Goal: Task Accomplishment & Management: Manage account settings

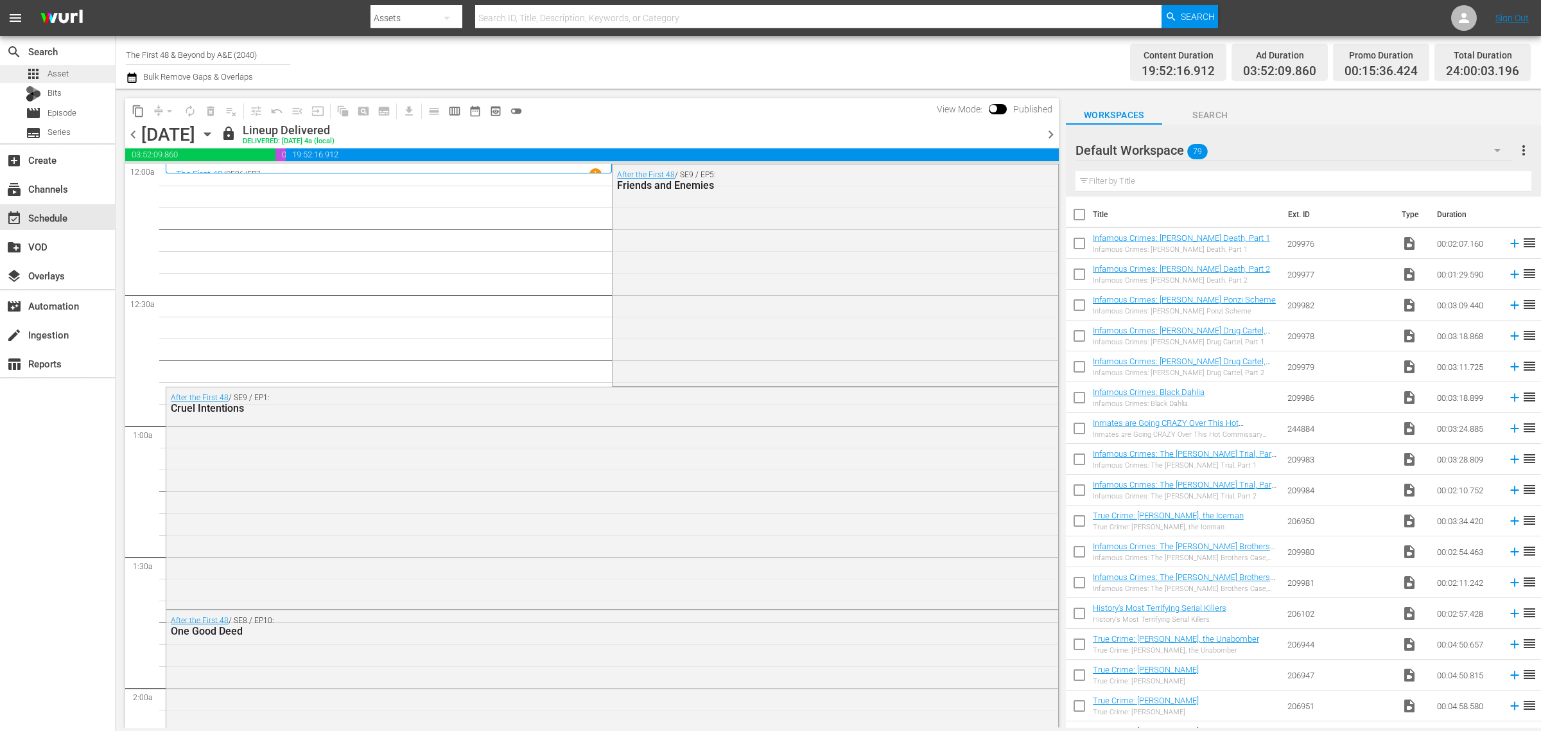
click at [61, 74] on span "Asset" at bounding box center [58, 73] width 21 height 13
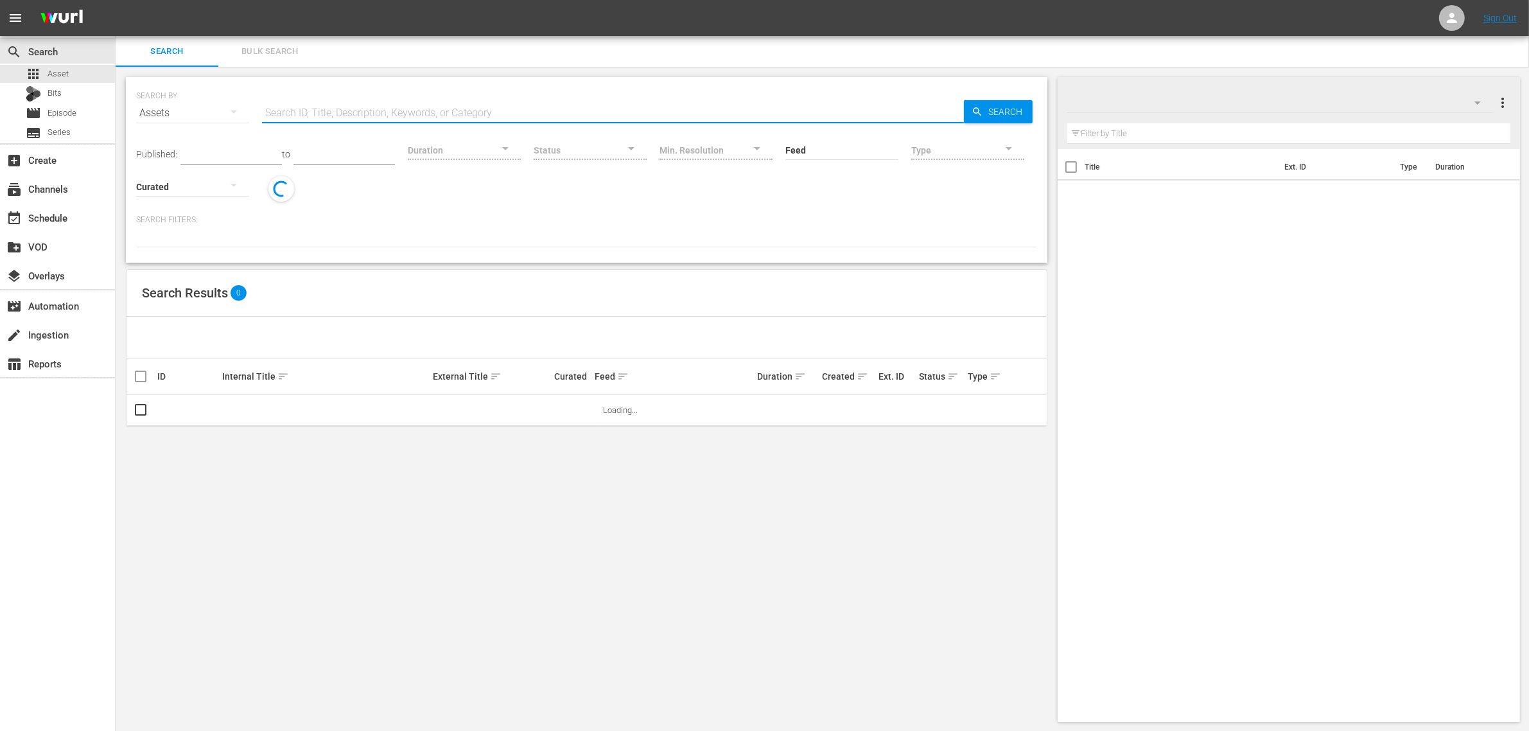
click at [361, 112] on input "text" at bounding box center [613, 113] width 702 height 31
type input "60 days"
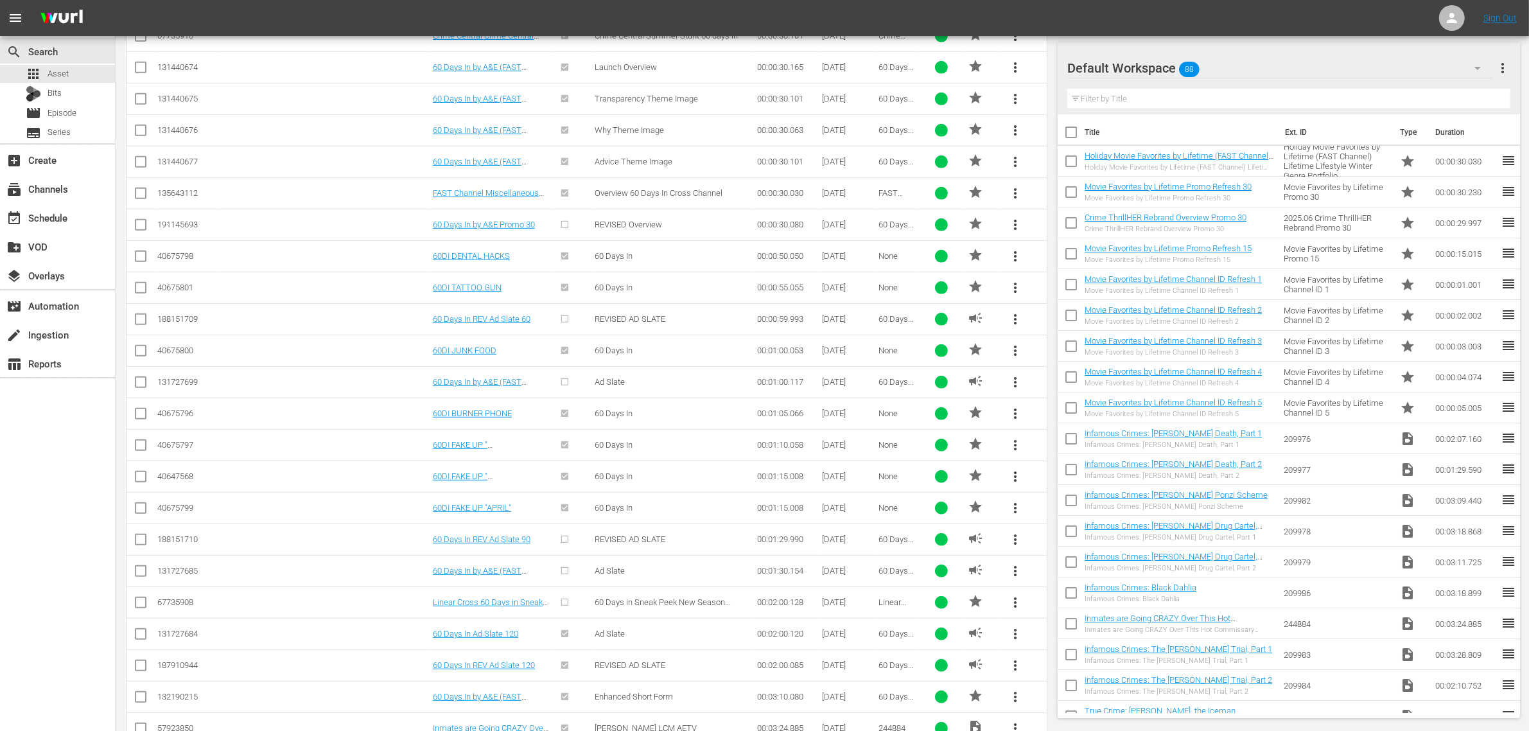
scroll to position [832, 0]
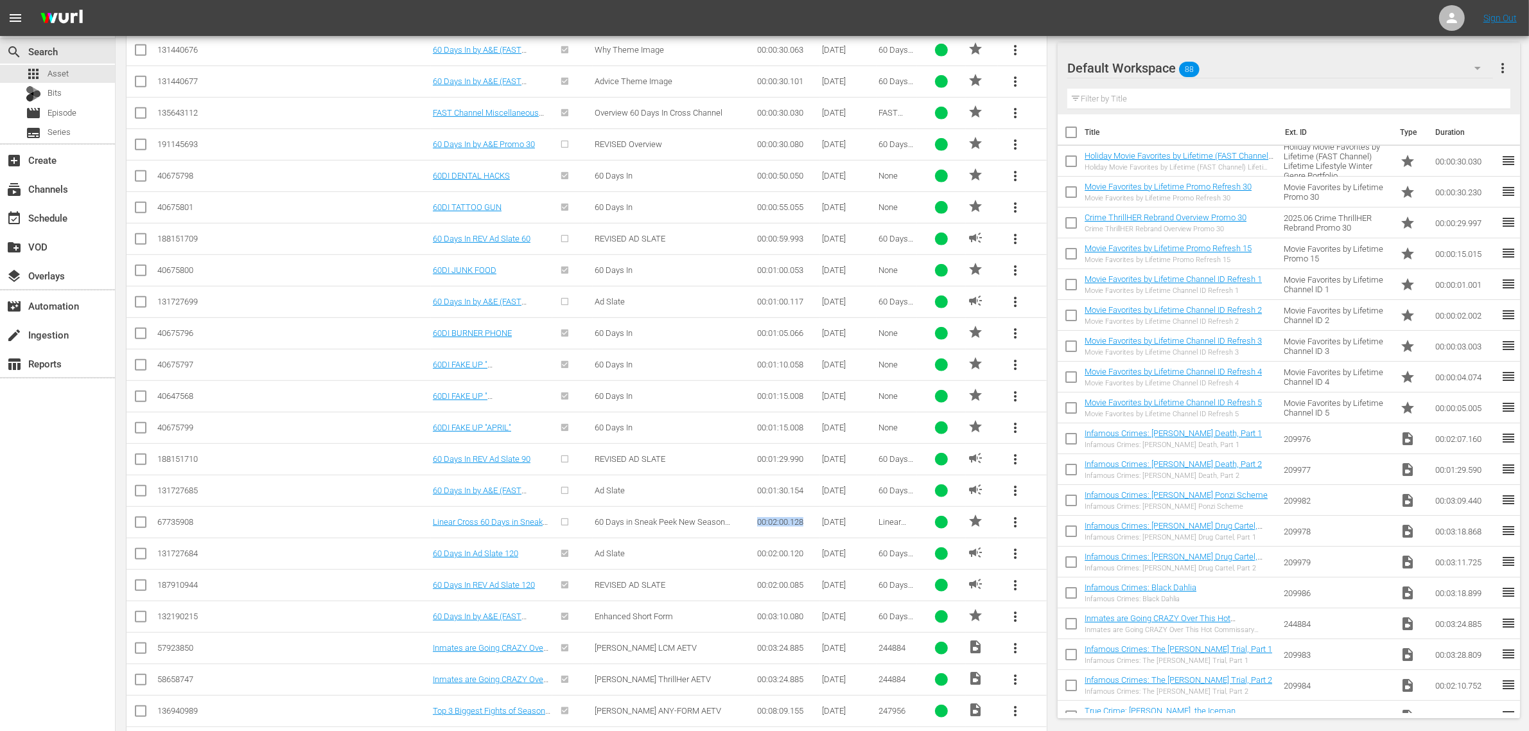
drag, startPoint x: 803, startPoint y: 528, endPoint x: 725, endPoint y: 528, distance: 77.0
click at [725, 528] on tr "67735908 Linear Cross 60 Days in Sneak Peek New Season Thursdays and Stream on …" at bounding box center [586, 521] width 920 height 31
click at [620, 514] on td "60 Days in Sneak Peek New Season Thursdays and Stream on AE APP" at bounding box center [674, 521] width 162 height 31
click at [53, 216] on div "event_available Schedule" at bounding box center [36, 216] width 72 height 12
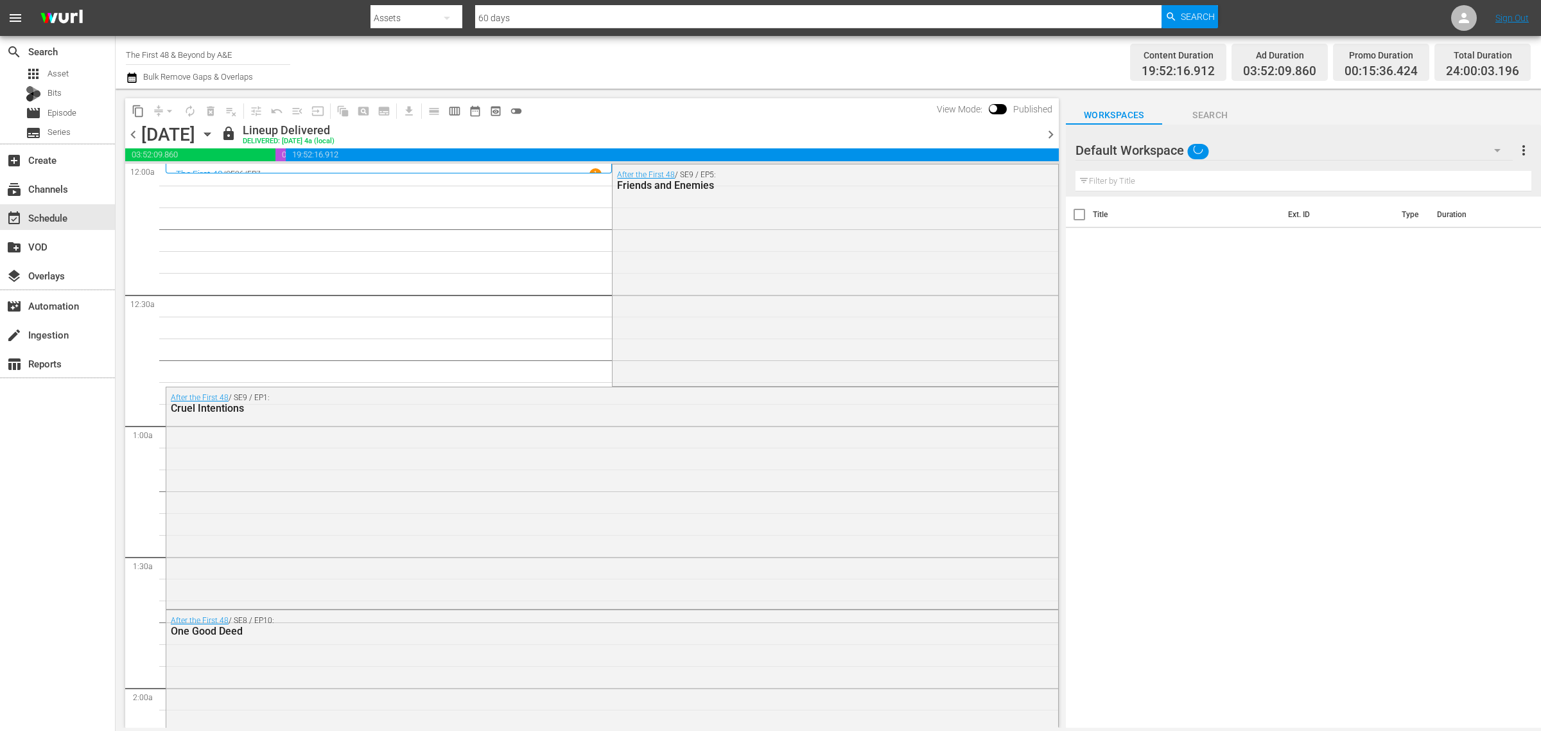
click at [210, 135] on icon "button" at bounding box center [207, 134] width 6 height 3
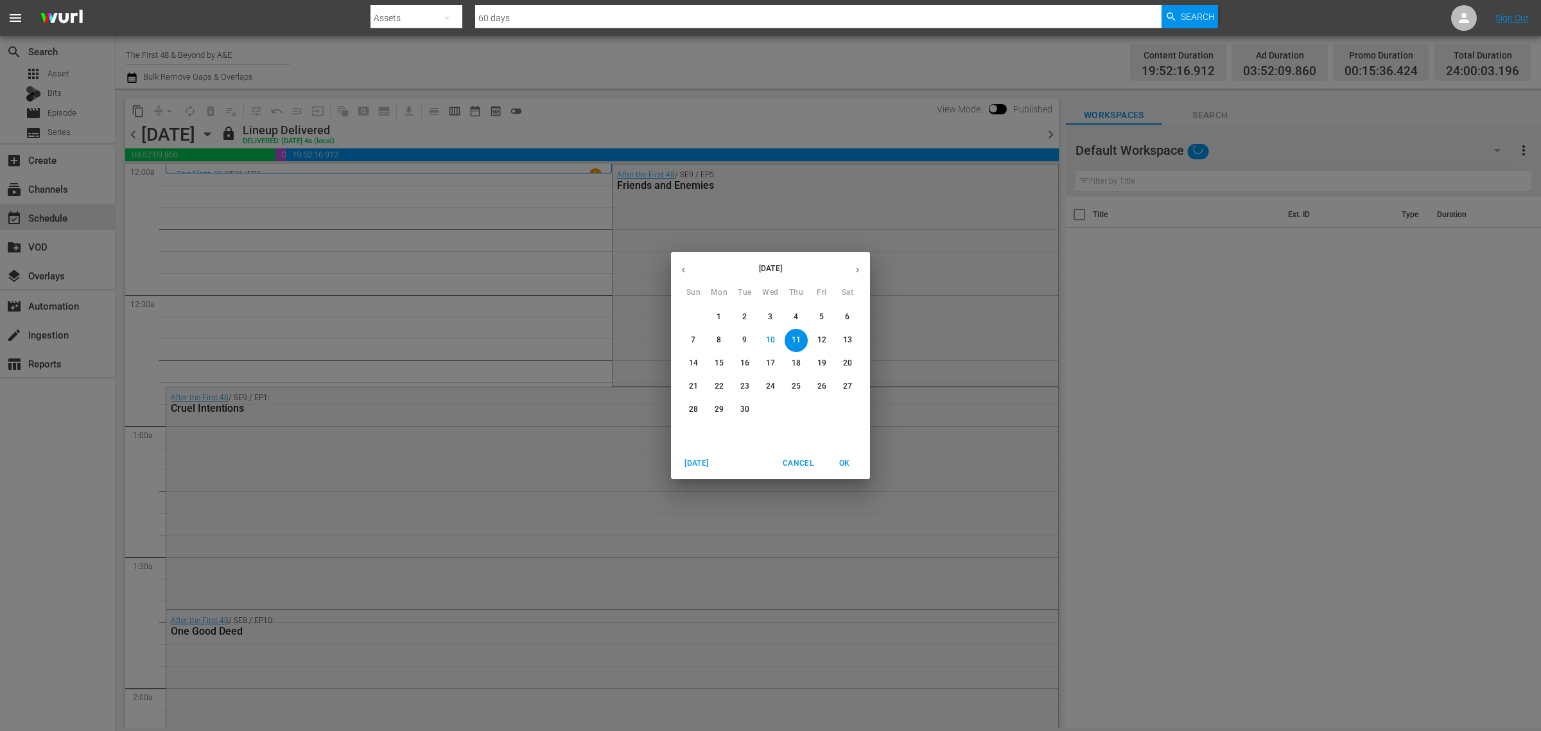
click at [722, 409] on p "29" at bounding box center [719, 409] width 9 height 11
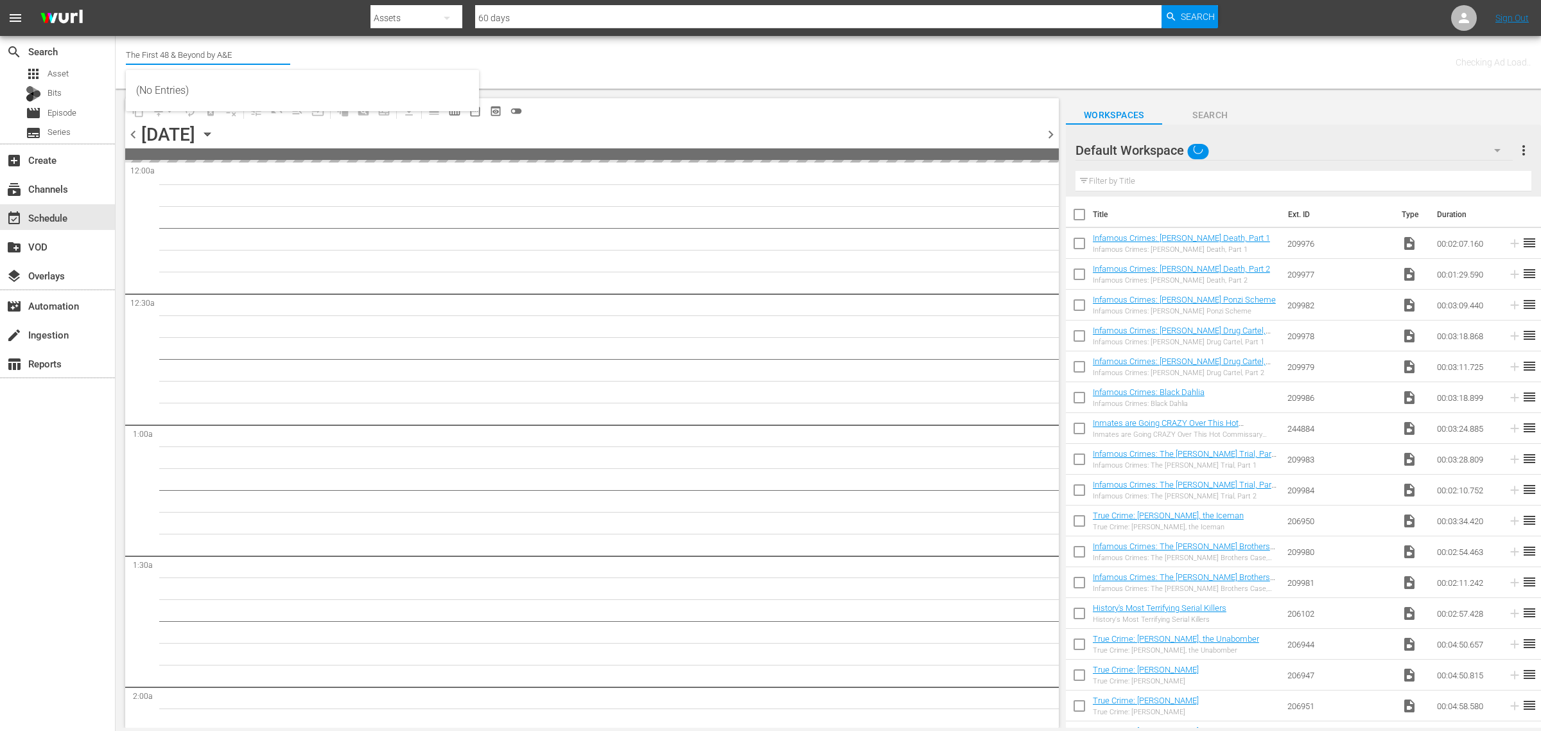
drag, startPoint x: 261, startPoint y: 58, endPoint x: -159, endPoint y: 36, distance: 420.5
click at [0, 36] on html "menu Search By Assets Search ID, Title, Description, Keywords, or Category 60 d…" at bounding box center [770, 365] width 1541 height 731
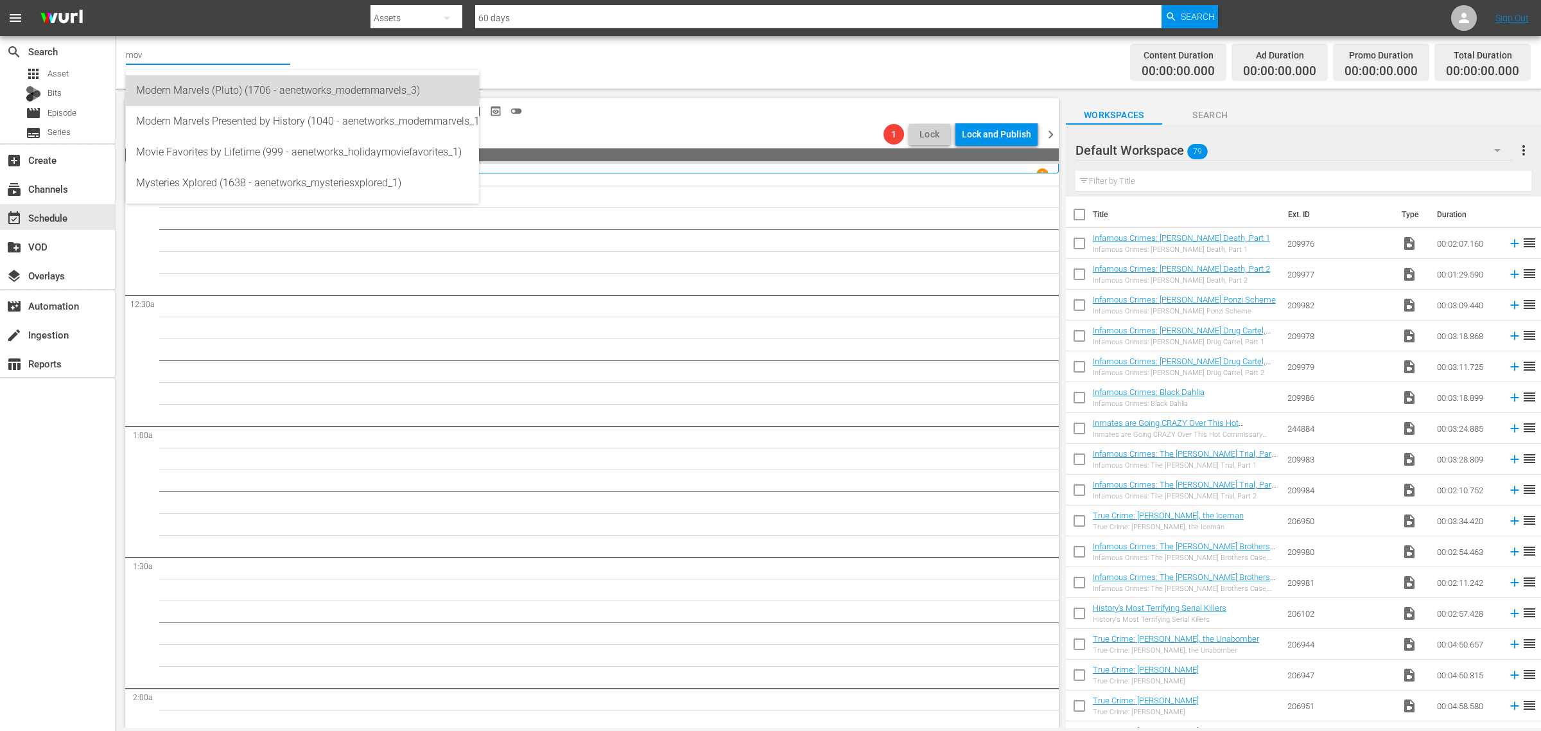
click at [220, 89] on div "Modern Marvels (Pluto) (1706 - aenetworks_modernmarvels_3)" at bounding box center [302, 90] width 333 height 31
type input "Modern Marvels (Pluto) (1706 - aenetworks_modernmarvels_3)"
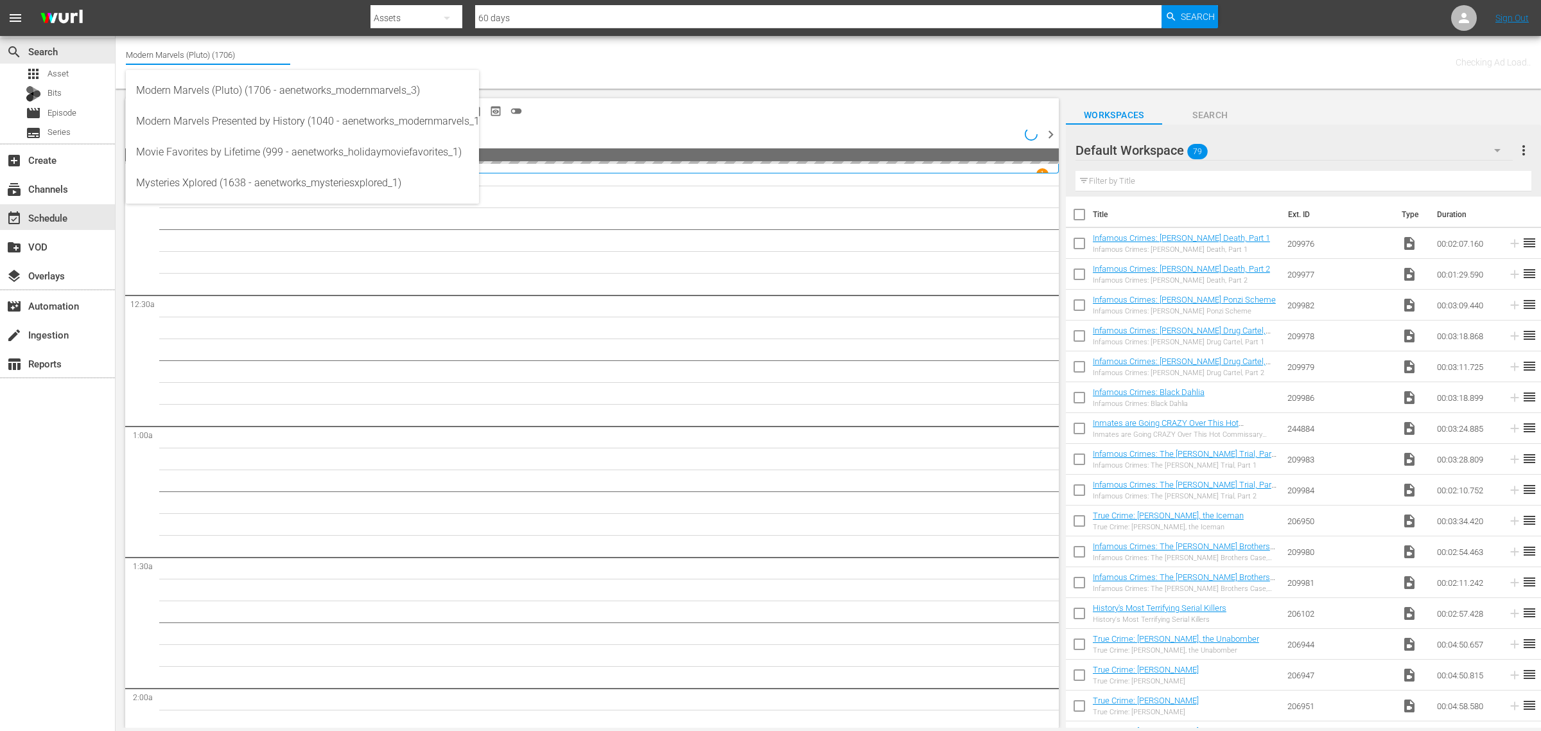
drag, startPoint x: 268, startPoint y: 58, endPoint x: -138, endPoint y: 49, distance: 405.9
click at [0, 49] on html "menu Search By Assets Search ID, Title, Description, Keywords, or Category 60 d…" at bounding box center [770, 365] width 1541 height 731
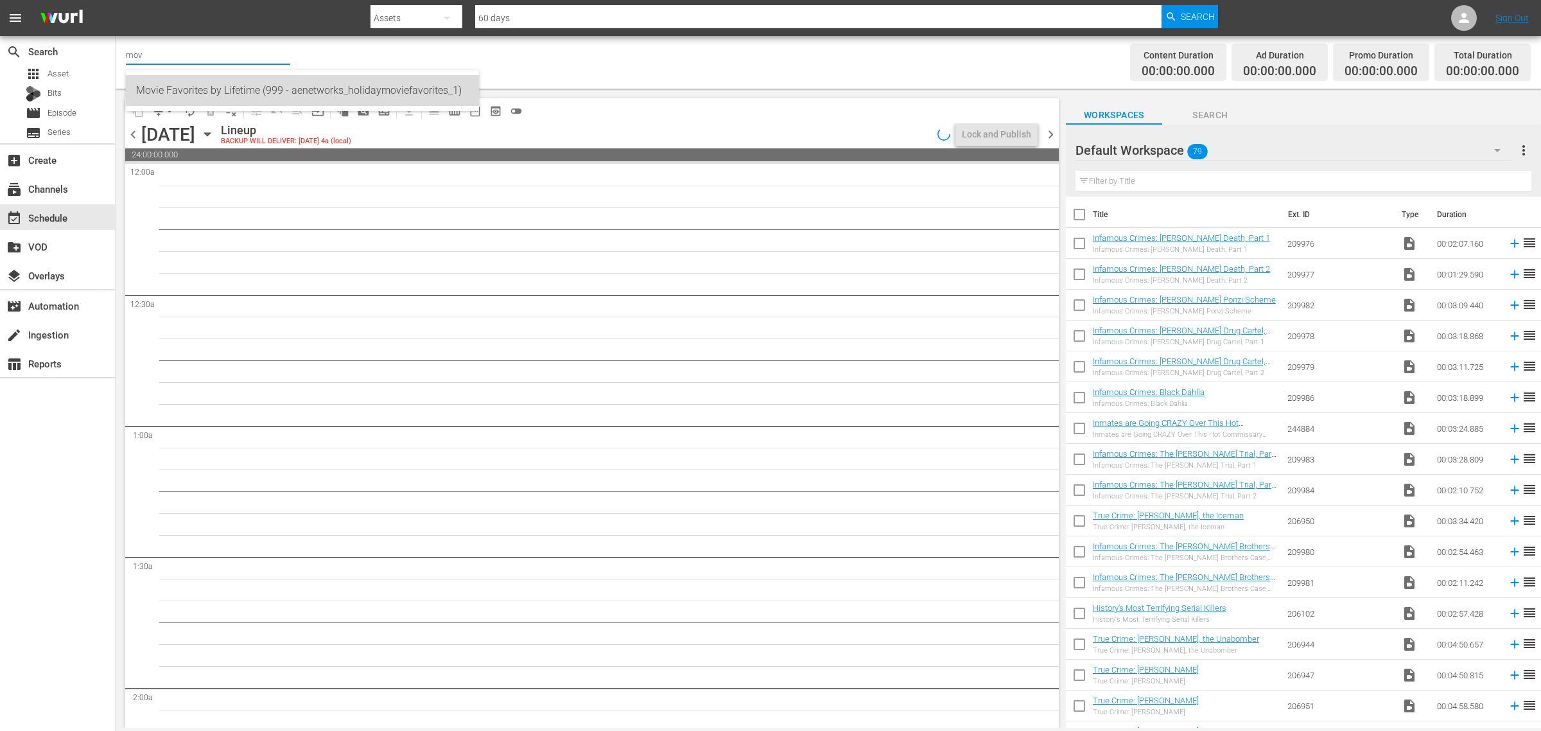
click at [223, 92] on div "Movie Favorites by Lifetime (999 - aenetworks_holidaymoviefavorites_1)" at bounding box center [302, 90] width 333 height 31
type input "Movie Favorites by Lifetime (999 - aenetworks_holidaymoviefavorites_1)"
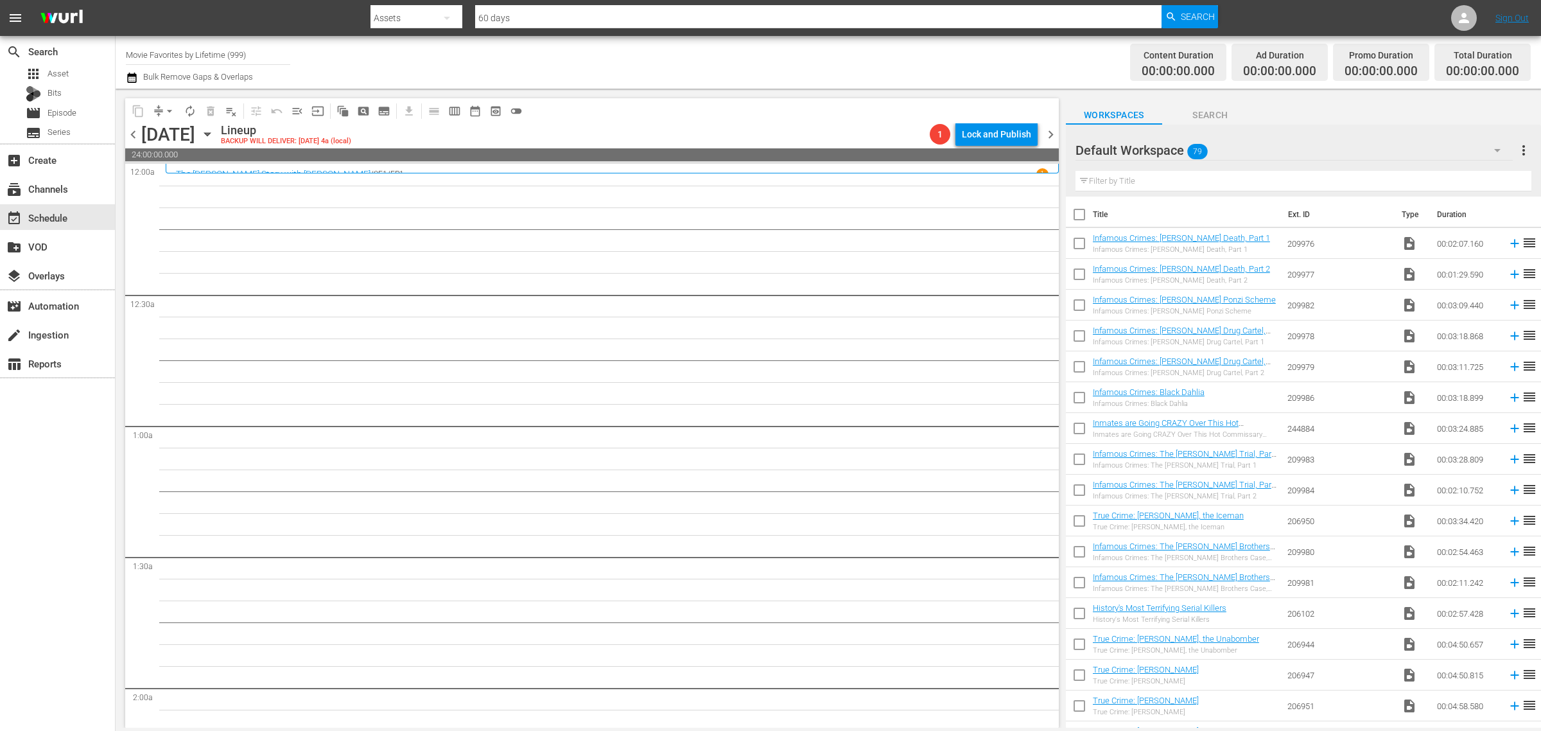
click at [838, 56] on div "Channel Title Movie Favorites by Lifetime (999) Bulk Remove Gaps & Overlaps" at bounding box center [509, 62] width 766 height 46
drag, startPoint x: 268, startPoint y: 55, endPoint x: 16, endPoint y: 53, distance: 251.7
click at [116, 0] on div "search Search apps Asset Bits movie Episode subtitles Series add_box Create sub…" at bounding box center [828, 0] width 1425 height 0
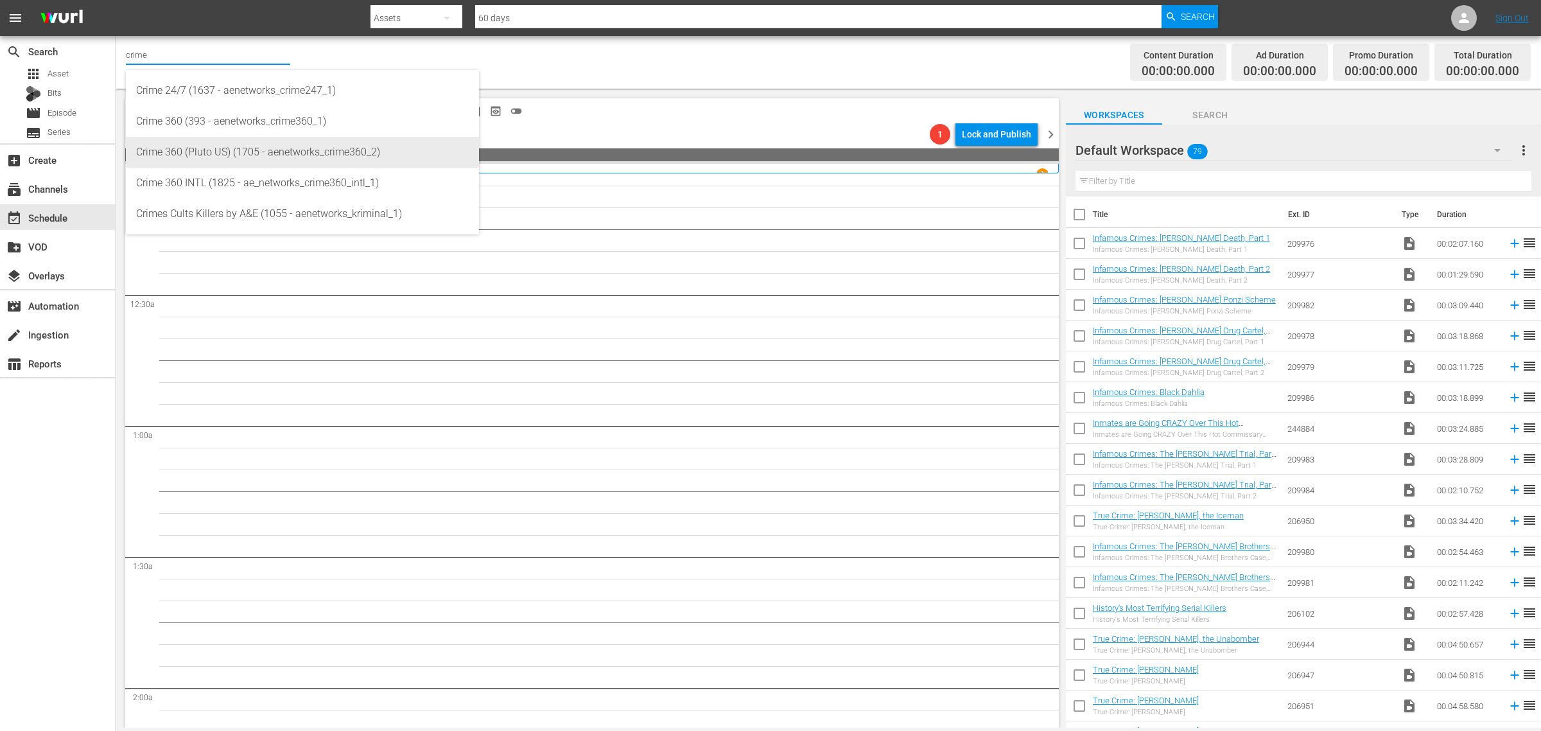
click at [265, 159] on div "Crime 360 (Pluto US) (1705 - aenetworks_crime360_2)" at bounding box center [302, 152] width 333 height 31
type input "Crime 360 (Pluto US) (1705 - aenetworks_crime360_2)"
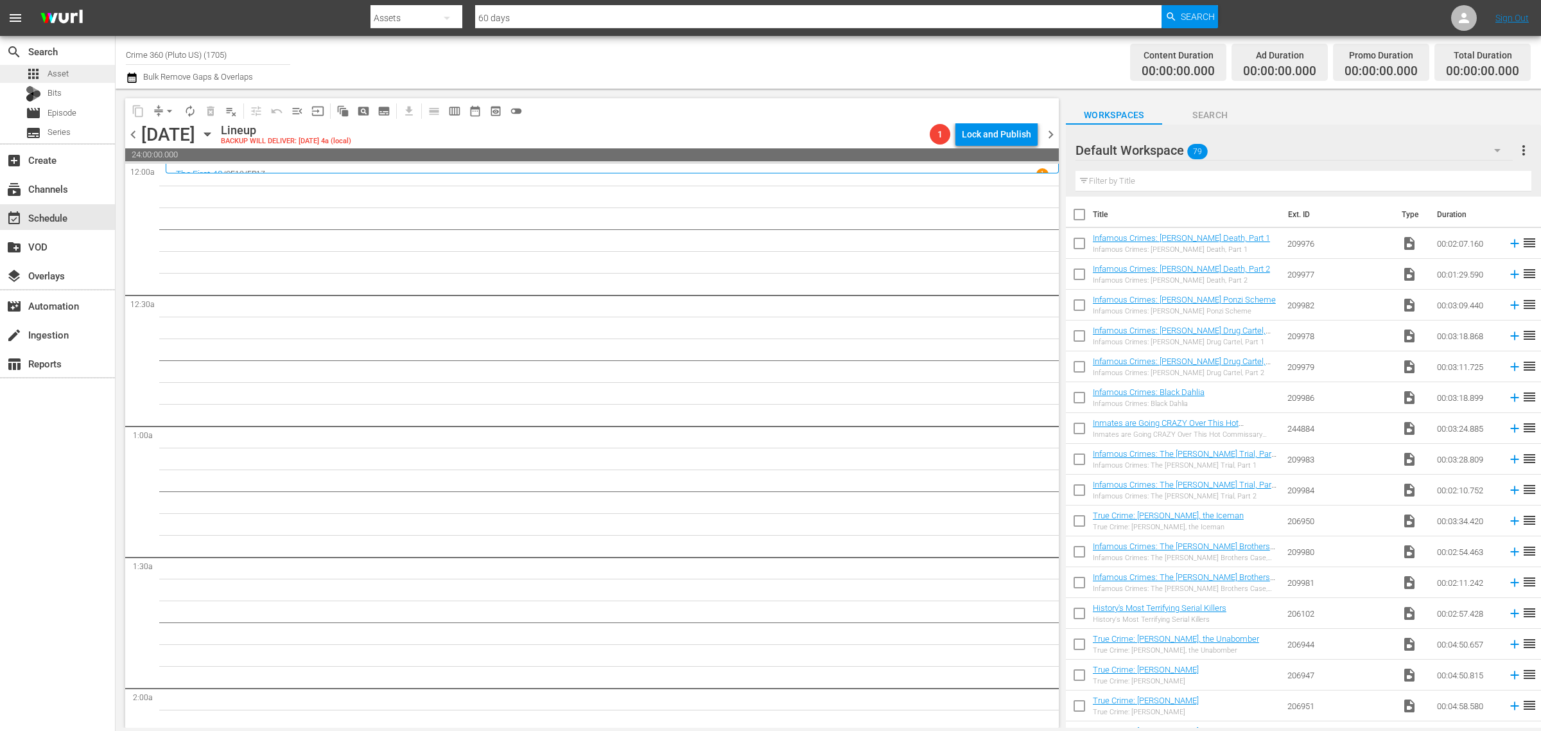
click at [79, 73] on div "apps Asset" at bounding box center [57, 74] width 115 height 18
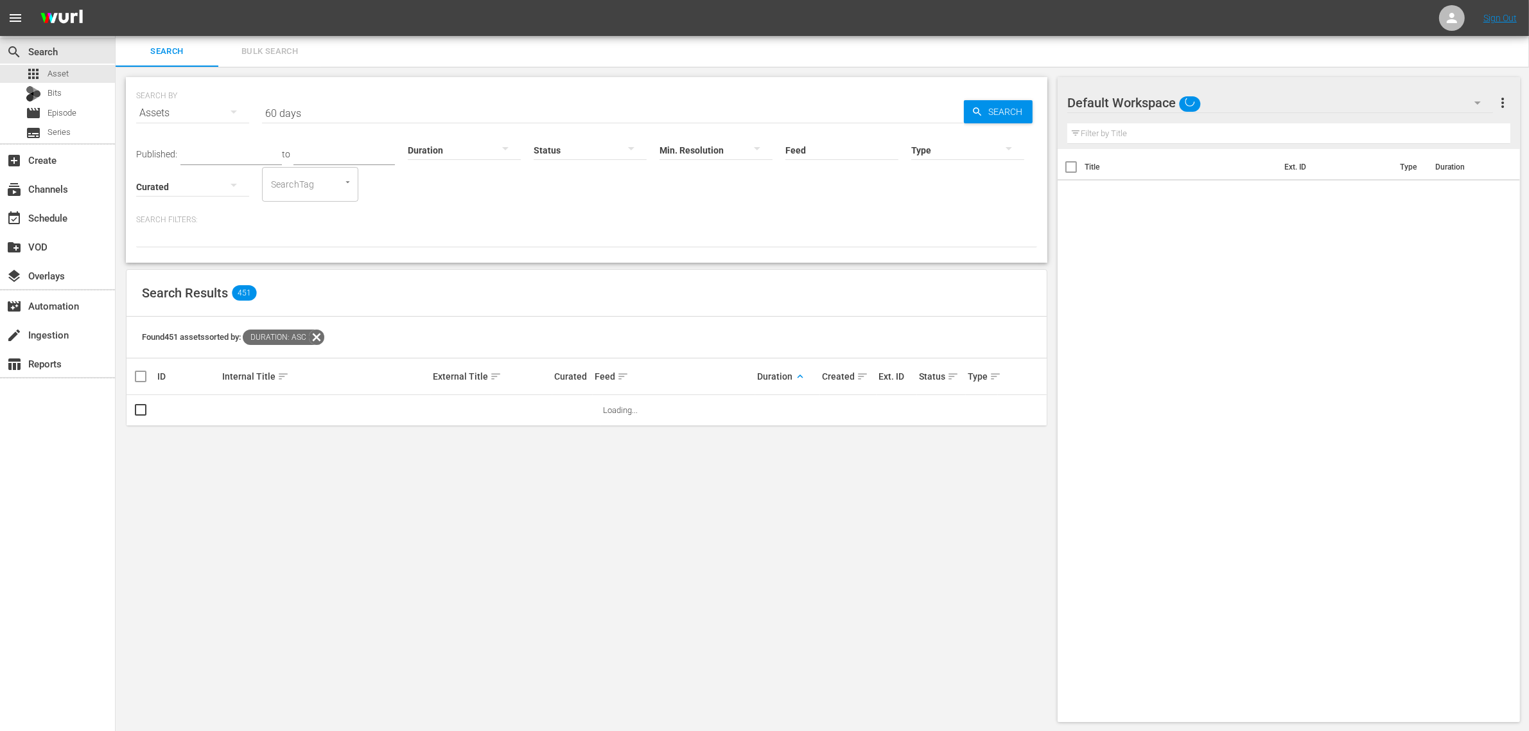
click at [277, 44] on span "Bulk Search" at bounding box center [269, 51] width 87 height 15
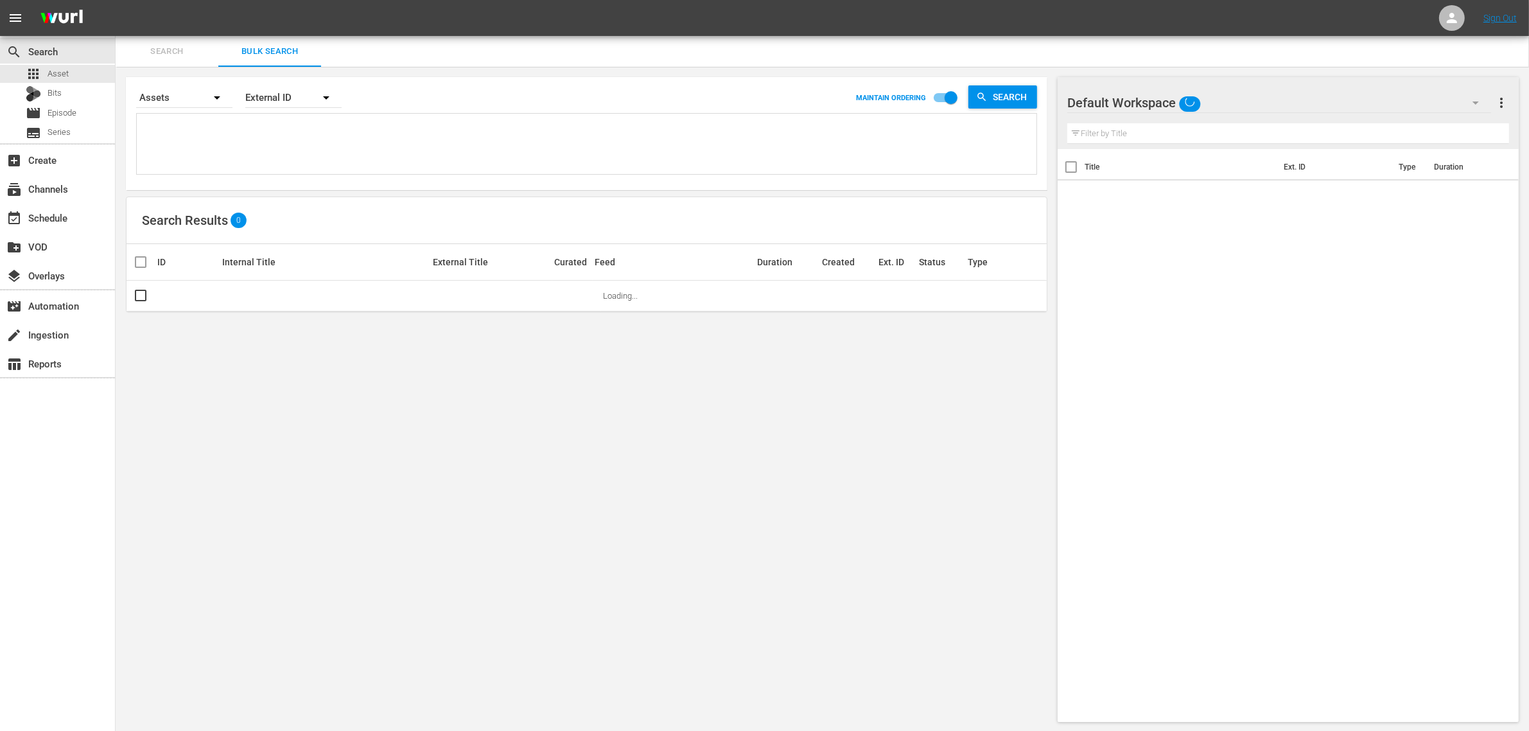
click at [271, 123] on textarea at bounding box center [588, 146] width 896 height 58
paste textarea "257707 257718 257701 257703 278123 257715"
type textarea "257707 257718 257701 257703 278123 257715"
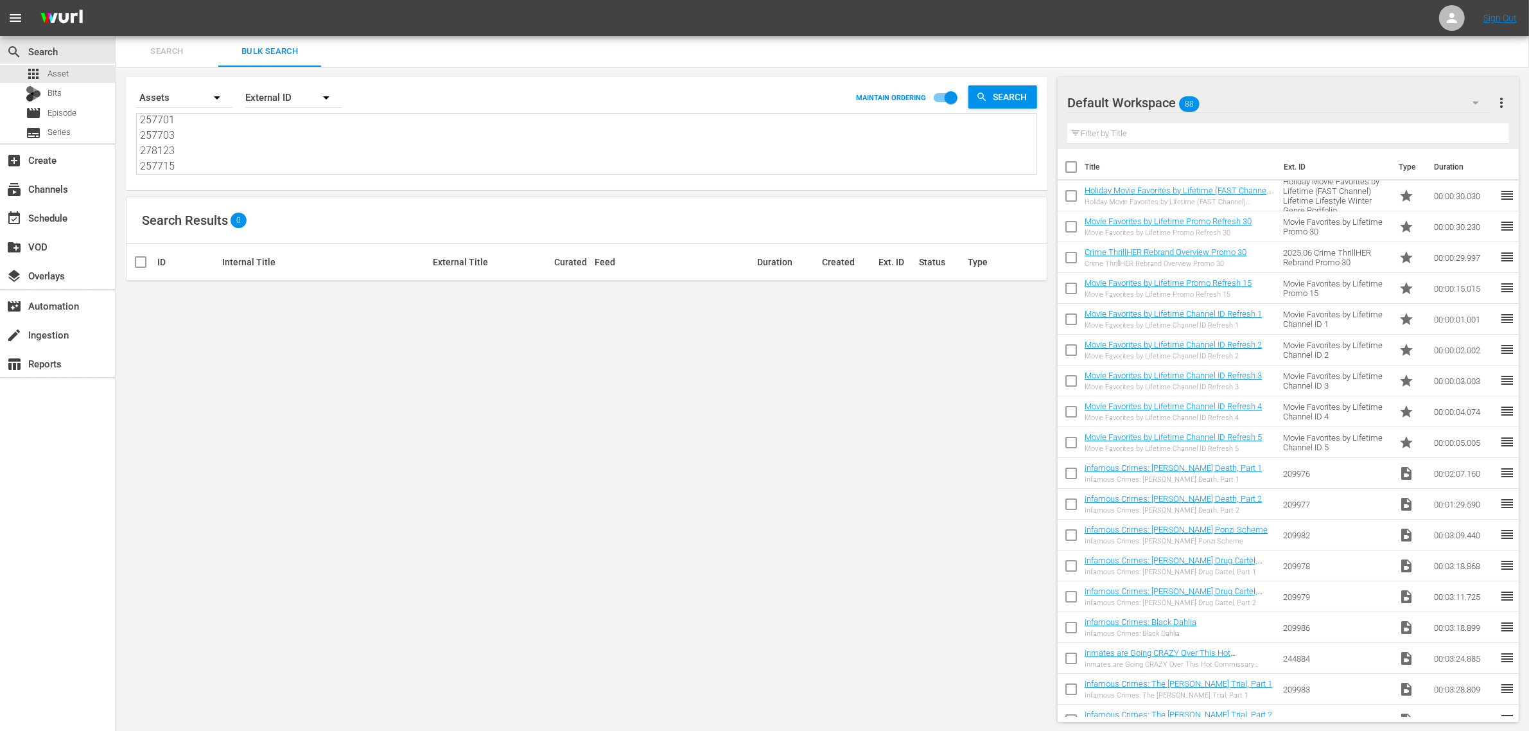
type textarea "257707 257718 257701 257703 278123 257715"
click at [1318, 113] on div "Default Workspace 88" at bounding box center [1279, 103] width 424 height 36
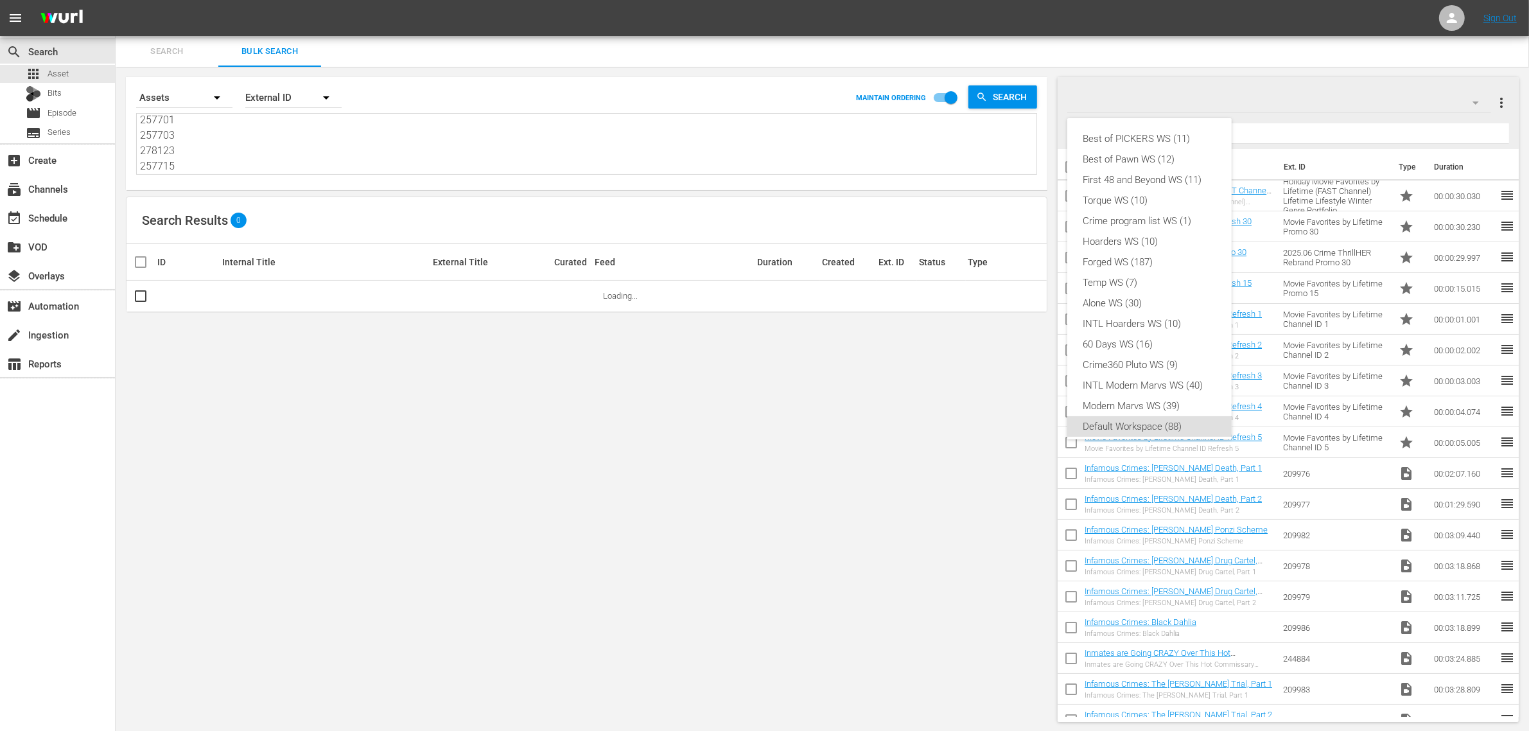
scroll to position [8, 0]
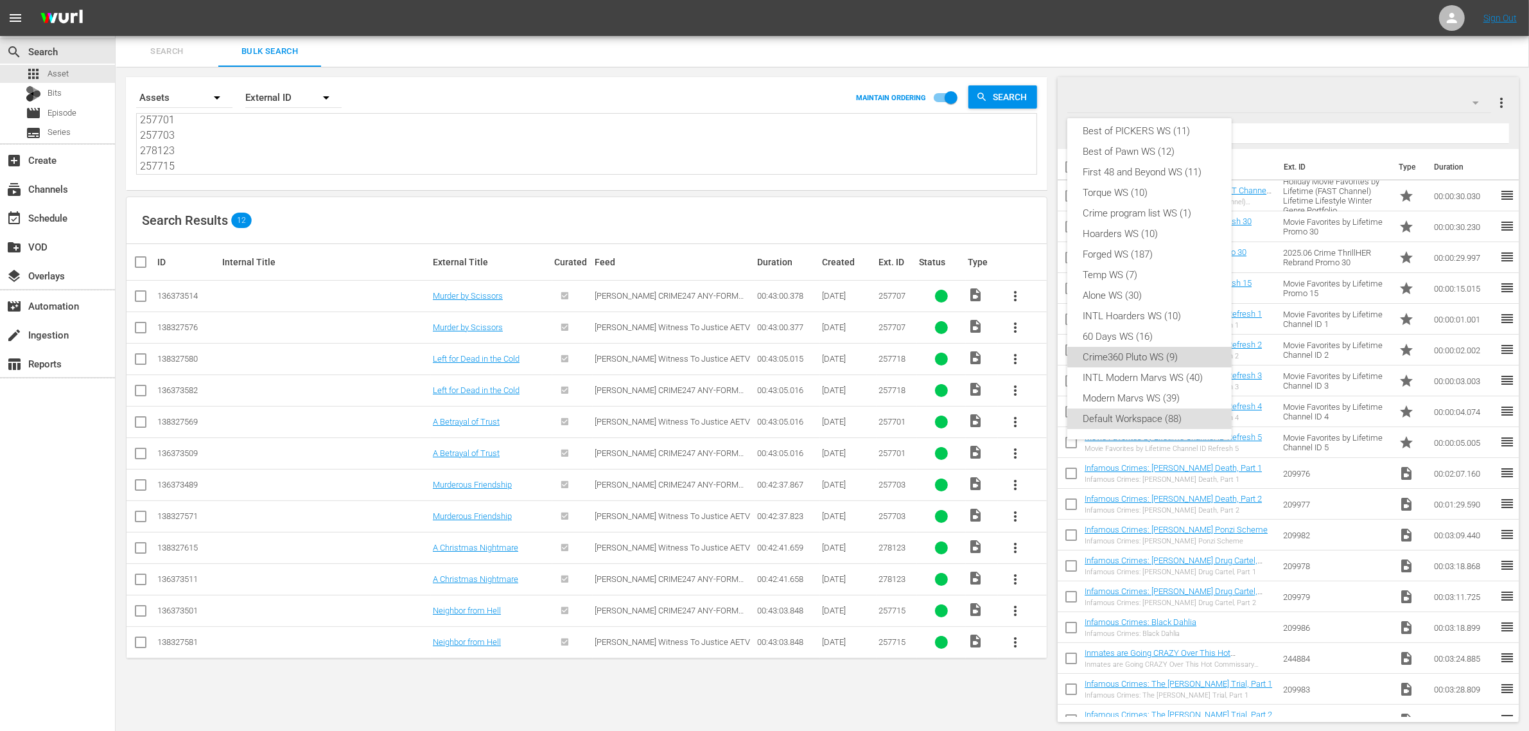
click at [1181, 356] on div "Crime360 Pluto WS (9)" at bounding box center [1149, 357] width 134 height 21
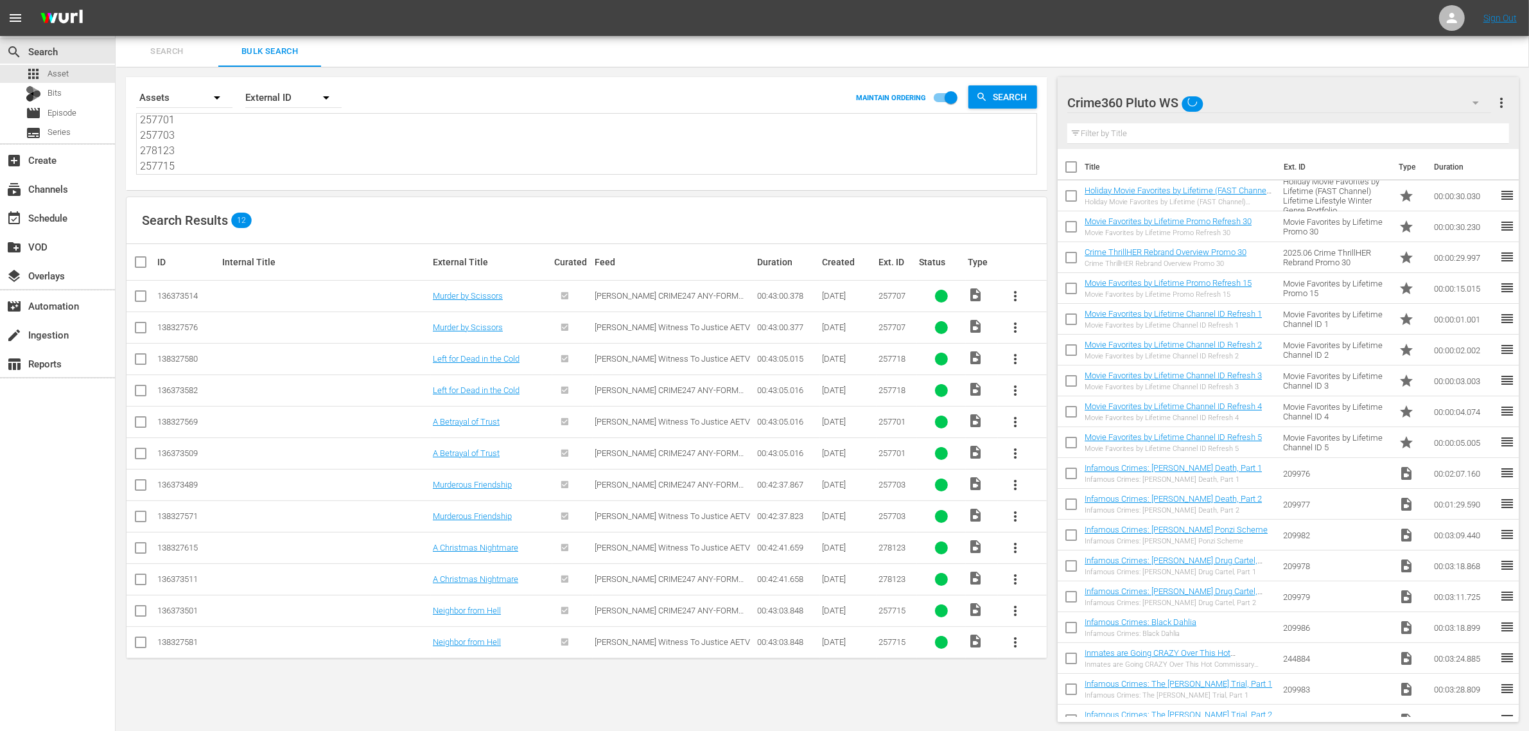
click at [1242, 101] on div "Crime360 Pluto WS" at bounding box center [1279, 103] width 424 height 36
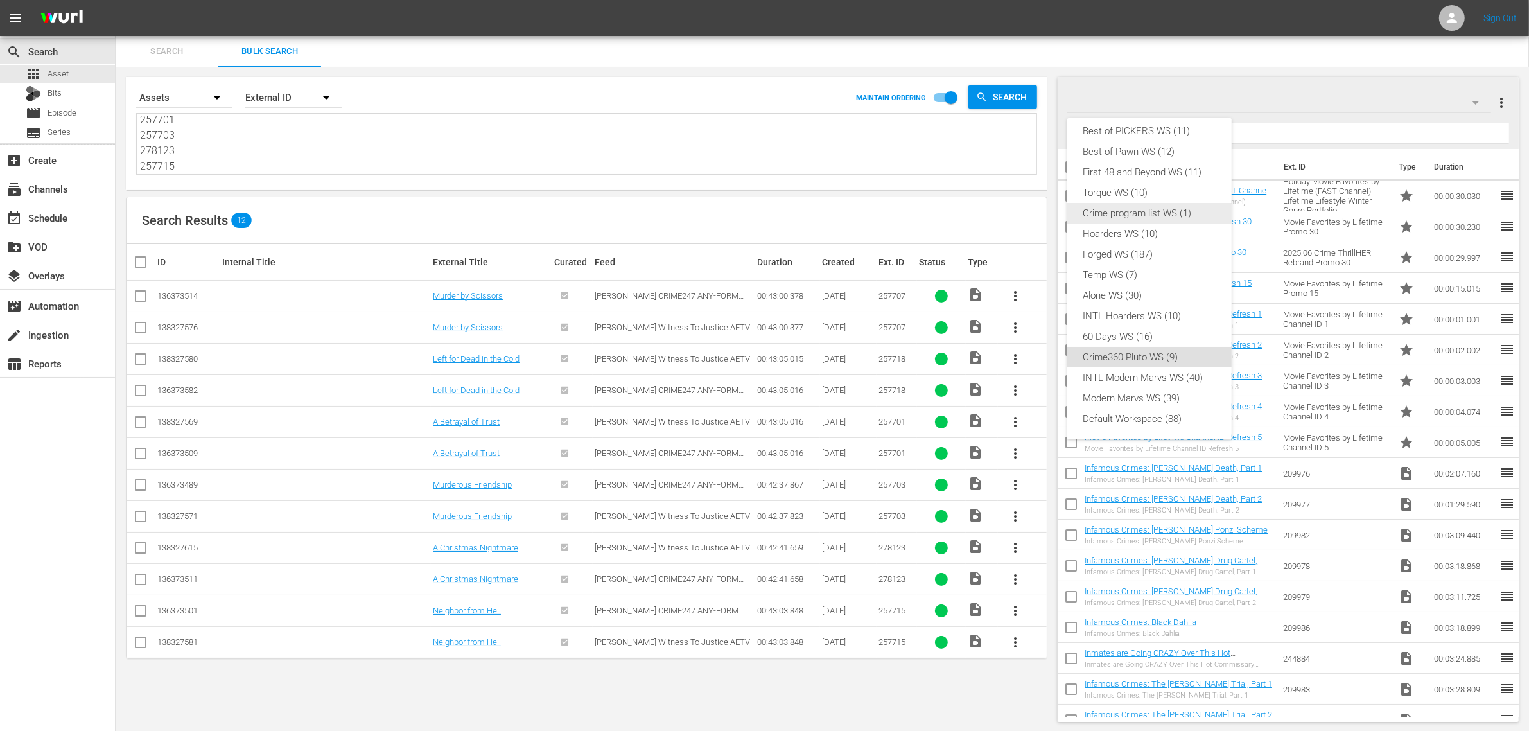
click at [1170, 213] on div "Crime program list WS (1)" at bounding box center [1149, 213] width 134 height 21
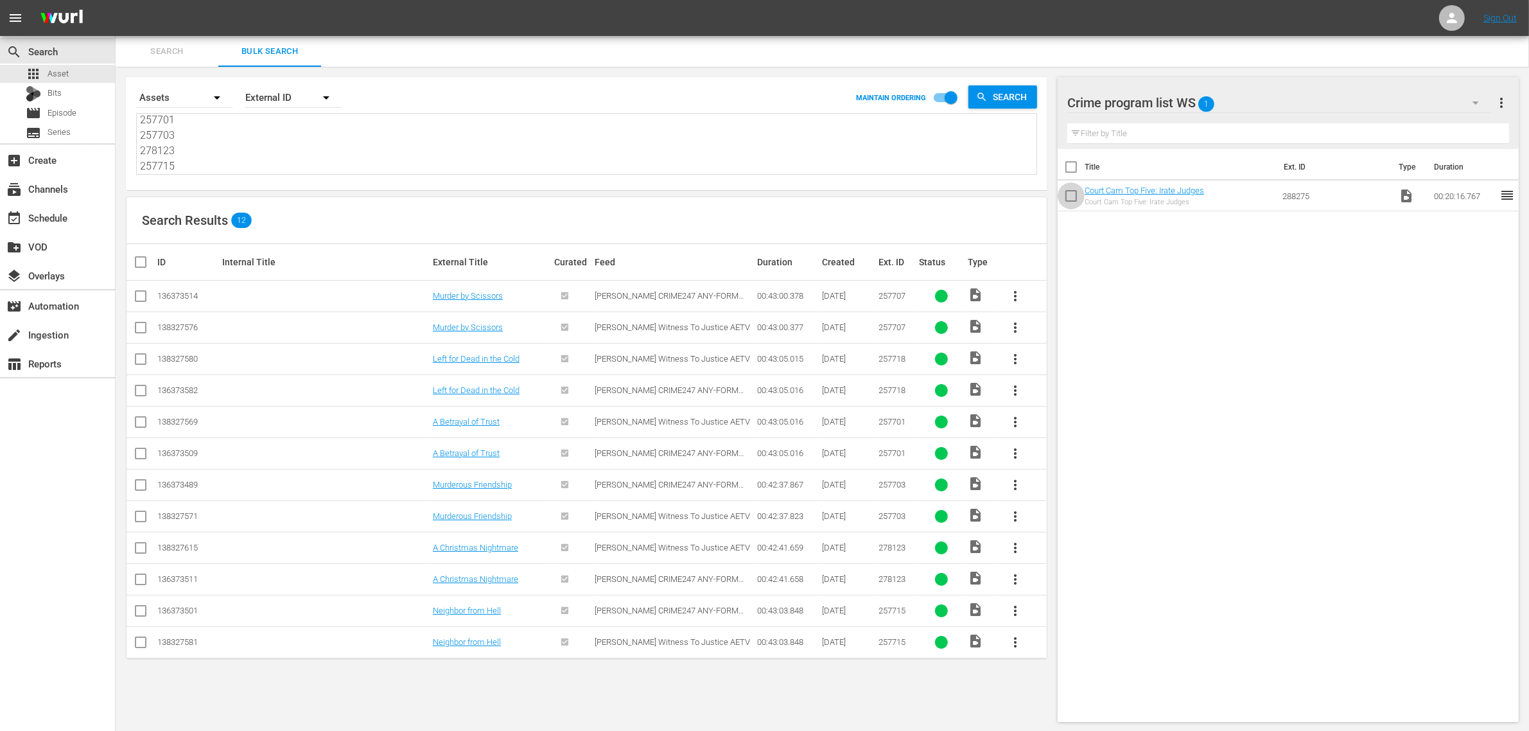
click at [1077, 207] on input "checkbox" at bounding box center [1070, 198] width 27 height 27
checkbox input "true"
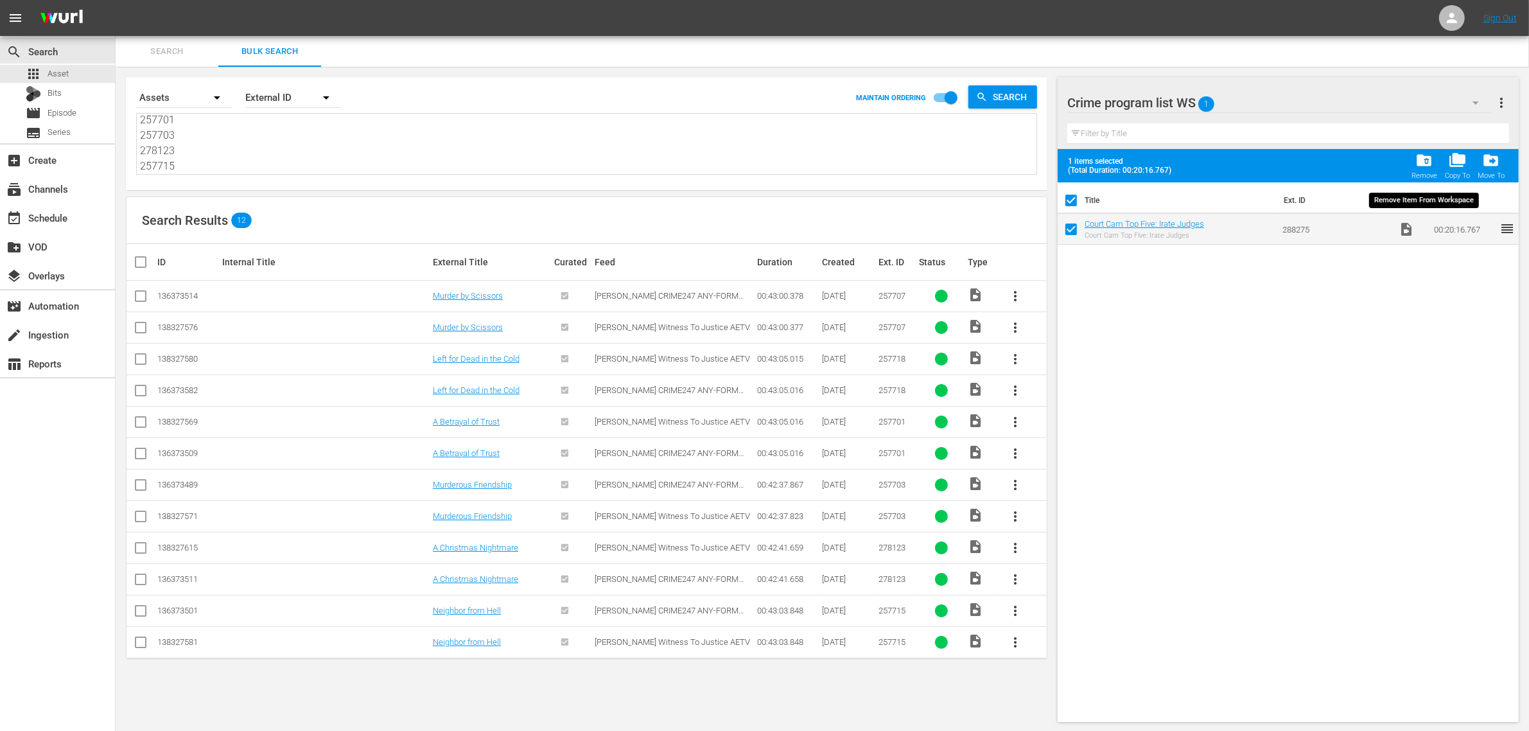
click at [1416, 165] on span "folder_delete" at bounding box center [1423, 160] width 17 height 17
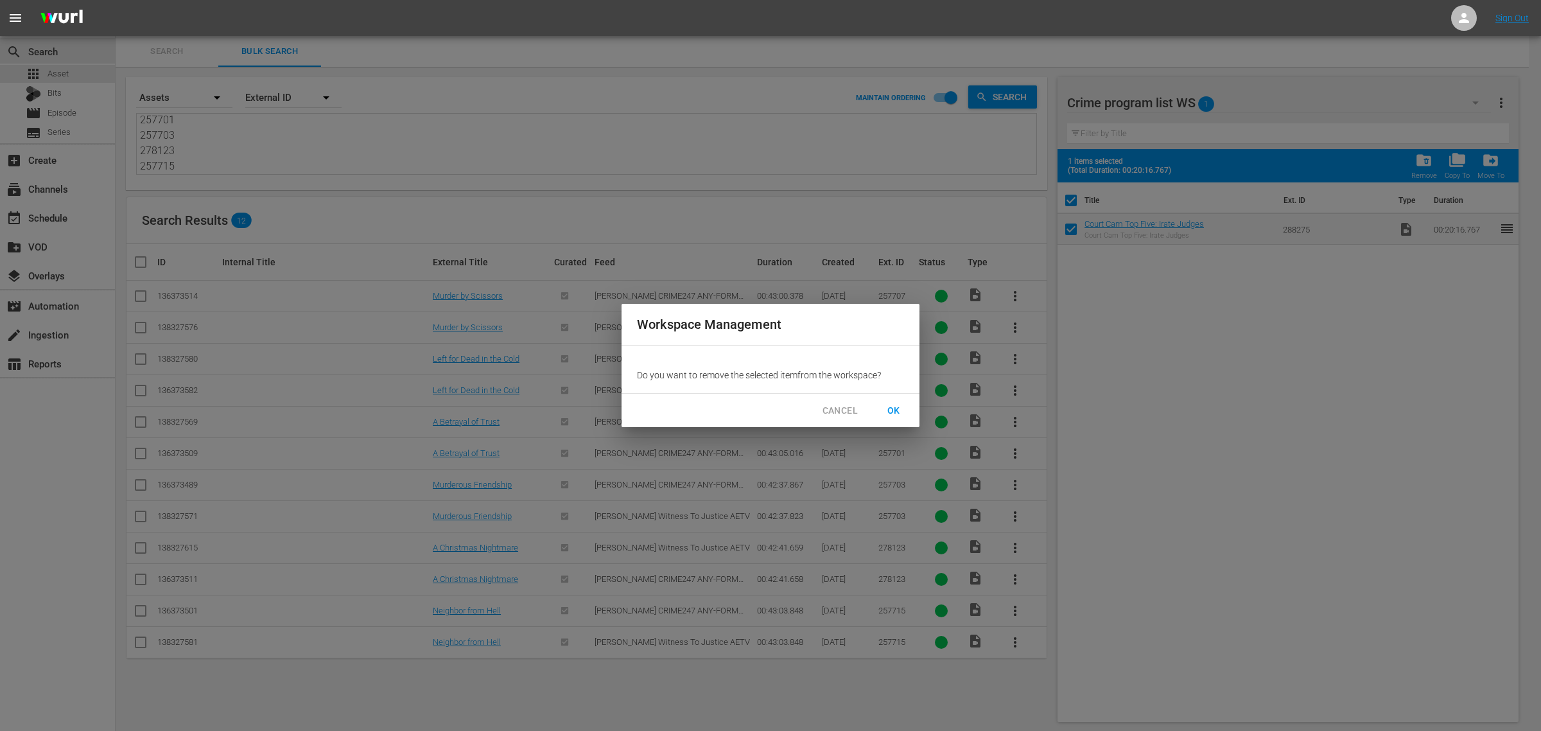
click at [899, 404] on span "OK" at bounding box center [893, 411] width 21 height 16
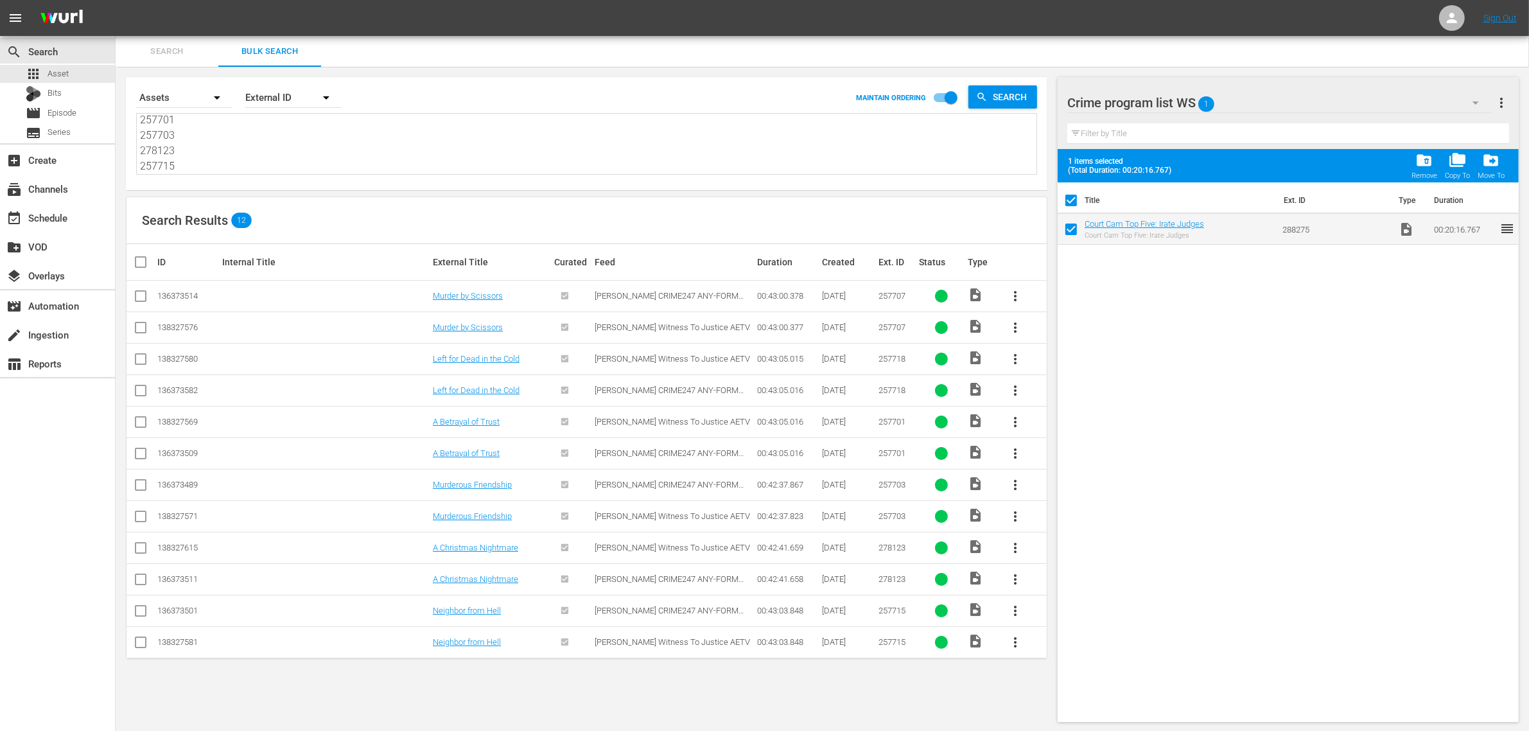
click at [426, 231] on div "Search Results 12" at bounding box center [586, 220] width 920 height 47
checkbox input "false"
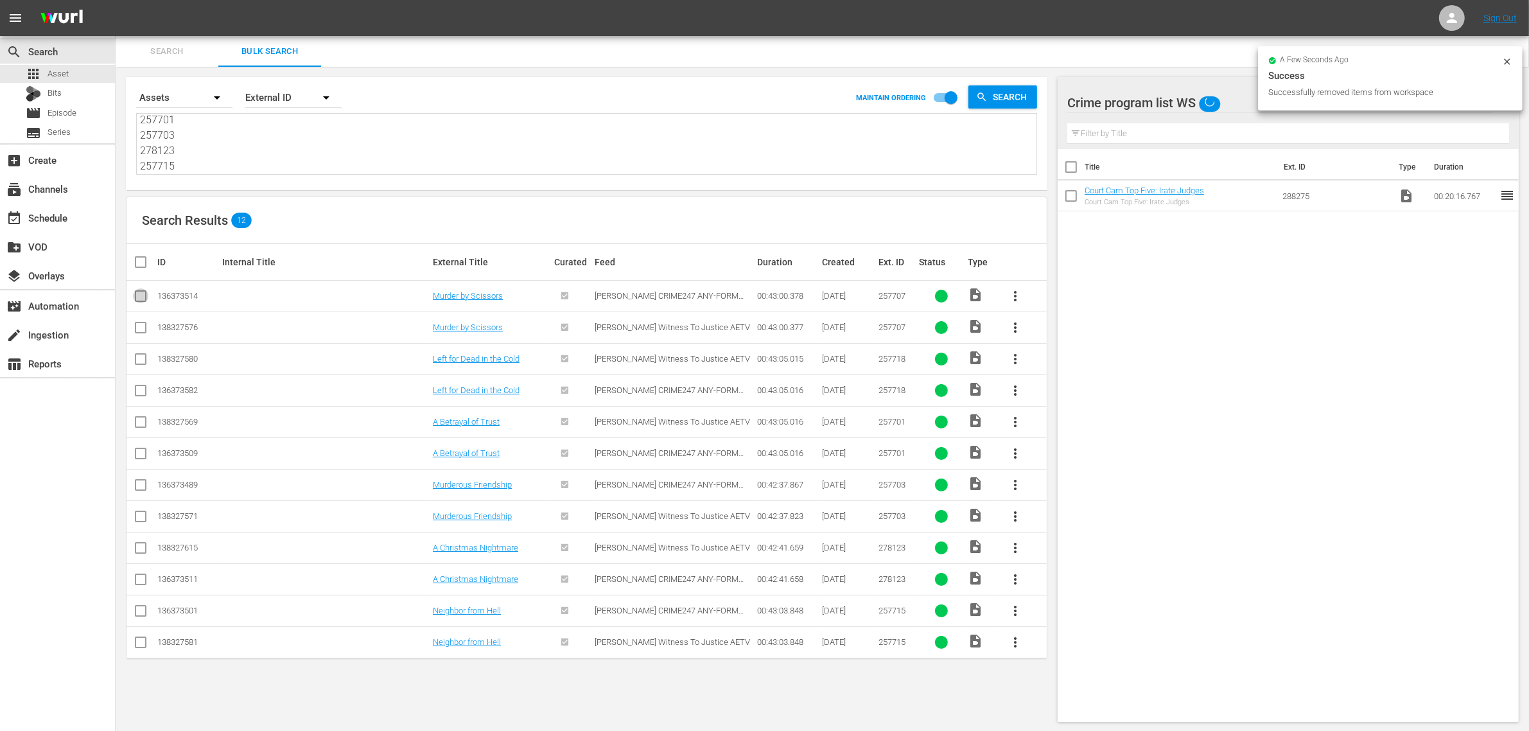
click at [136, 297] on input "checkbox" at bounding box center [140, 298] width 15 height 15
checkbox input "true"
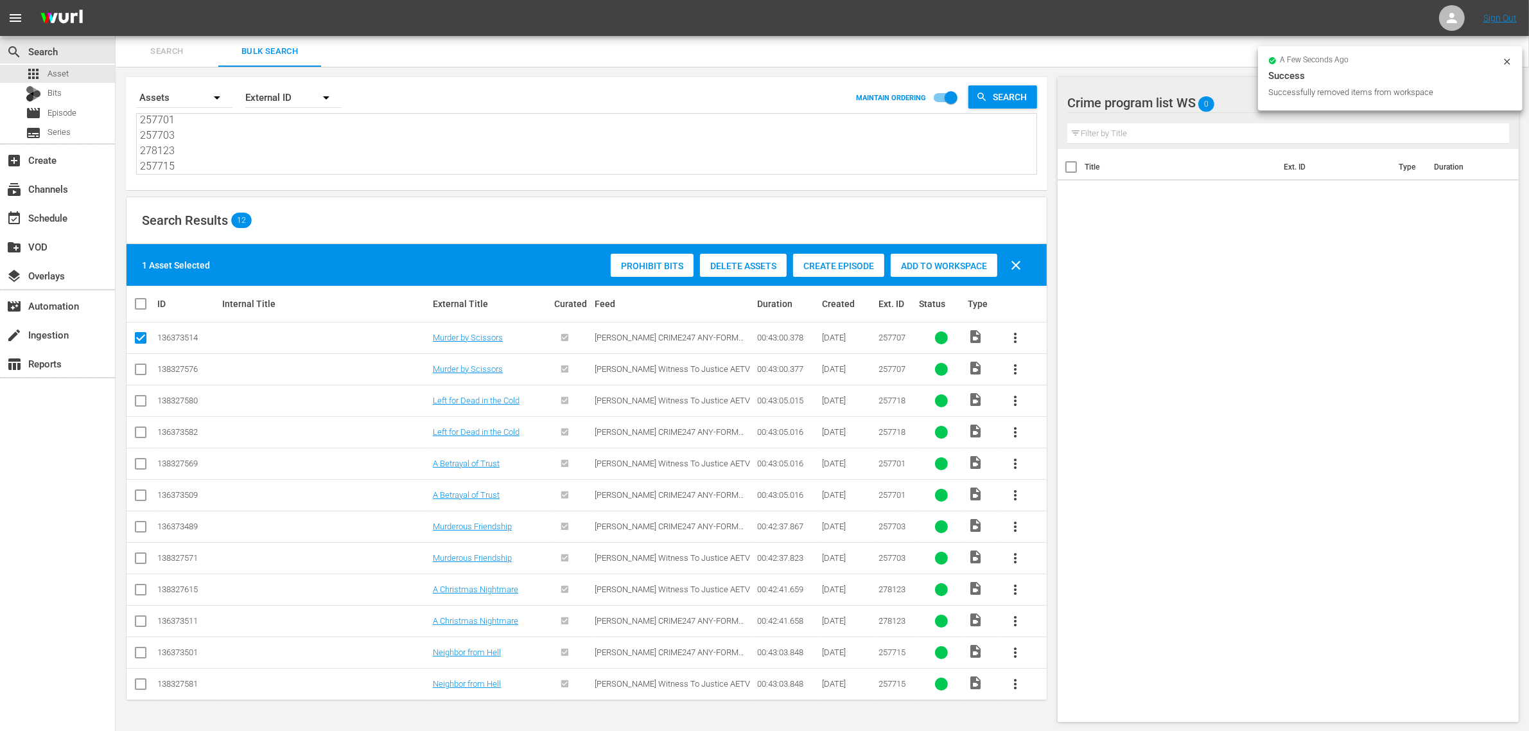
scroll to position [1, 0]
click at [135, 432] on input "checkbox" at bounding box center [140, 433] width 15 height 15
checkbox input "true"
click at [141, 498] on input "checkbox" at bounding box center [140, 496] width 15 height 15
checkbox input "true"
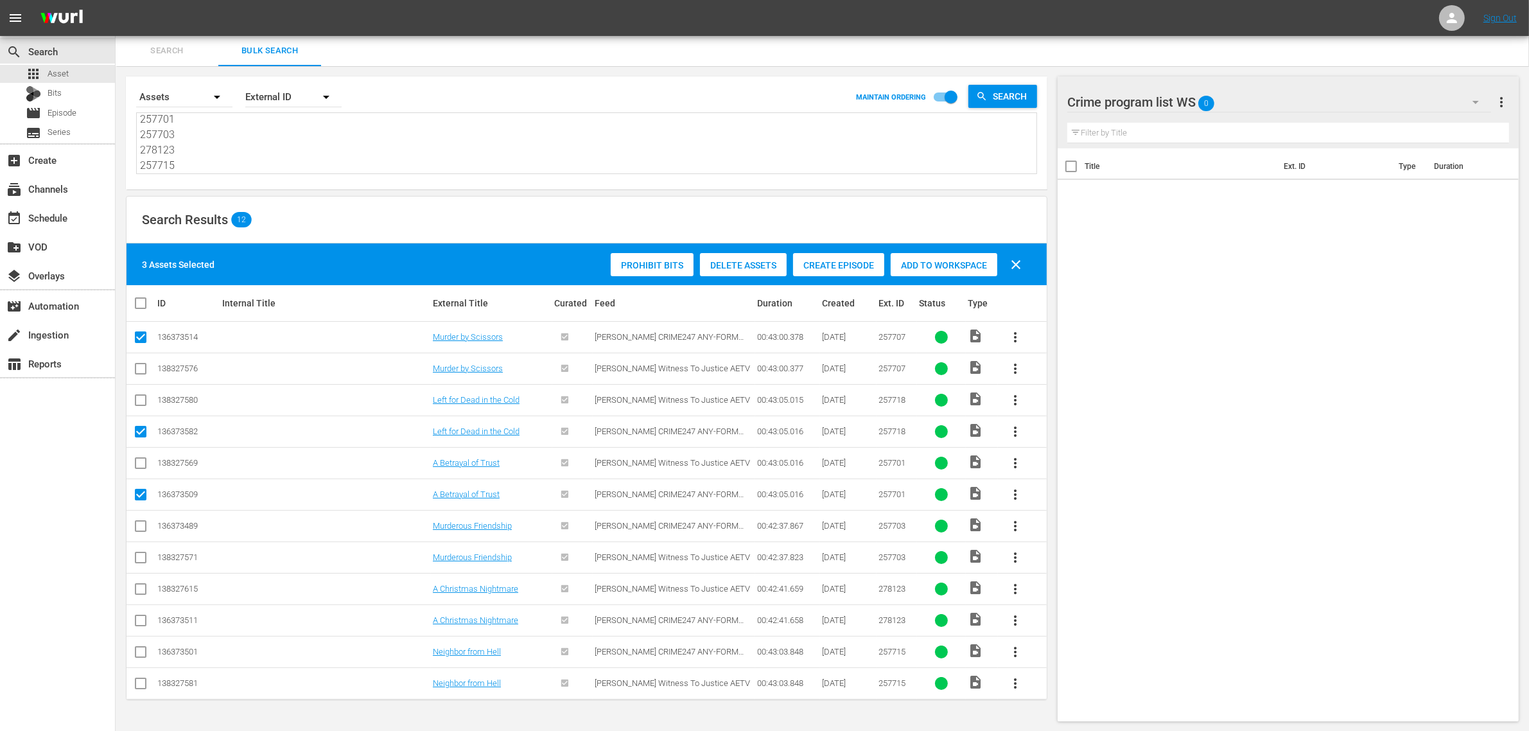
click at [135, 523] on input "checkbox" at bounding box center [140, 528] width 15 height 15
checkbox input "true"
click at [142, 621] on input "checkbox" at bounding box center [140, 622] width 15 height 15
checkbox input "true"
click at [146, 652] on input "checkbox" at bounding box center [140, 654] width 15 height 15
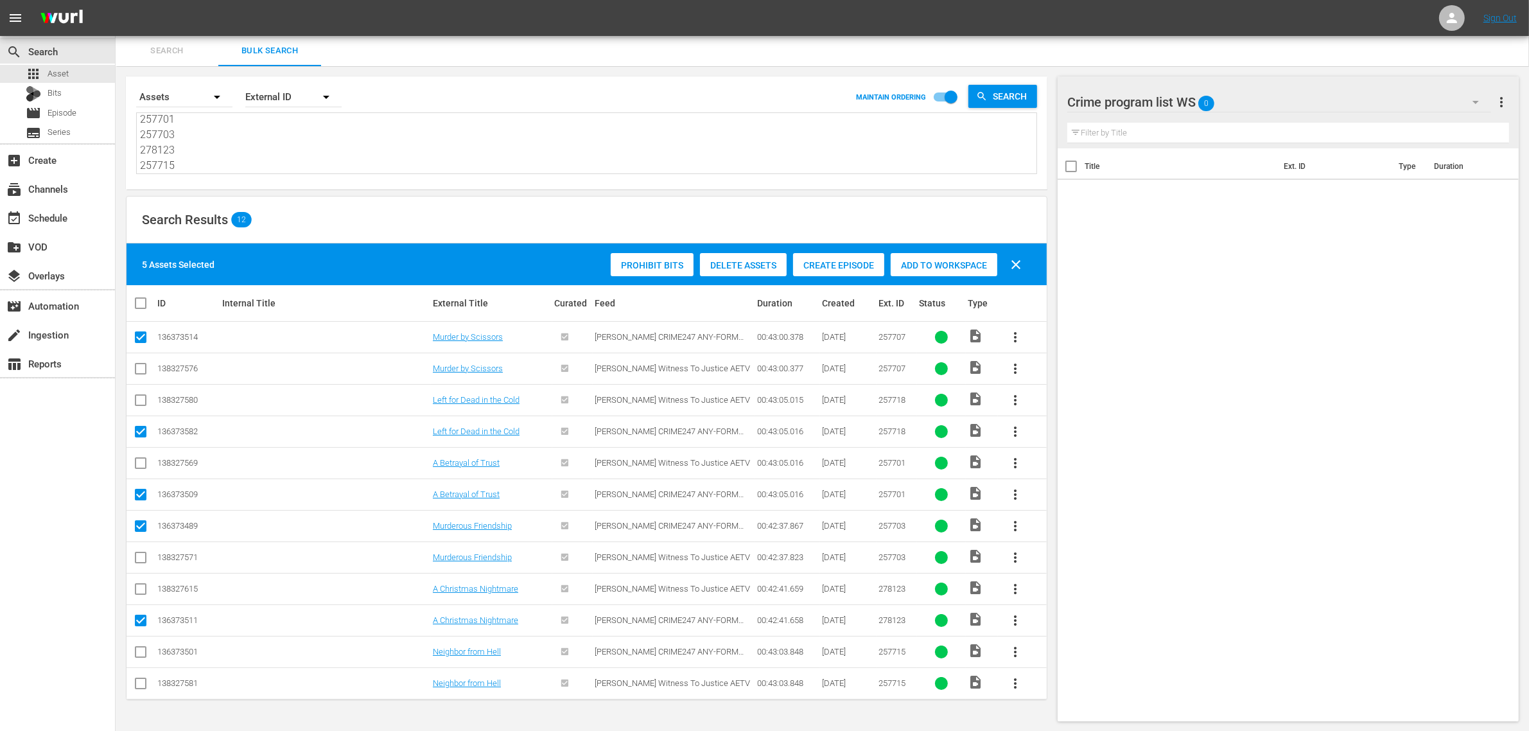
checkbox input "true"
drag, startPoint x: 899, startPoint y: 260, endPoint x: 787, endPoint y: 232, distance: 115.7
click at [899, 260] on span "Add to Workspace" at bounding box center [943, 265] width 107 height 10
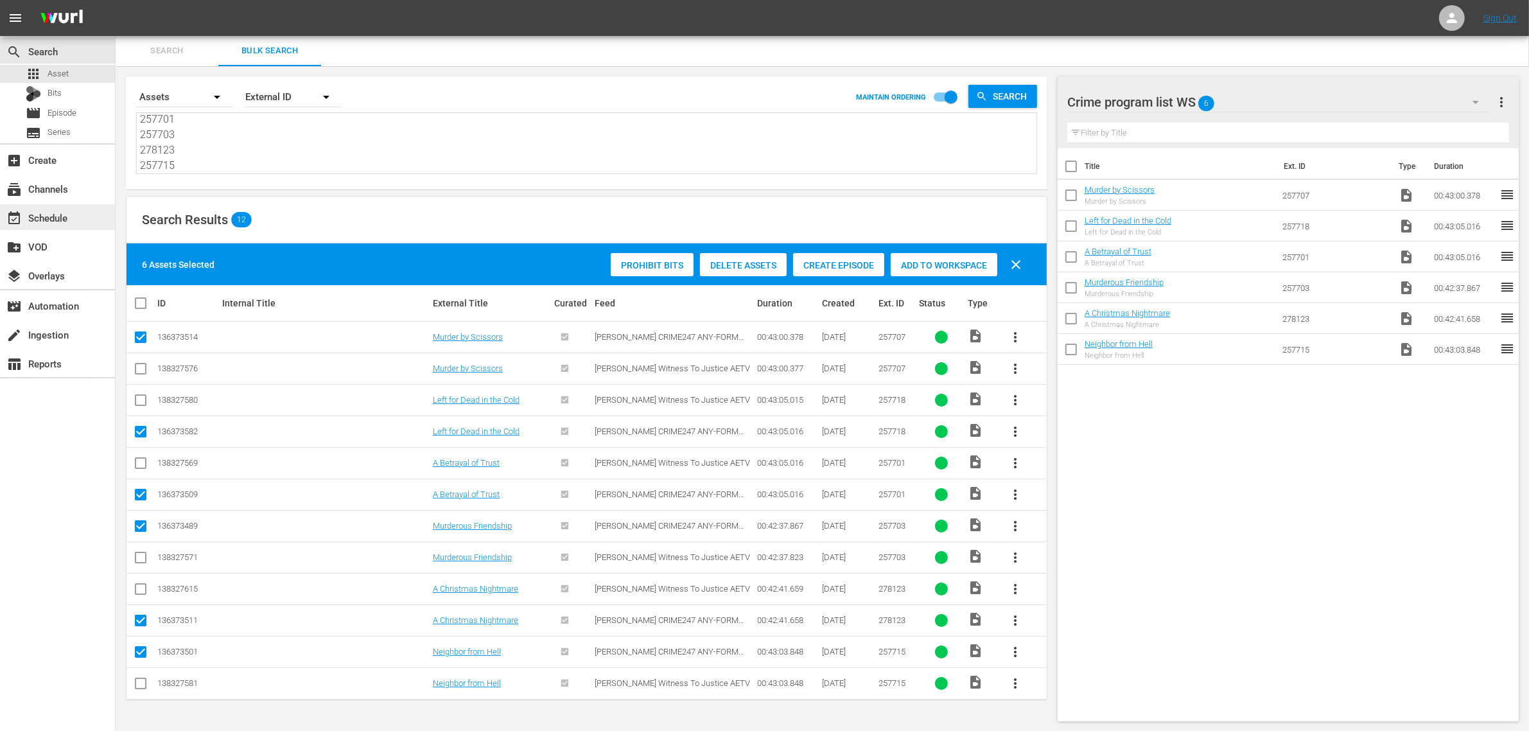
click at [58, 221] on div "event_available Schedule" at bounding box center [36, 216] width 72 height 12
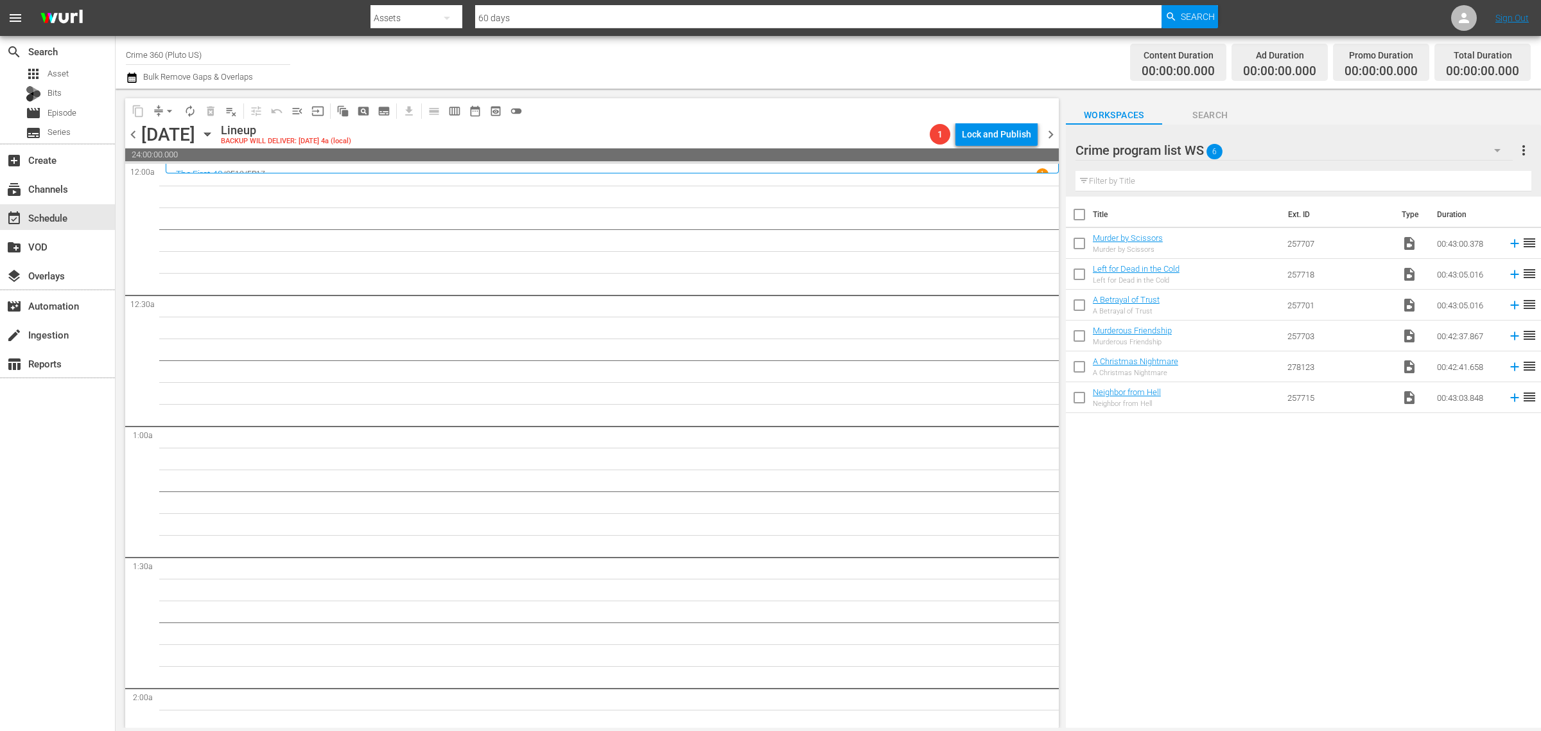
click at [1077, 216] on input "checkbox" at bounding box center [1079, 217] width 27 height 27
checkbox input "true"
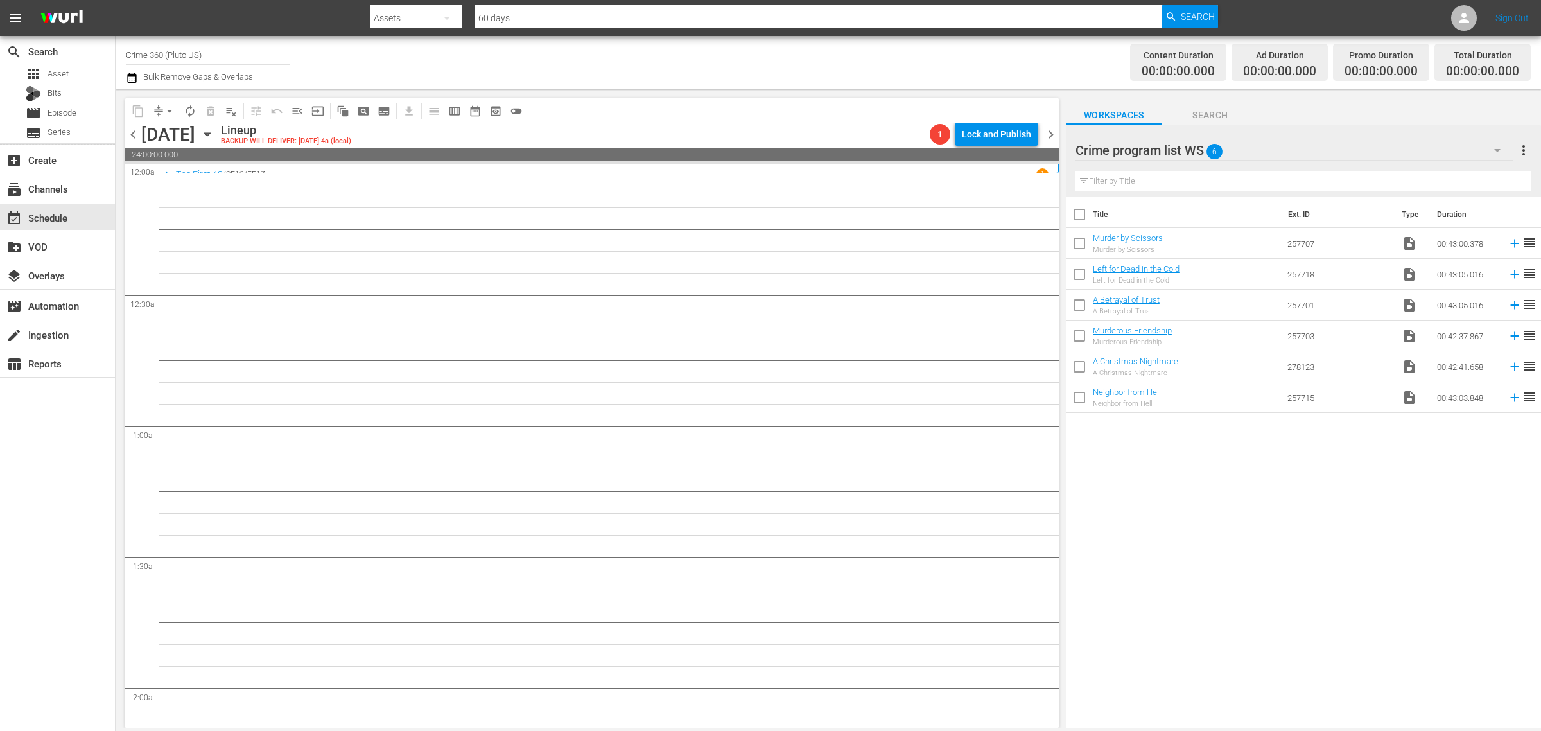
checkbox input "true"
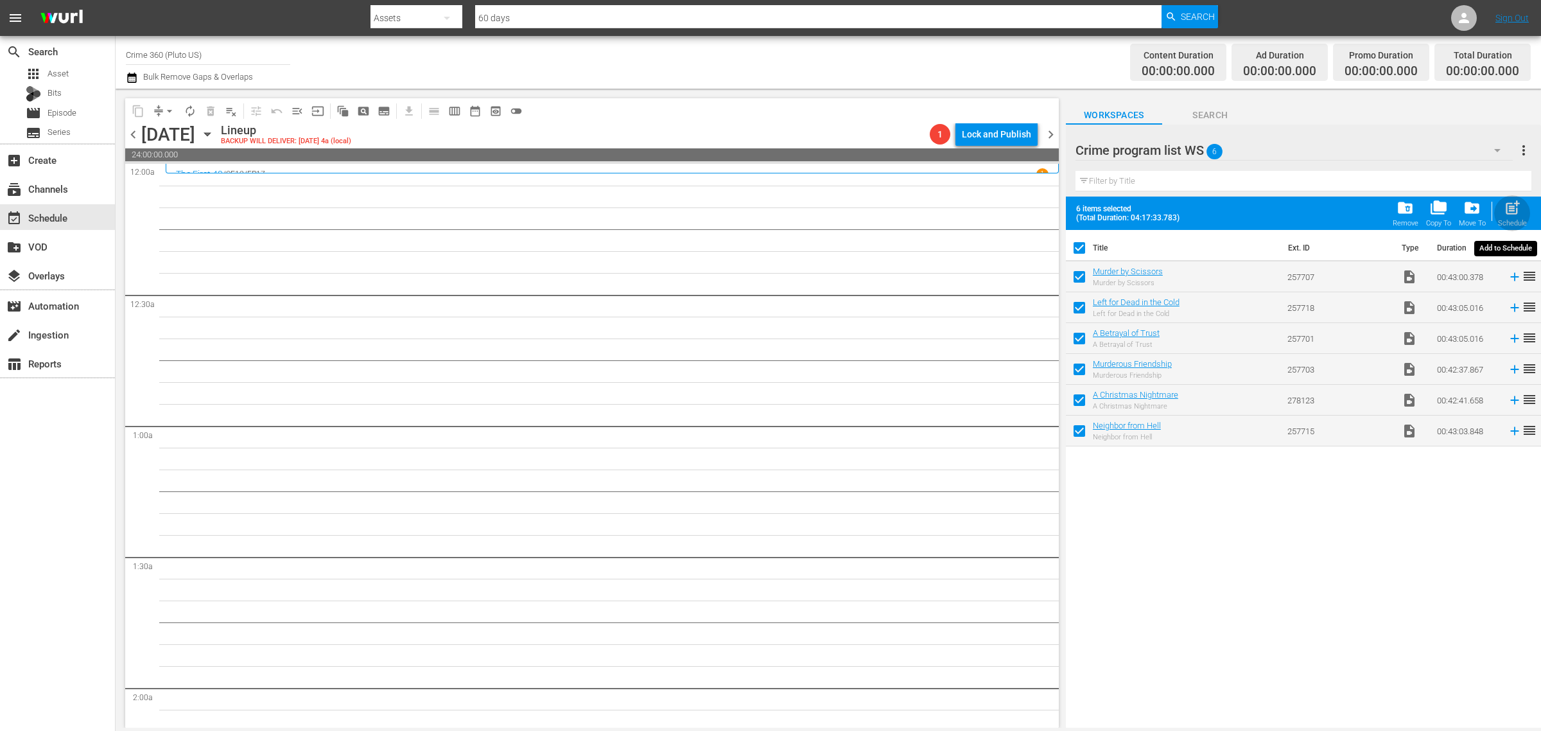
click at [1516, 207] on span "post_add" at bounding box center [1512, 207] width 17 height 17
checkbox input "false"
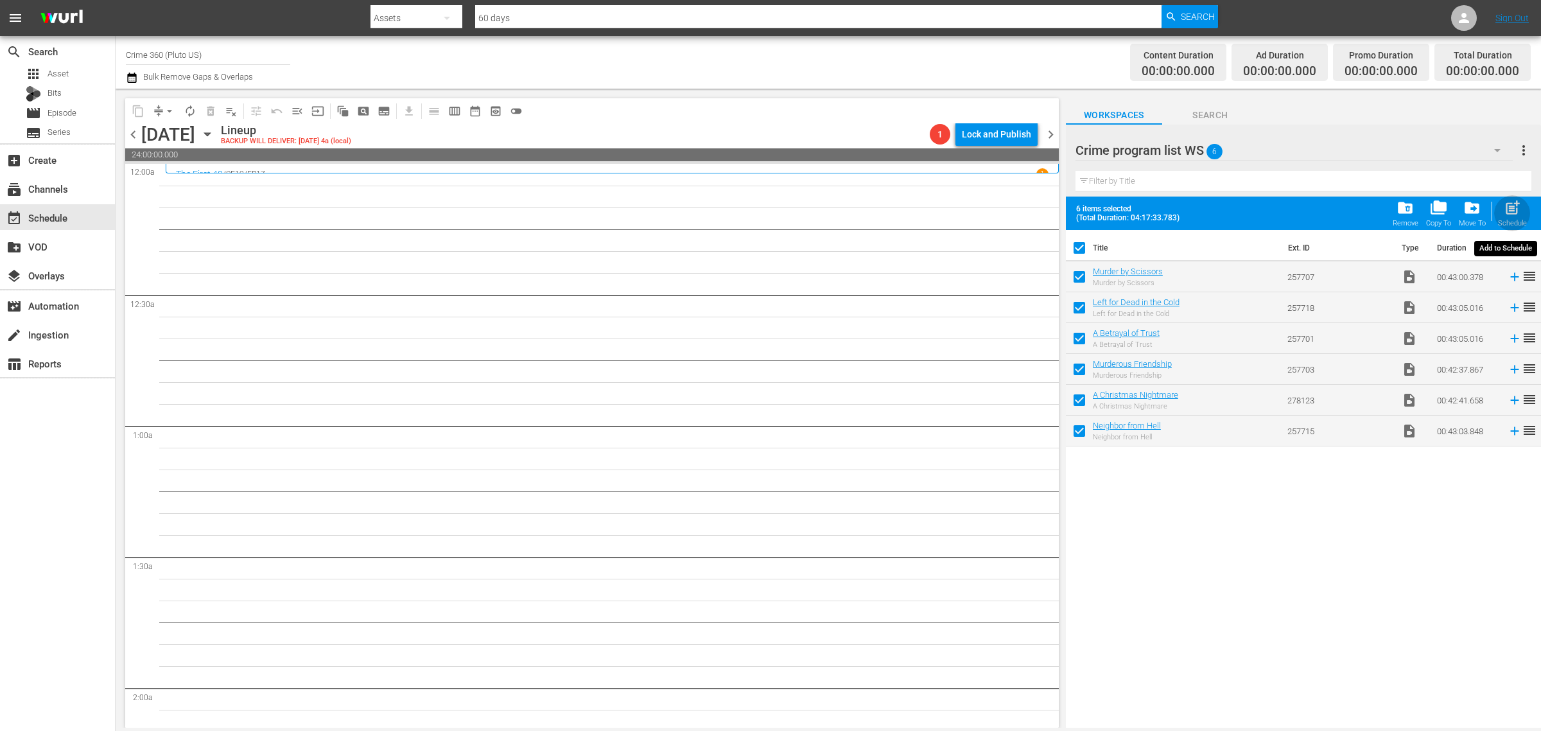
checkbox input "false"
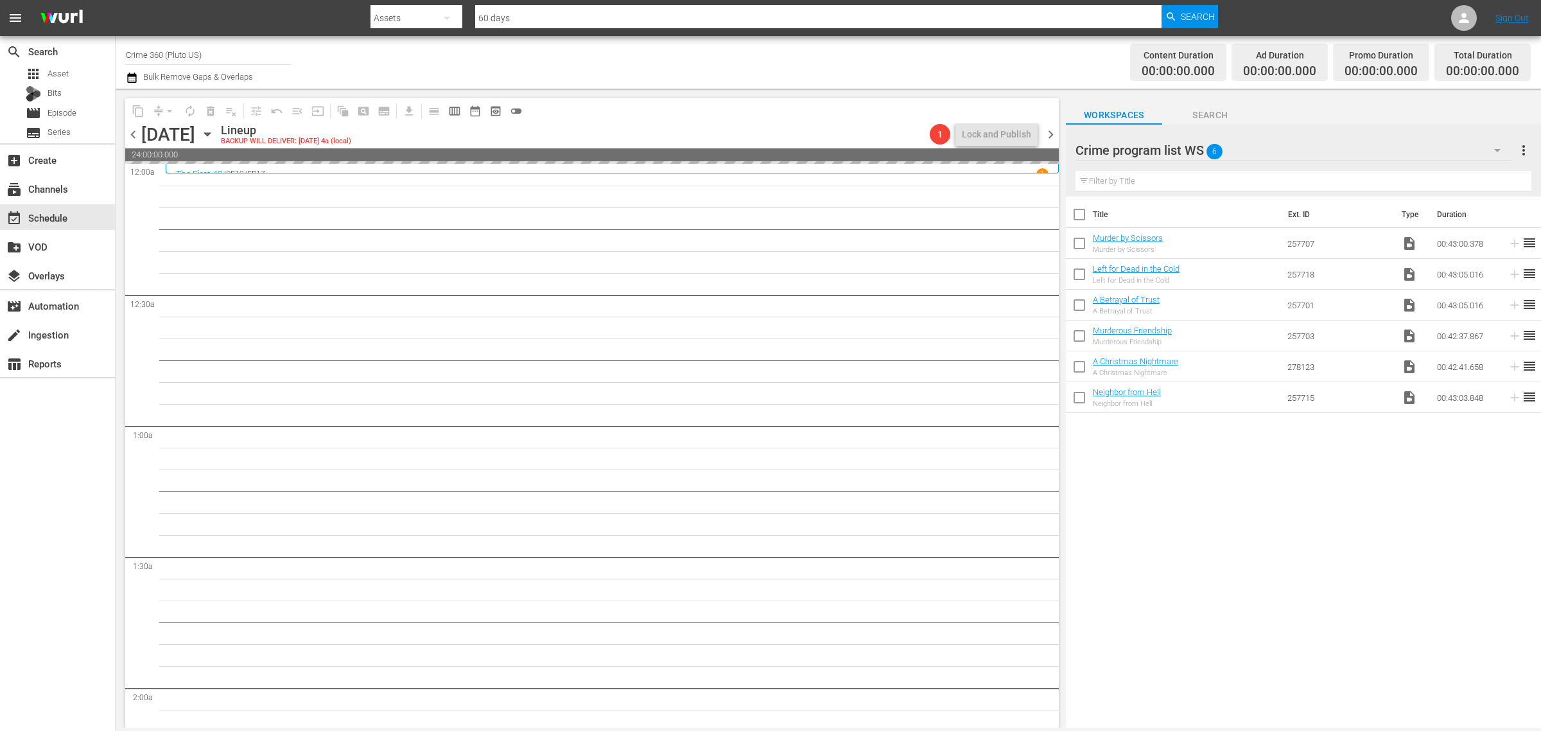
click at [810, 65] on div "Channel Title Crime 360 (Pluto US) Bulk Remove Gaps & Overlaps" at bounding box center [509, 62] width 766 height 46
click at [812, 65] on div "Channel Title Crime 360 (Pluto US) Bulk Remove Gaps & Overlaps" at bounding box center [509, 62] width 766 height 46
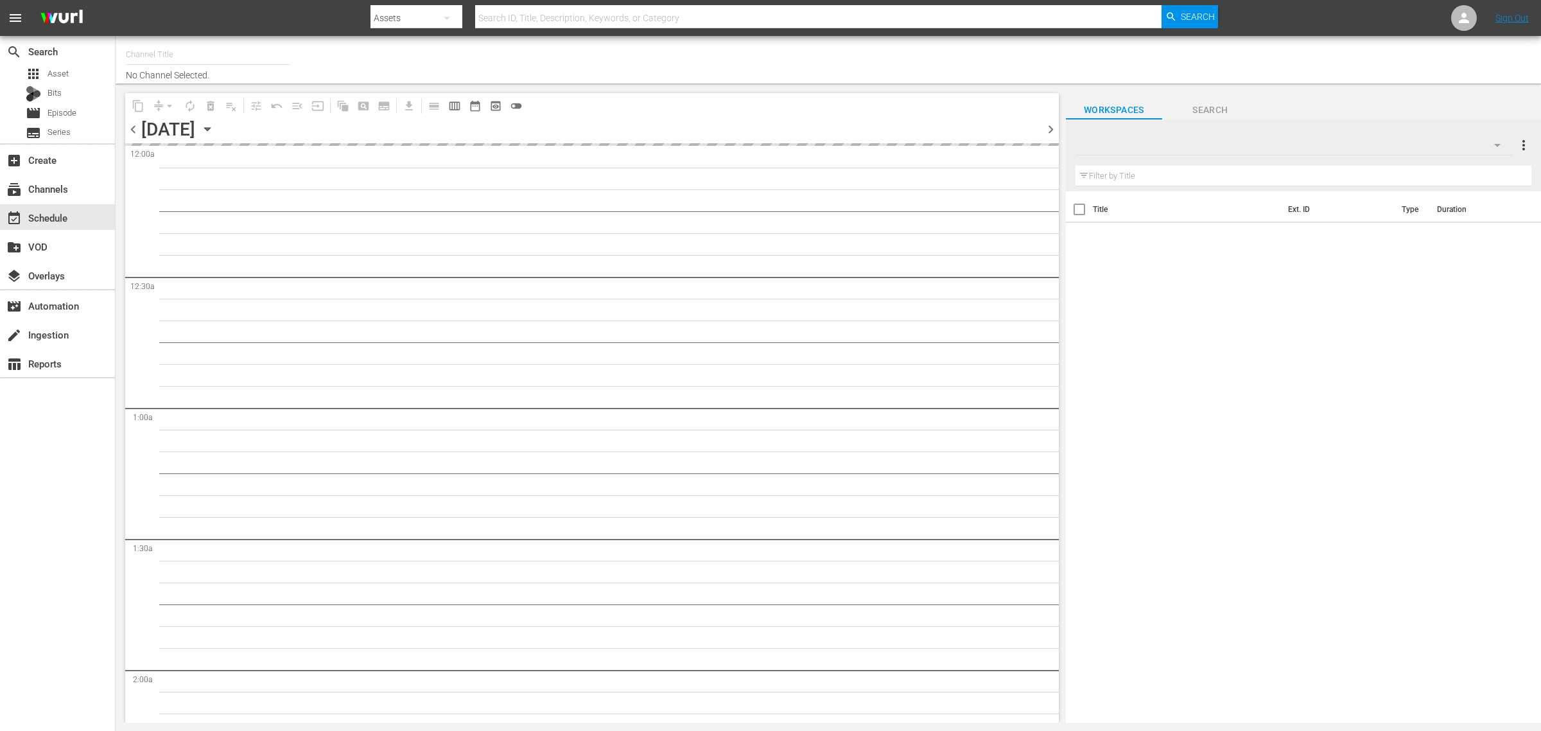
type input "Crime 360 (Pluto US) (1705)"
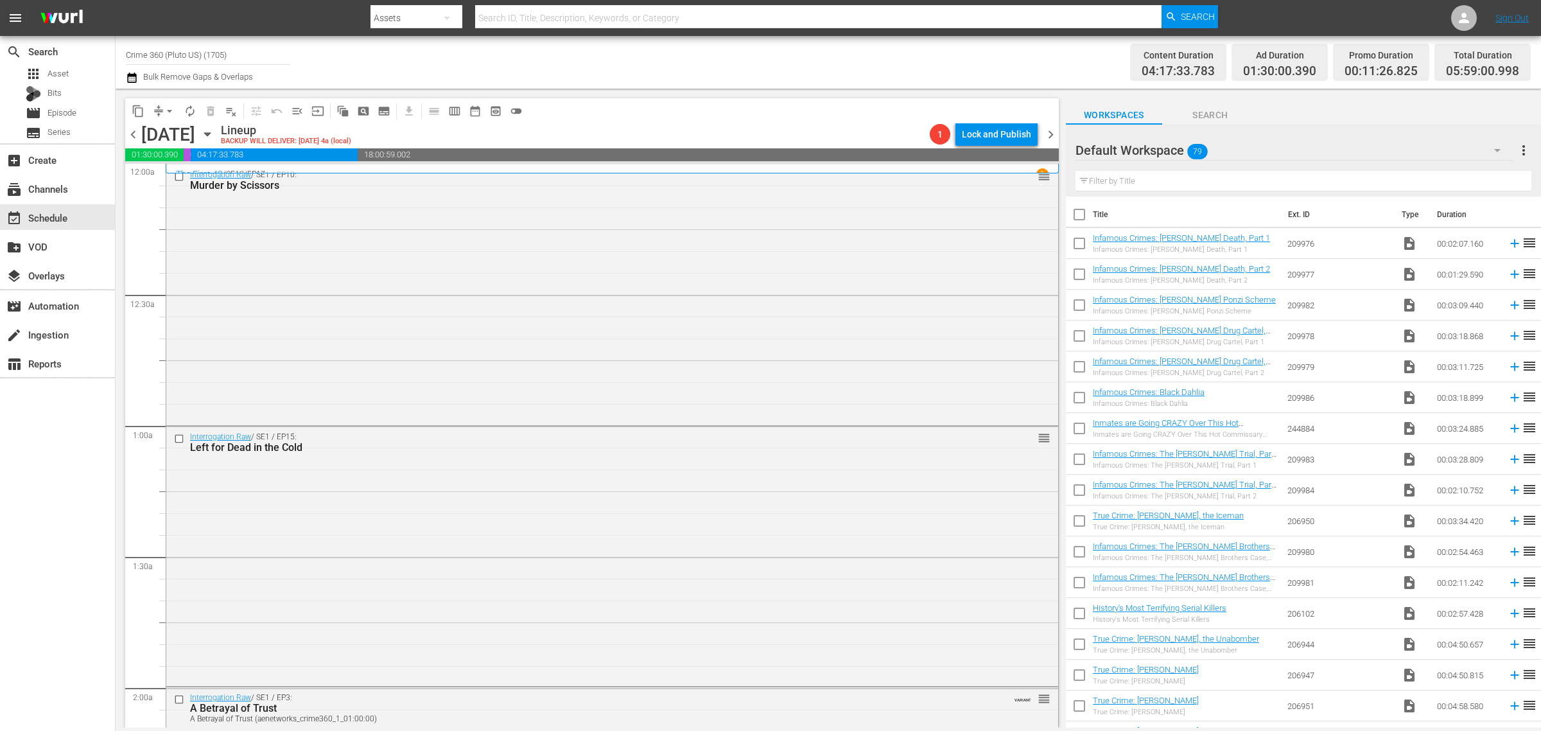
click at [1045, 132] on span "chevron_right" at bounding box center [1051, 134] width 16 height 16
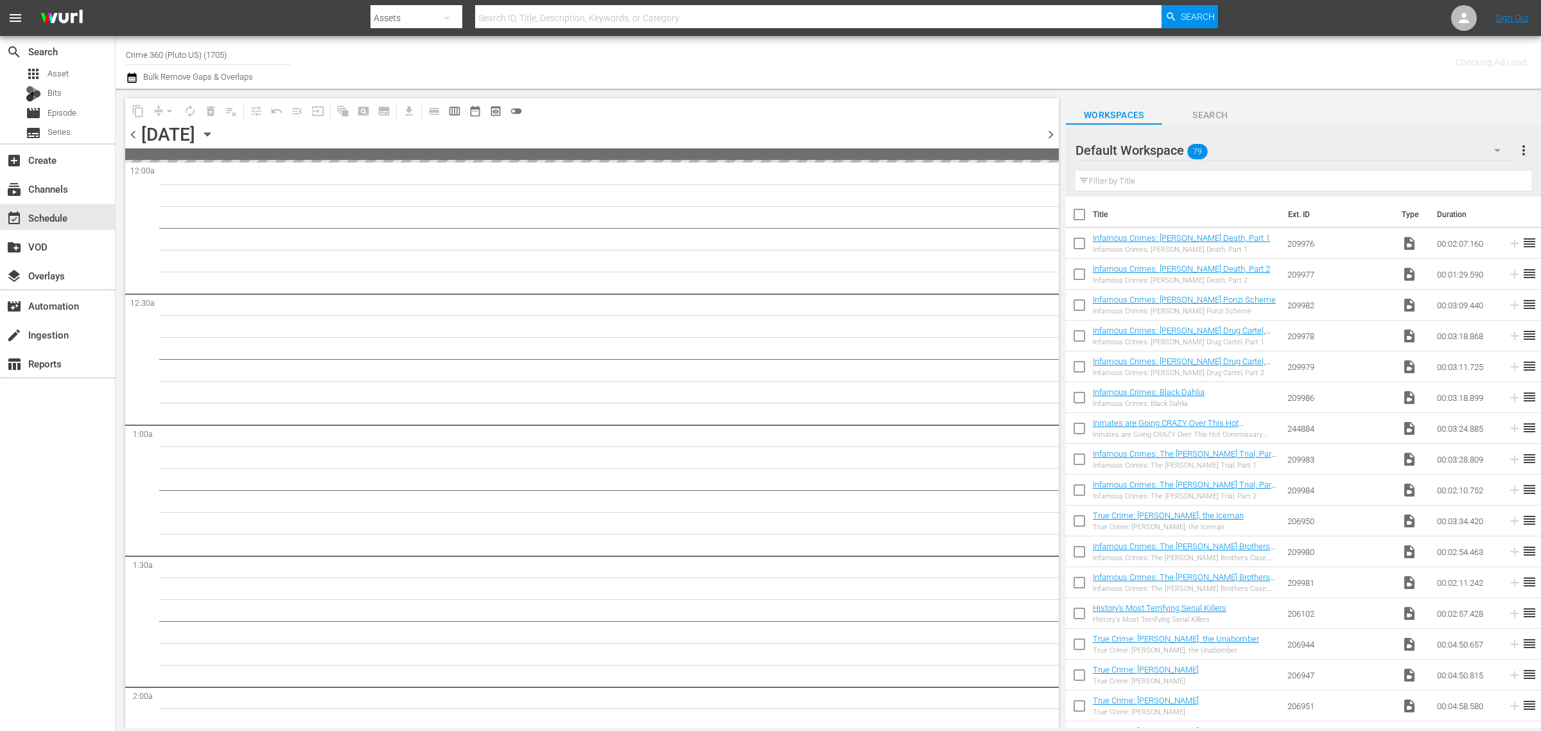
click at [784, 58] on div "Channel Title Crime 360 (Pluto US) (1705) Bulk Remove Gaps & Overlaps" at bounding box center [509, 62] width 766 height 46
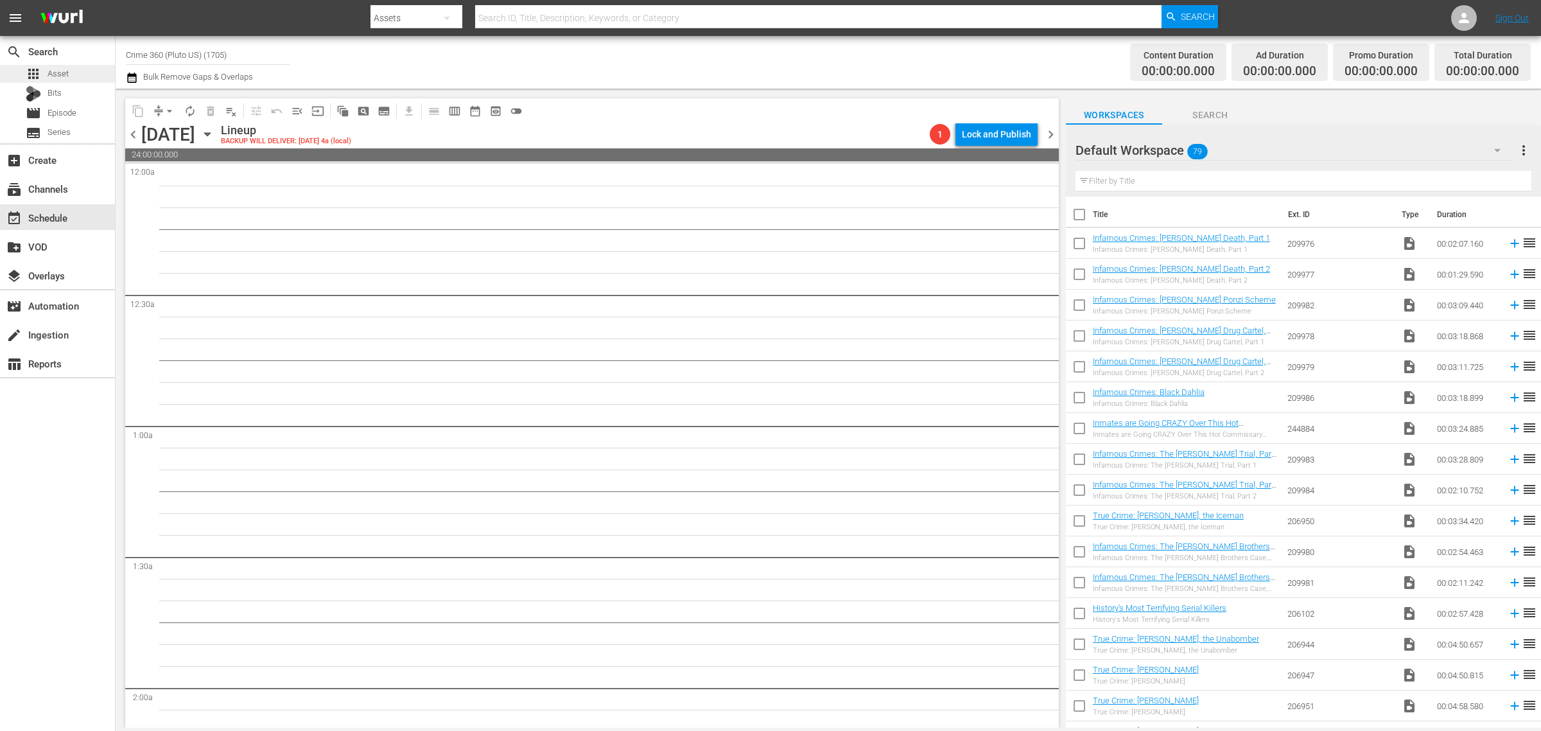
click at [42, 75] on div "apps Asset" at bounding box center [47, 74] width 43 height 18
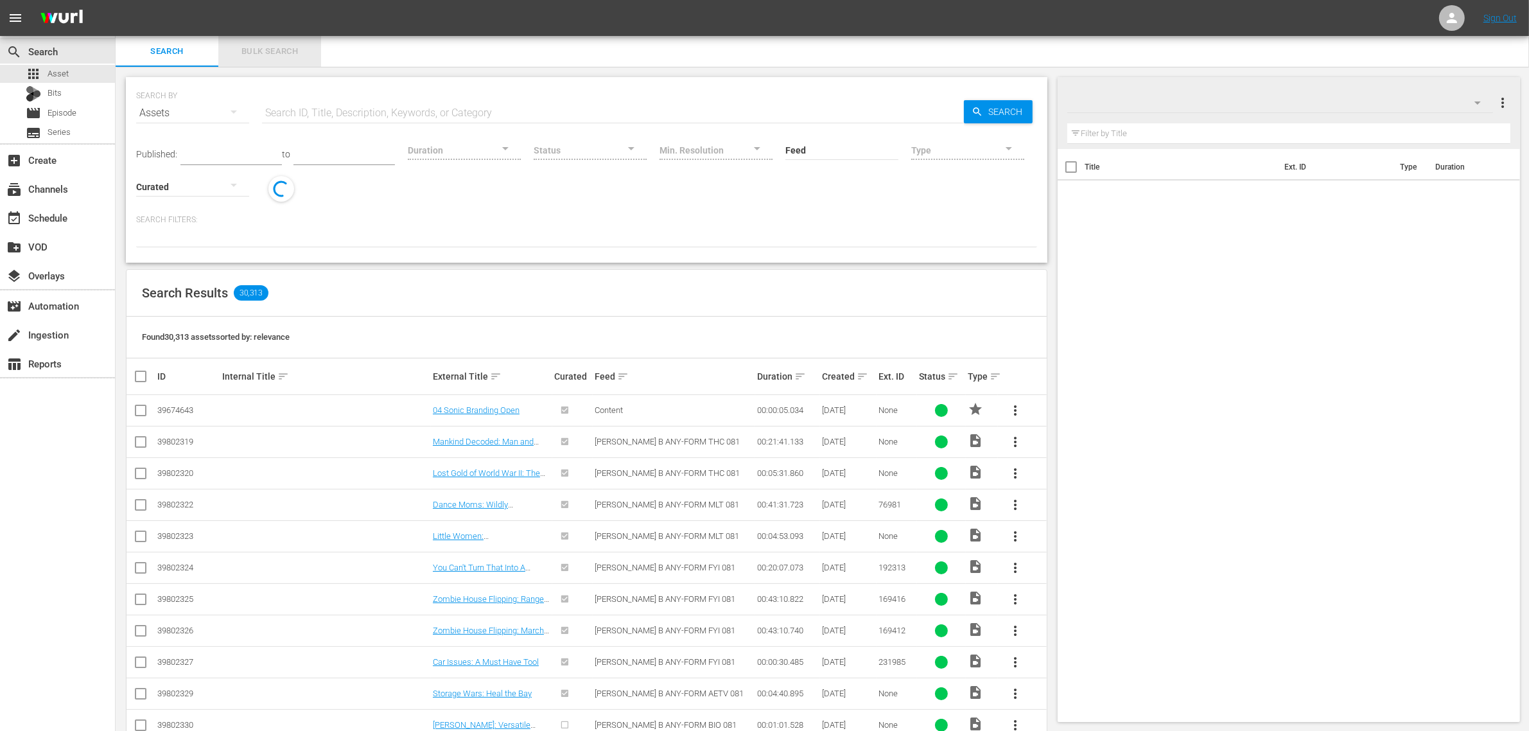
click at [293, 56] on span "Bulk Search" at bounding box center [269, 51] width 87 height 15
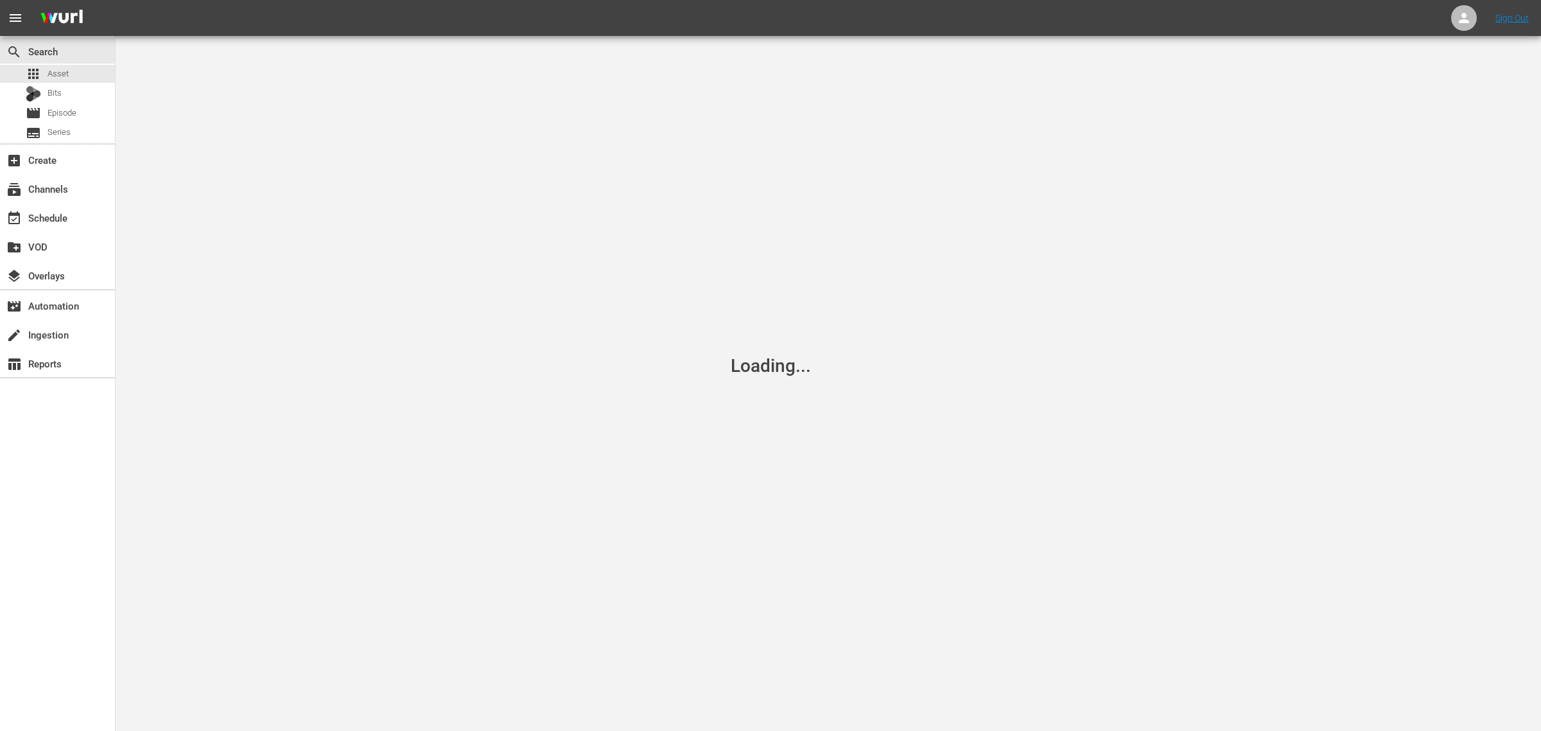
click at [255, 159] on div "Loading..." at bounding box center [770, 365] width 1541 height 731
click at [681, 138] on div "Loading..." at bounding box center [770, 365] width 1541 height 731
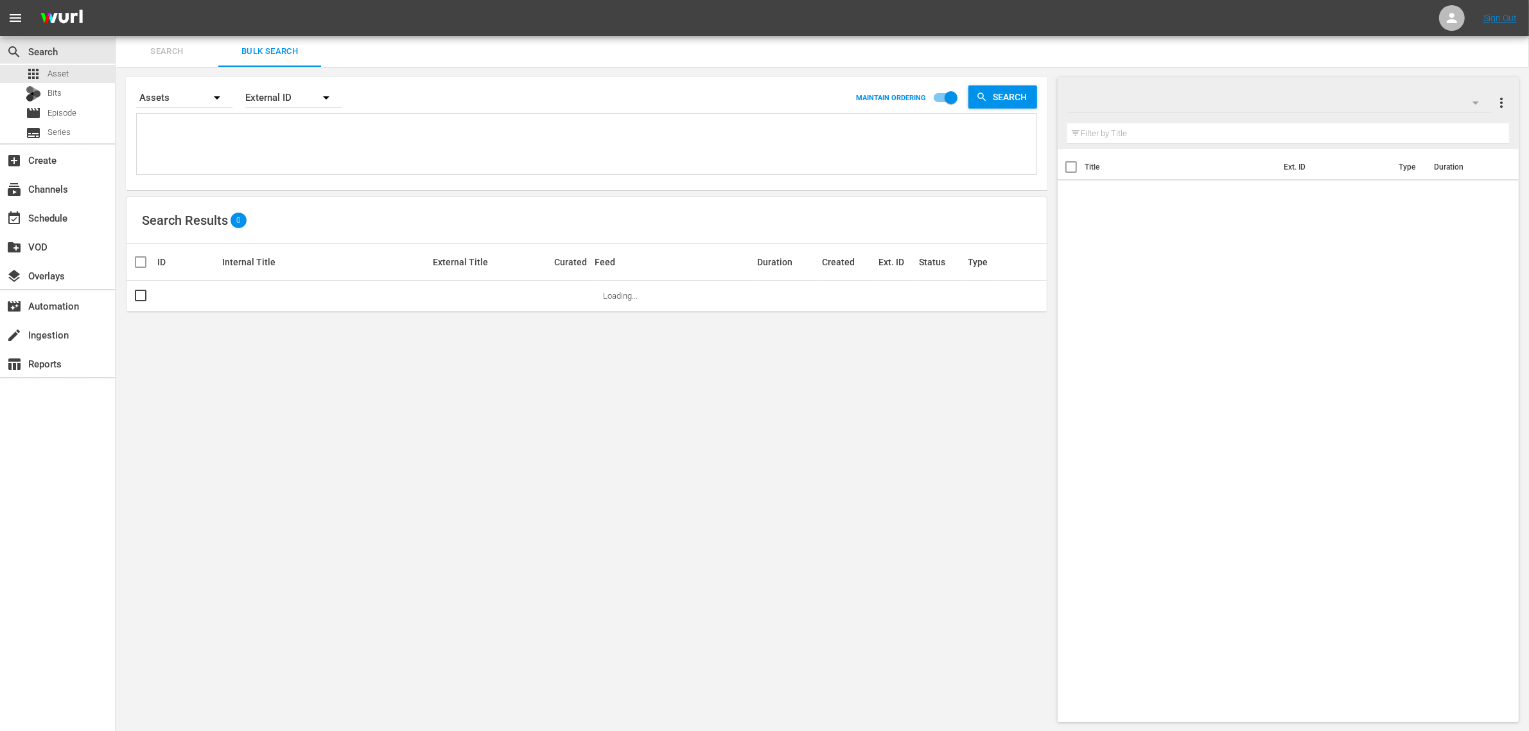
click at [326, 145] on textarea at bounding box center [588, 146] width 896 height 58
paste textarea "158961 155439 150059 157267 155436 155433"
type textarea "158961 155439 150059 157267 155436 155433"
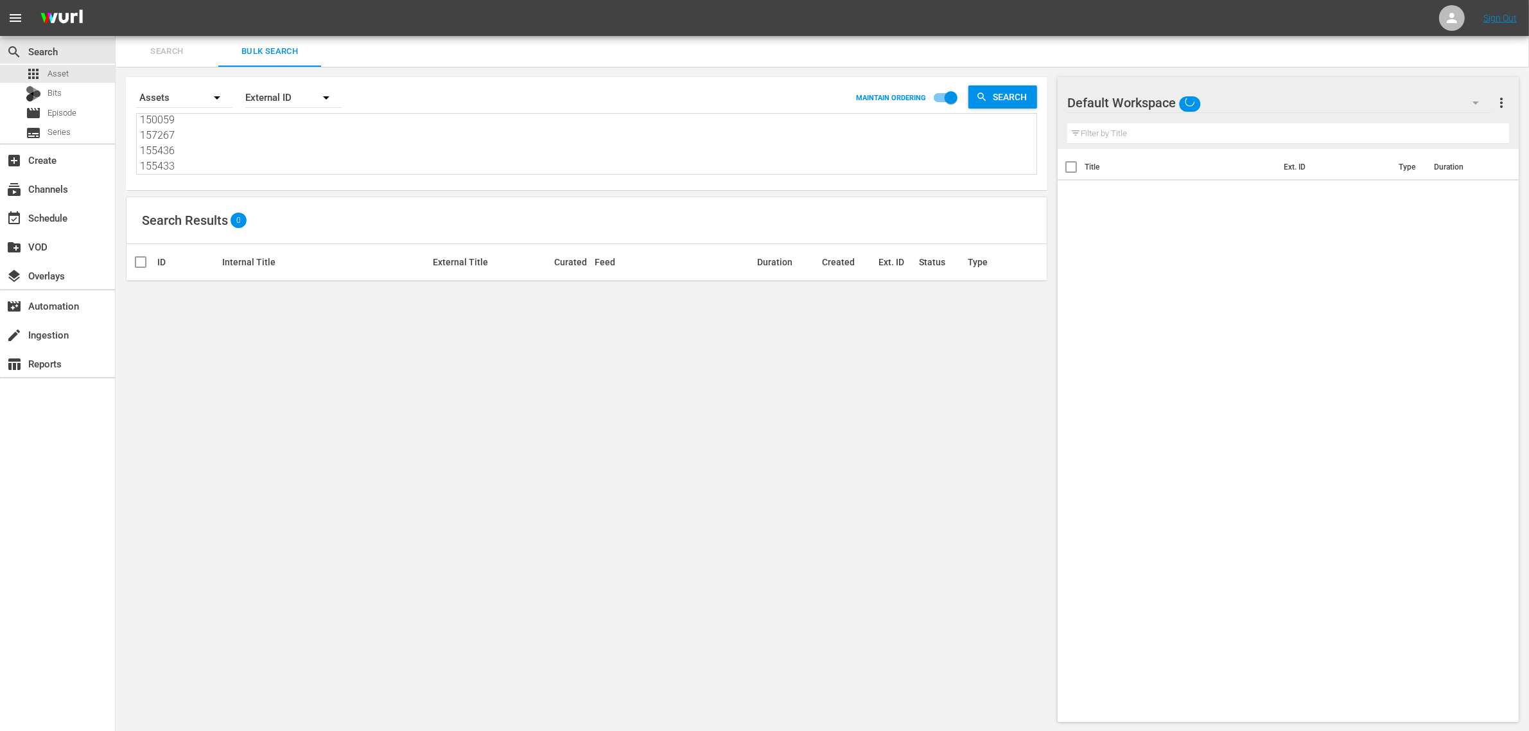
type textarea "158961 155439 150059 157267 155436 155433"
click at [1252, 95] on div "Default Workspace" at bounding box center [1279, 103] width 424 height 36
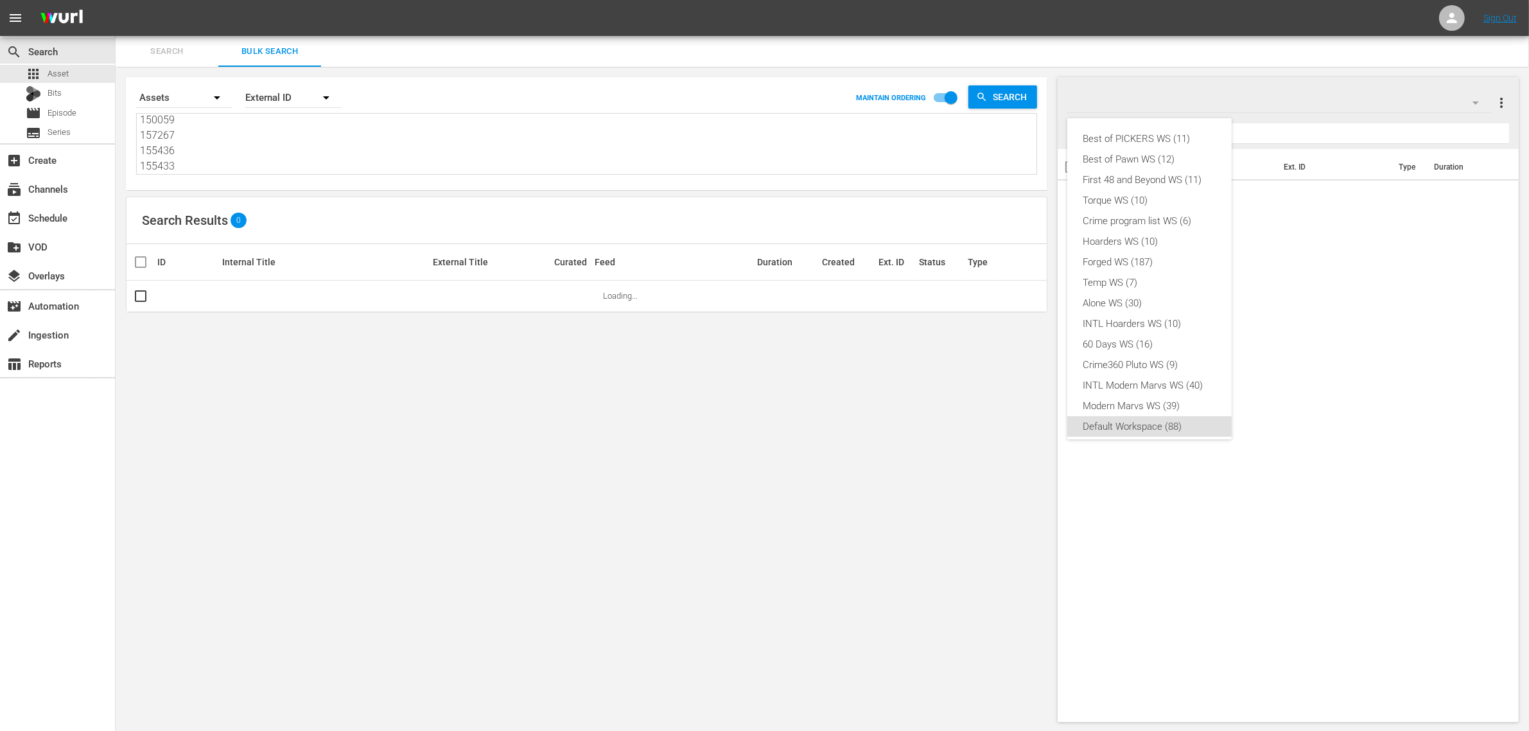
scroll to position [8, 0]
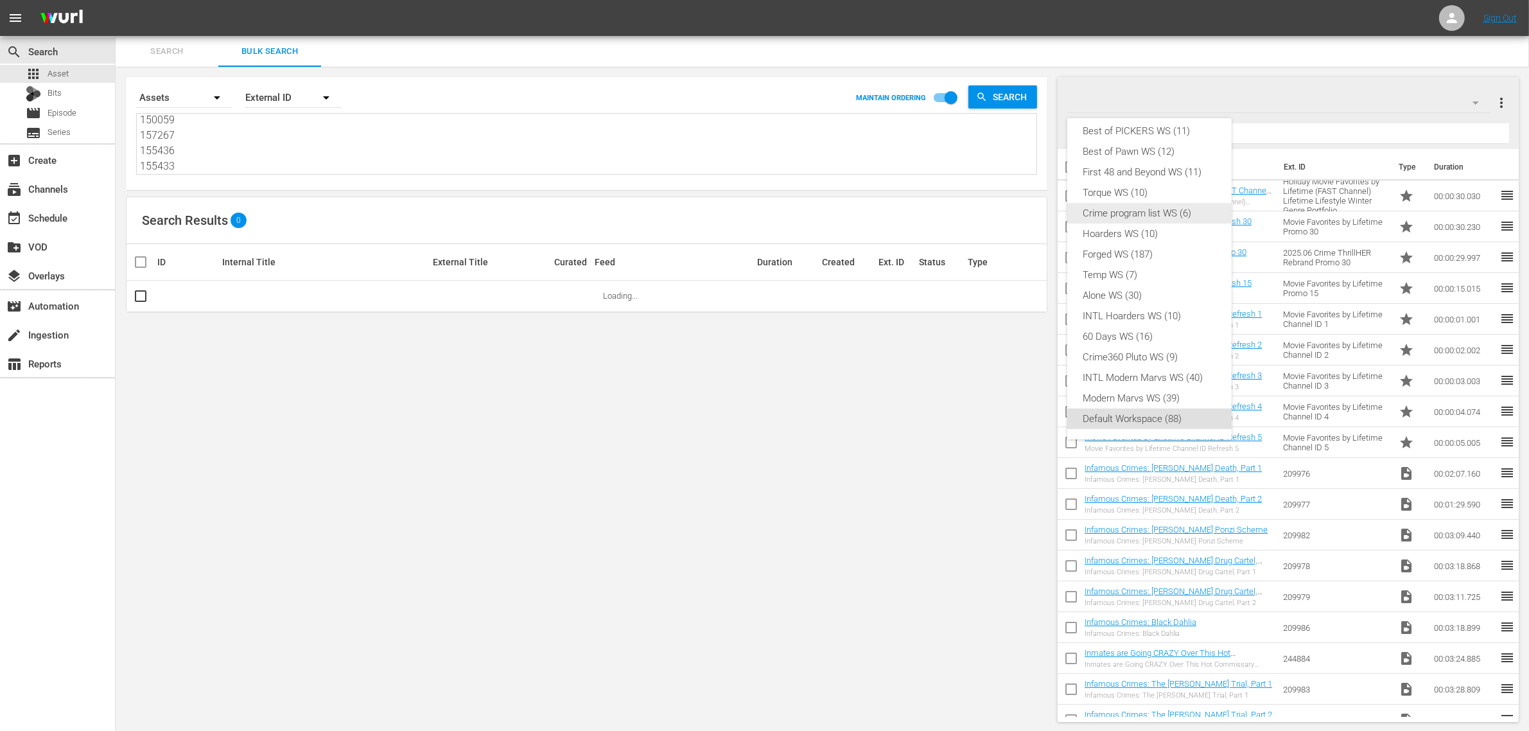
click at [1130, 209] on div "Crime program list WS (6)" at bounding box center [1149, 213] width 134 height 21
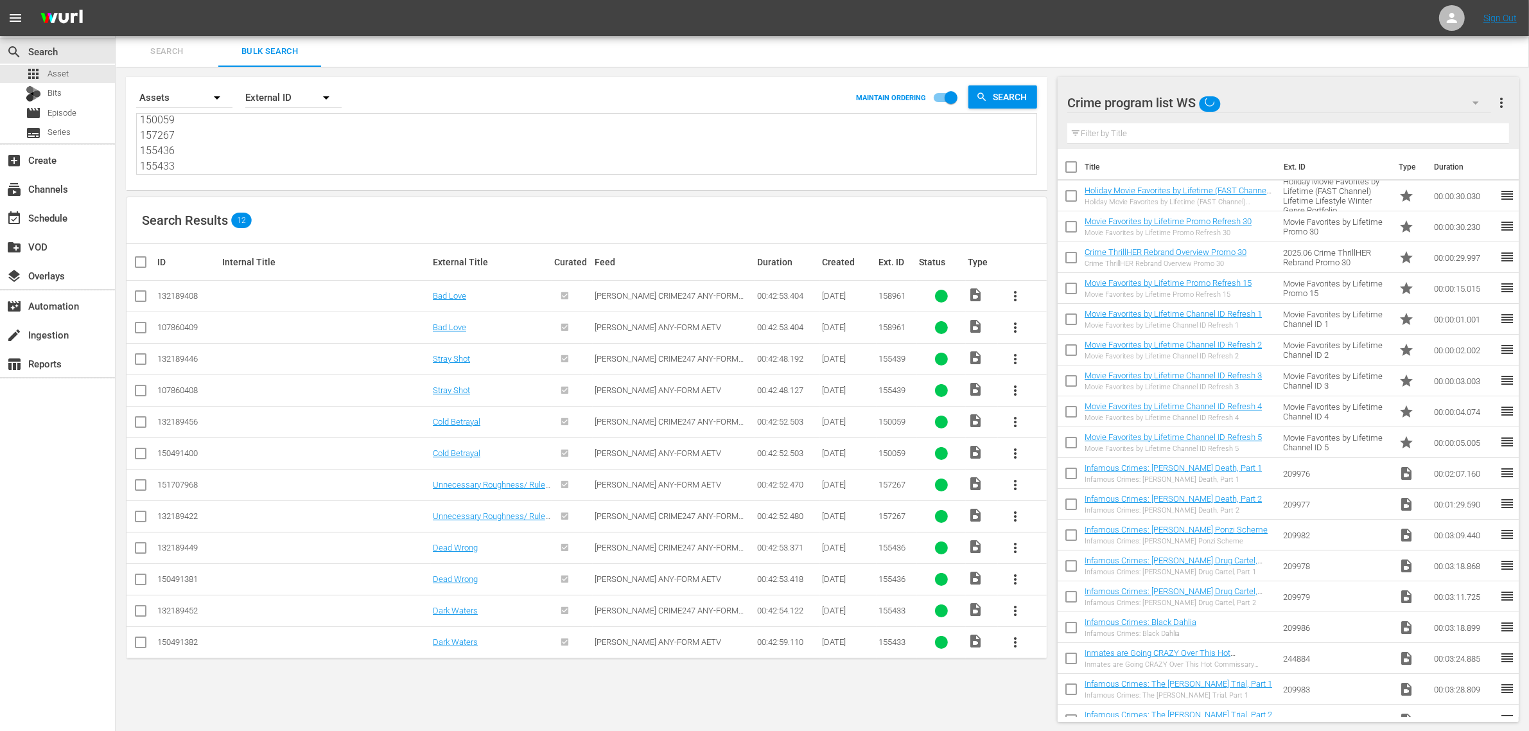
click at [643, 52] on div "Search Bulk Search" at bounding box center [822, 51] width 1413 height 31
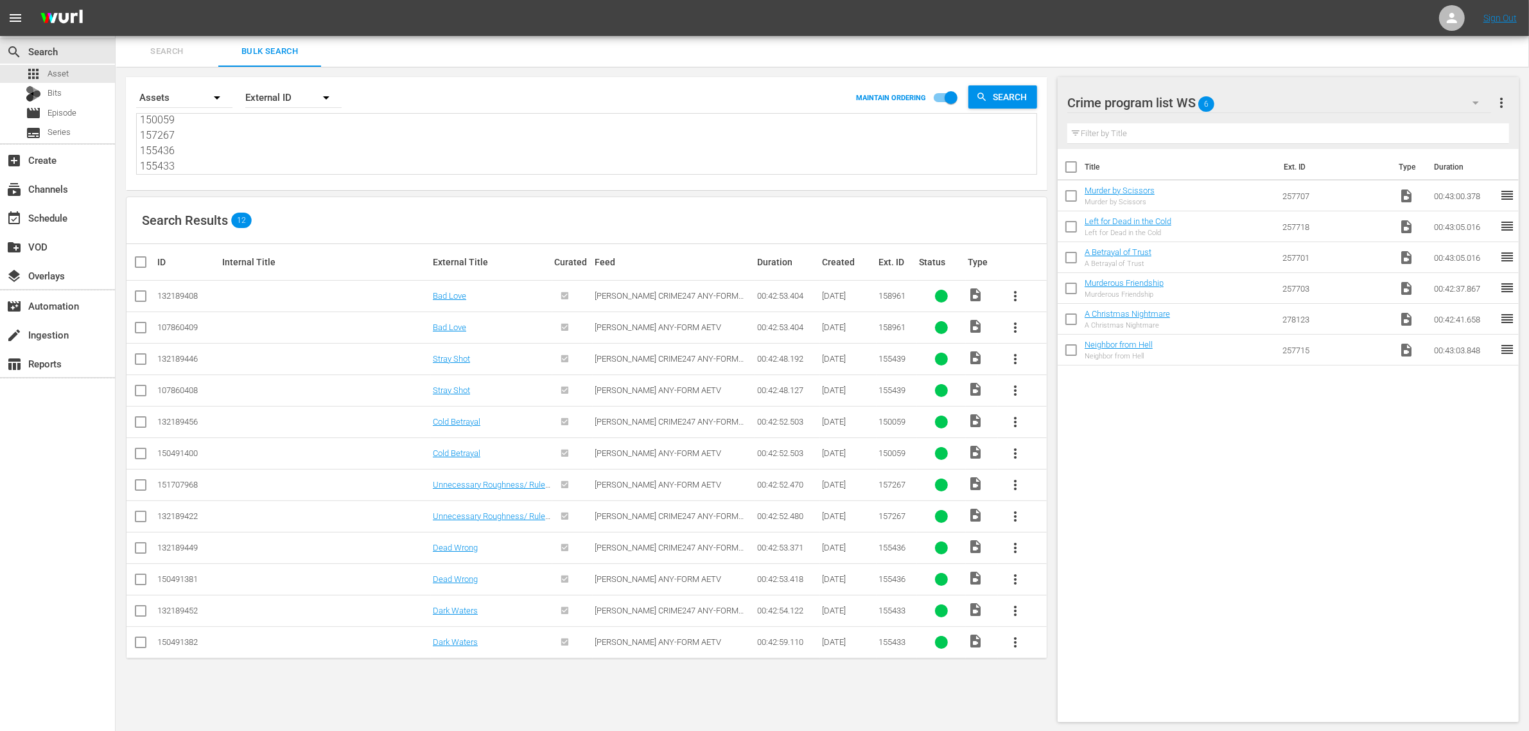
click at [1501, 100] on span "more_vert" at bounding box center [1500, 102] width 15 height 15
click at [1380, 127] on div "Clear All Workspace Items" at bounding box center [1417, 127] width 151 height 23
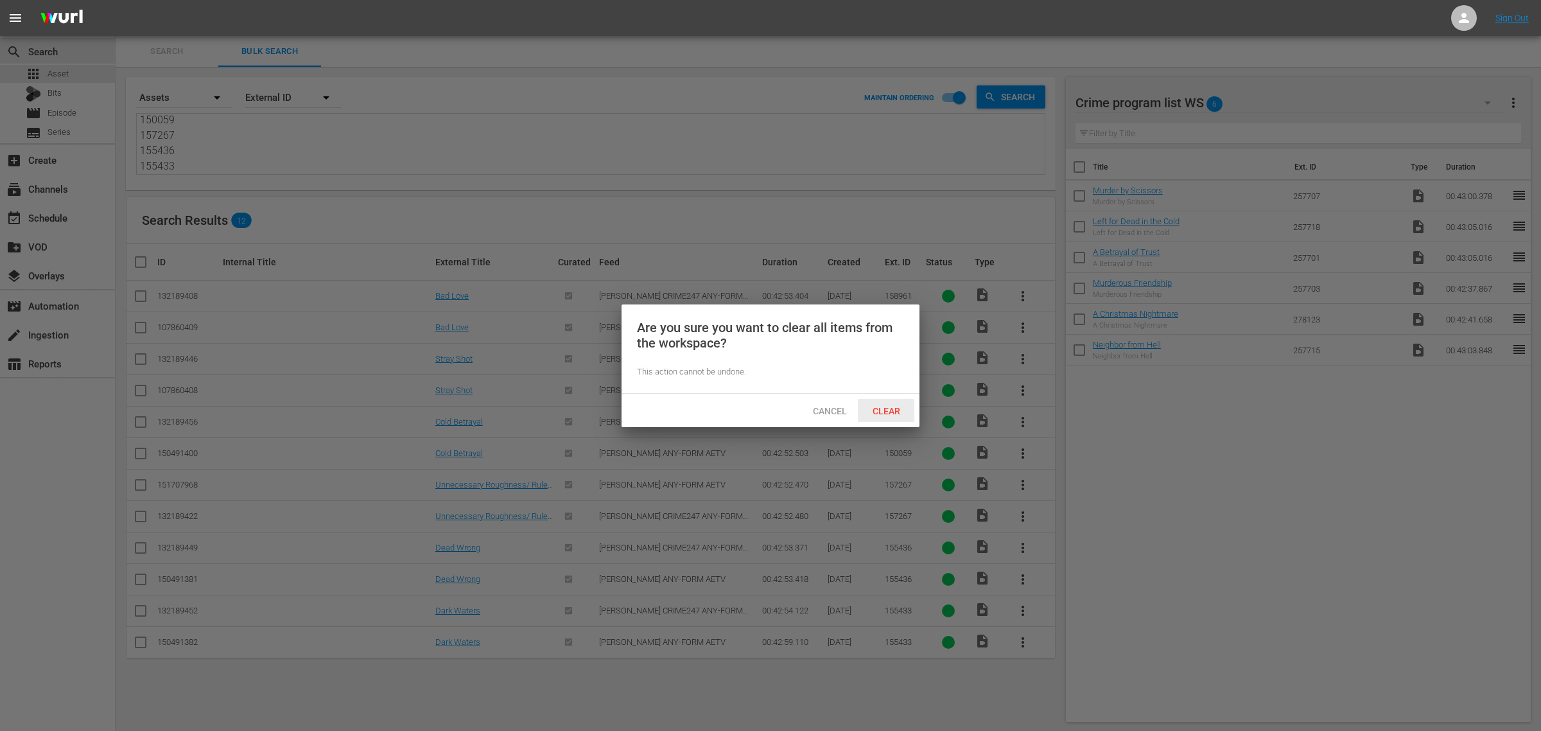
click at [887, 406] on span "Clear" at bounding box center [886, 411] width 48 height 10
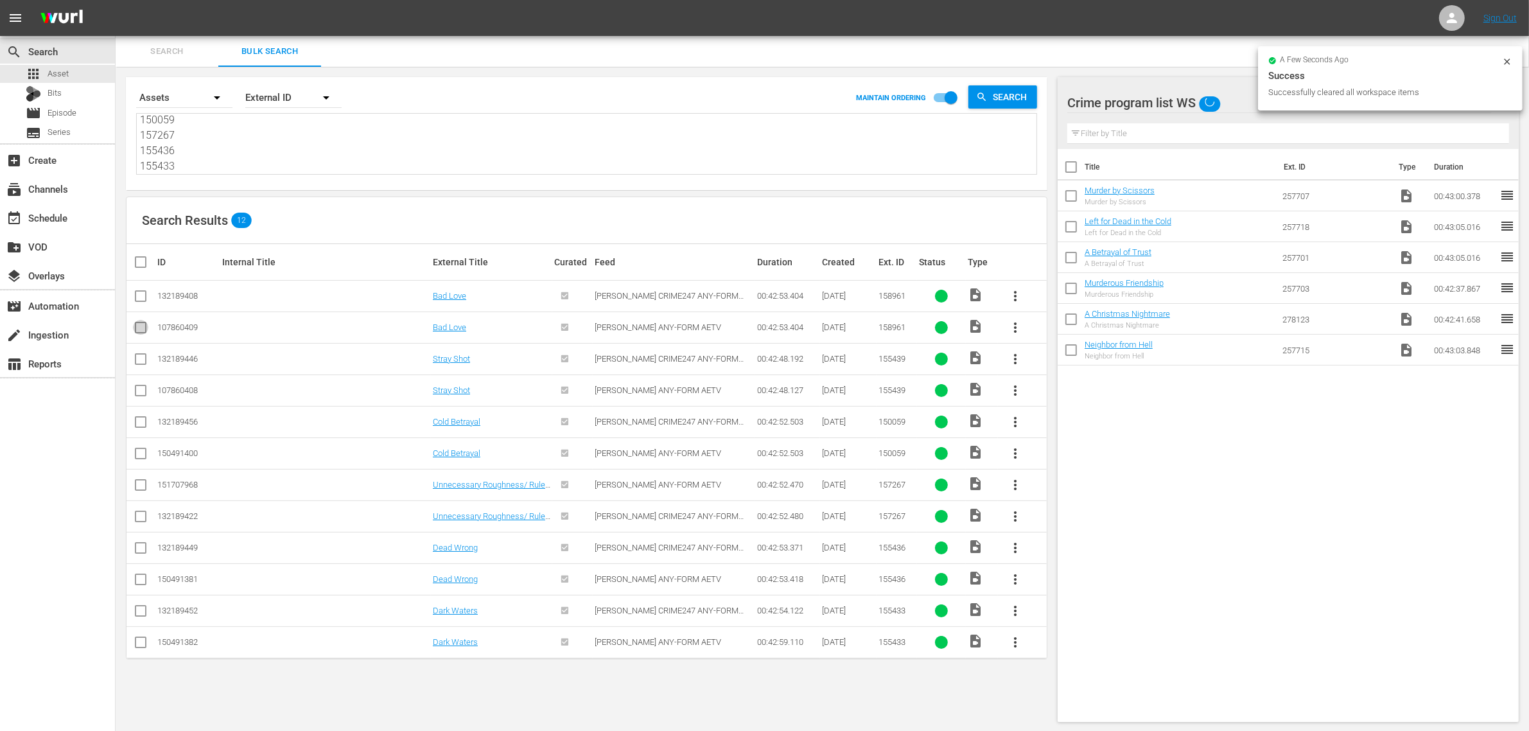
click at [140, 331] on input "checkbox" at bounding box center [140, 329] width 15 height 15
checkbox input "true"
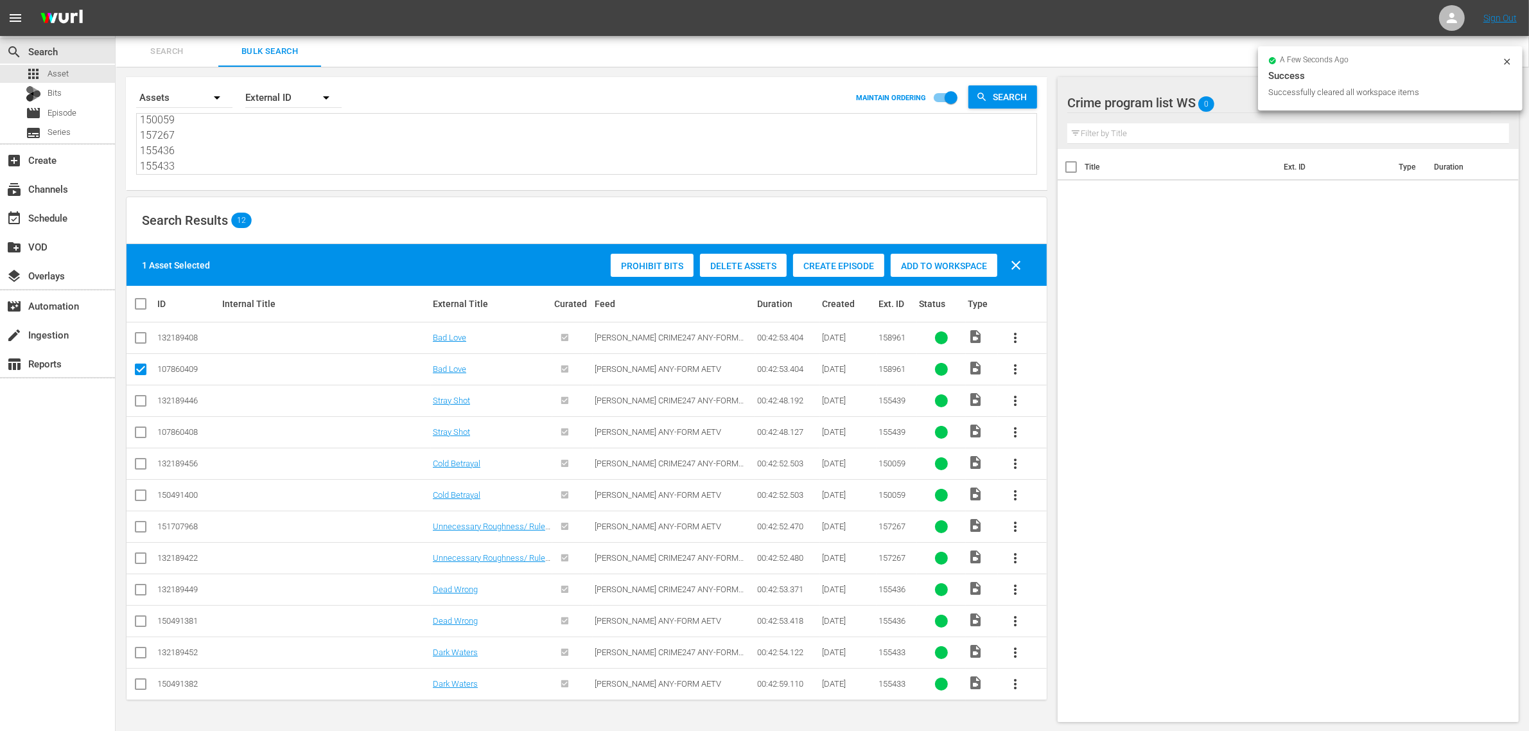
scroll to position [1, 0]
click at [139, 429] on input "checkbox" at bounding box center [140, 433] width 15 height 15
checkbox input "true"
click at [138, 498] on input "checkbox" at bounding box center [140, 496] width 15 height 15
checkbox input "true"
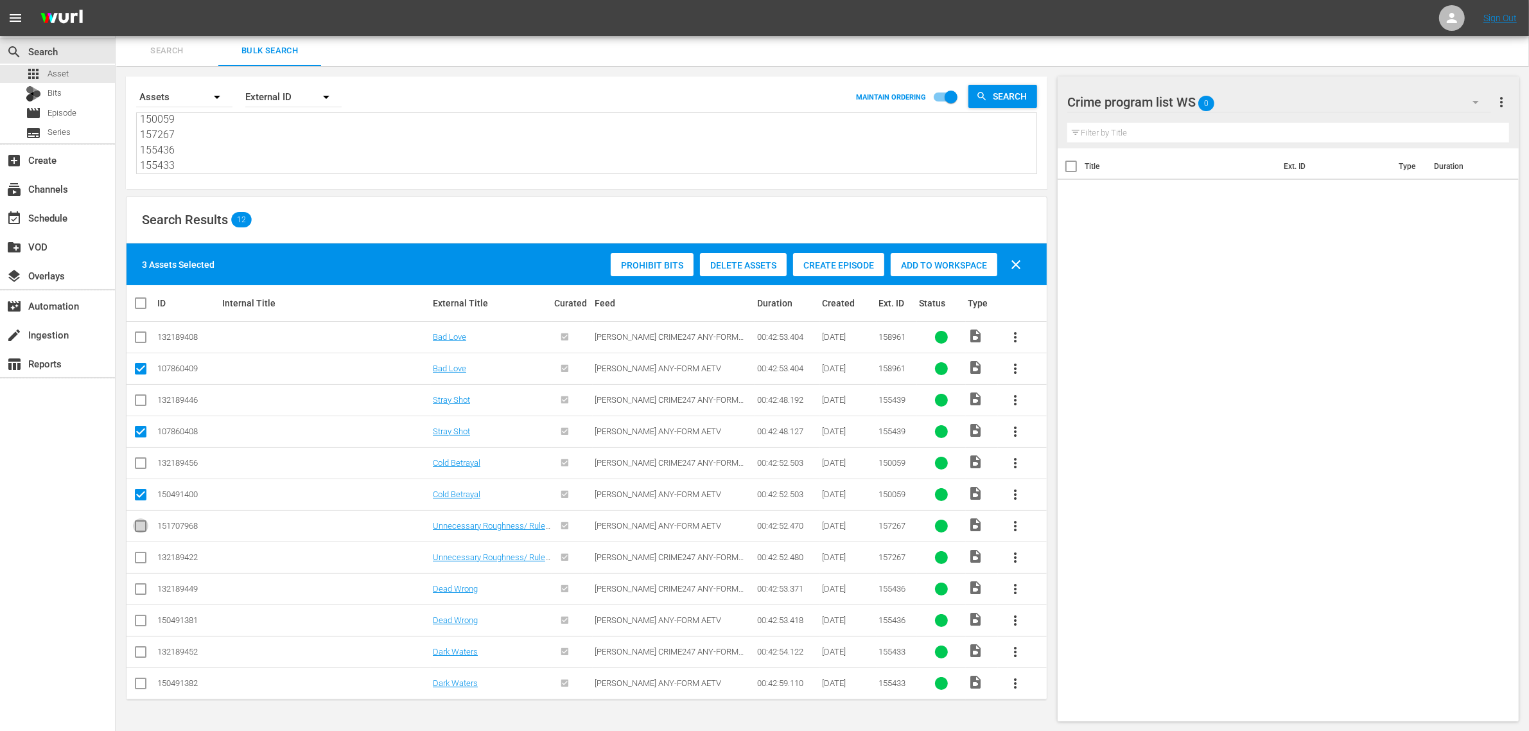
click at [140, 524] on input "checkbox" at bounding box center [140, 528] width 15 height 15
checkbox input "true"
click at [138, 620] on input "checkbox" at bounding box center [140, 622] width 15 height 15
checkbox input "true"
click at [135, 682] on input "checkbox" at bounding box center [140, 685] width 15 height 15
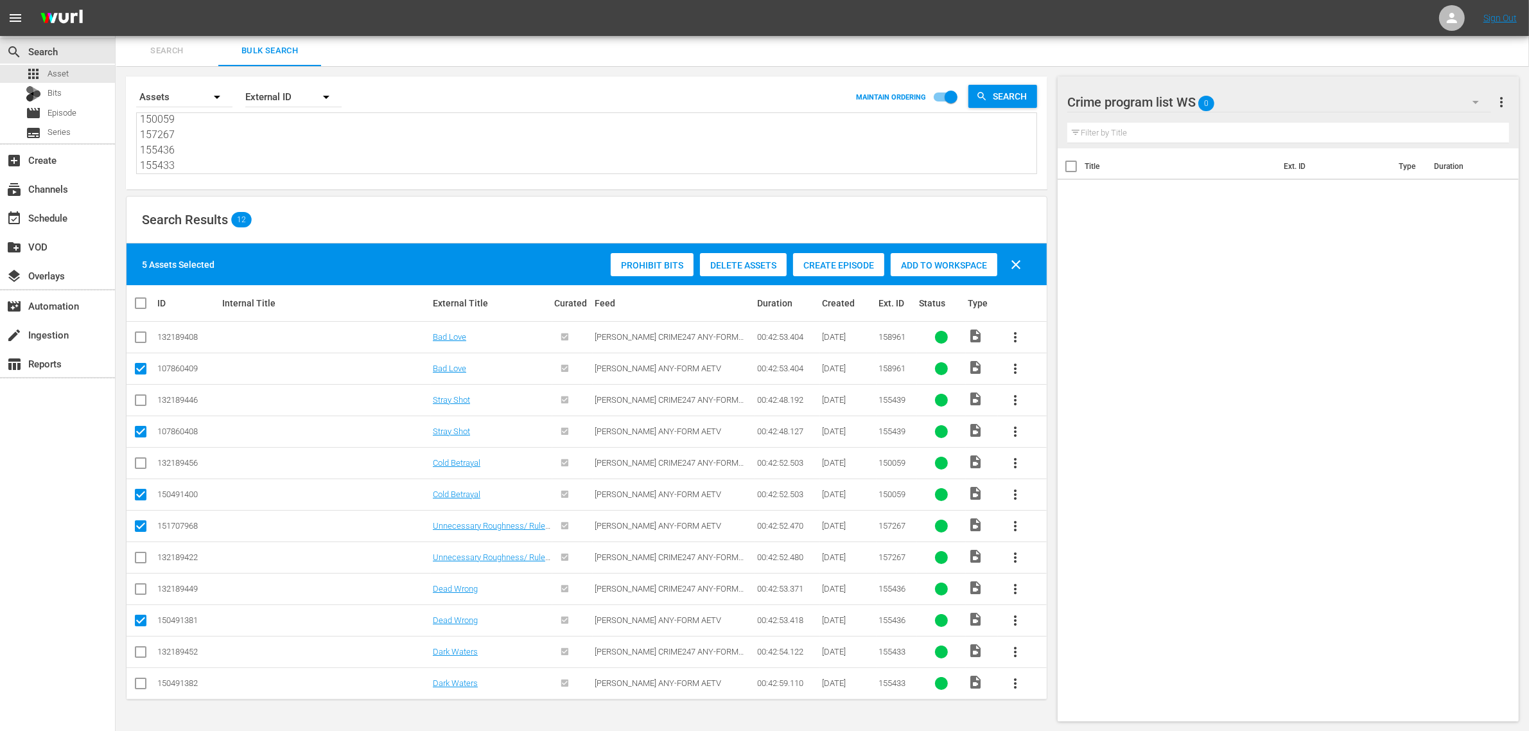
checkbox input "true"
click at [920, 260] on span "Add to Workspace" at bounding box center [943, 265] width 107 height 10
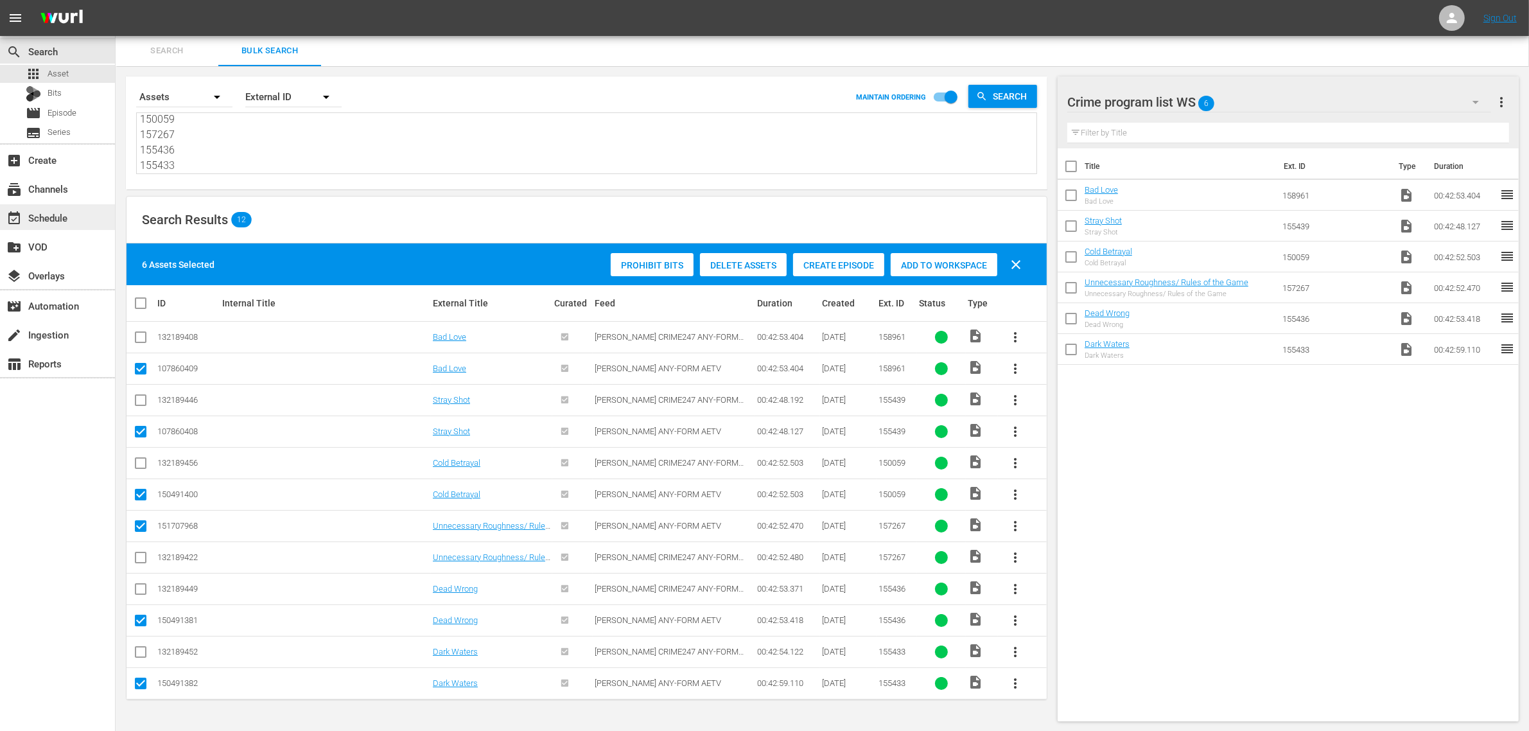
click at [74, 220] on div "event_available Schedule" at bounding box center [57, 217] width 115 height 26
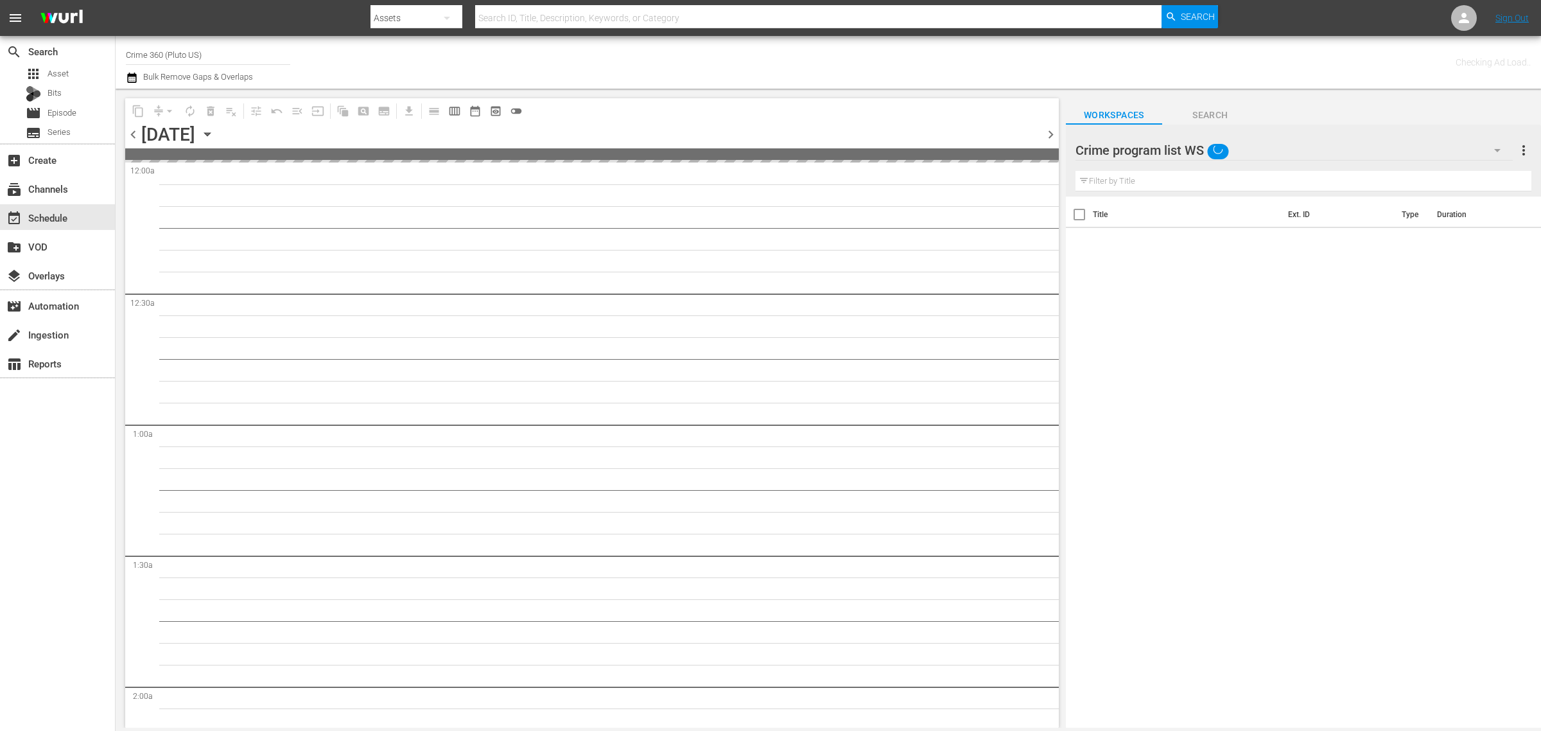
drag, startPoint x: 593, startPoint y: 74, endPoint x: 614, endPoint y: 64, distance: 23.5
click at [593, 74] on div "Channel Title Crime 360 (Pluto US) Bulk Remove Gaps & Overlaps" at bounding box center [509, 62] width 766 height 46
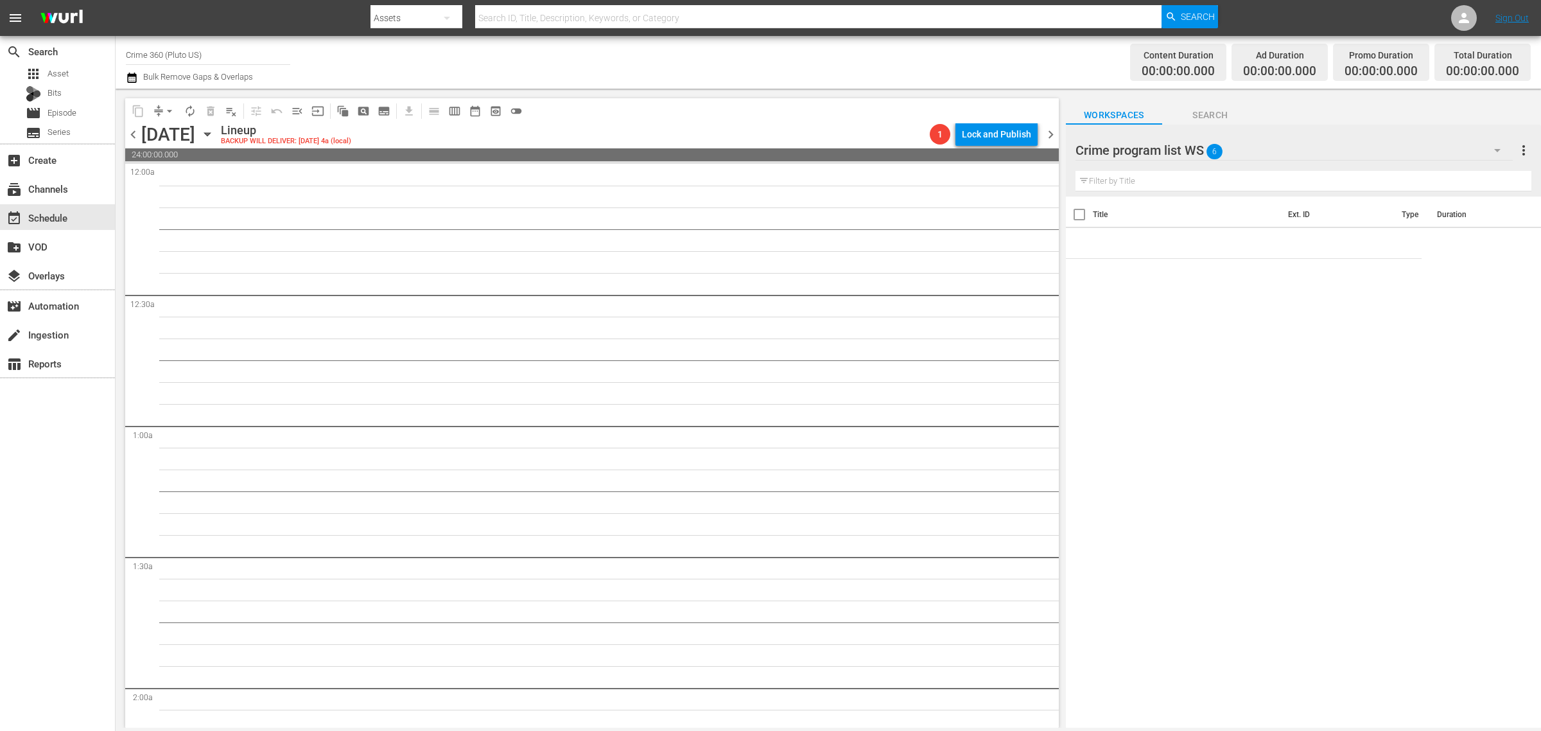
click at [825, 58] on div "Channel Title Crime 360 (Pluto US) Bulk Remove Gaps & Overlaps" at bounding box center [509, 62] width 766 height 46
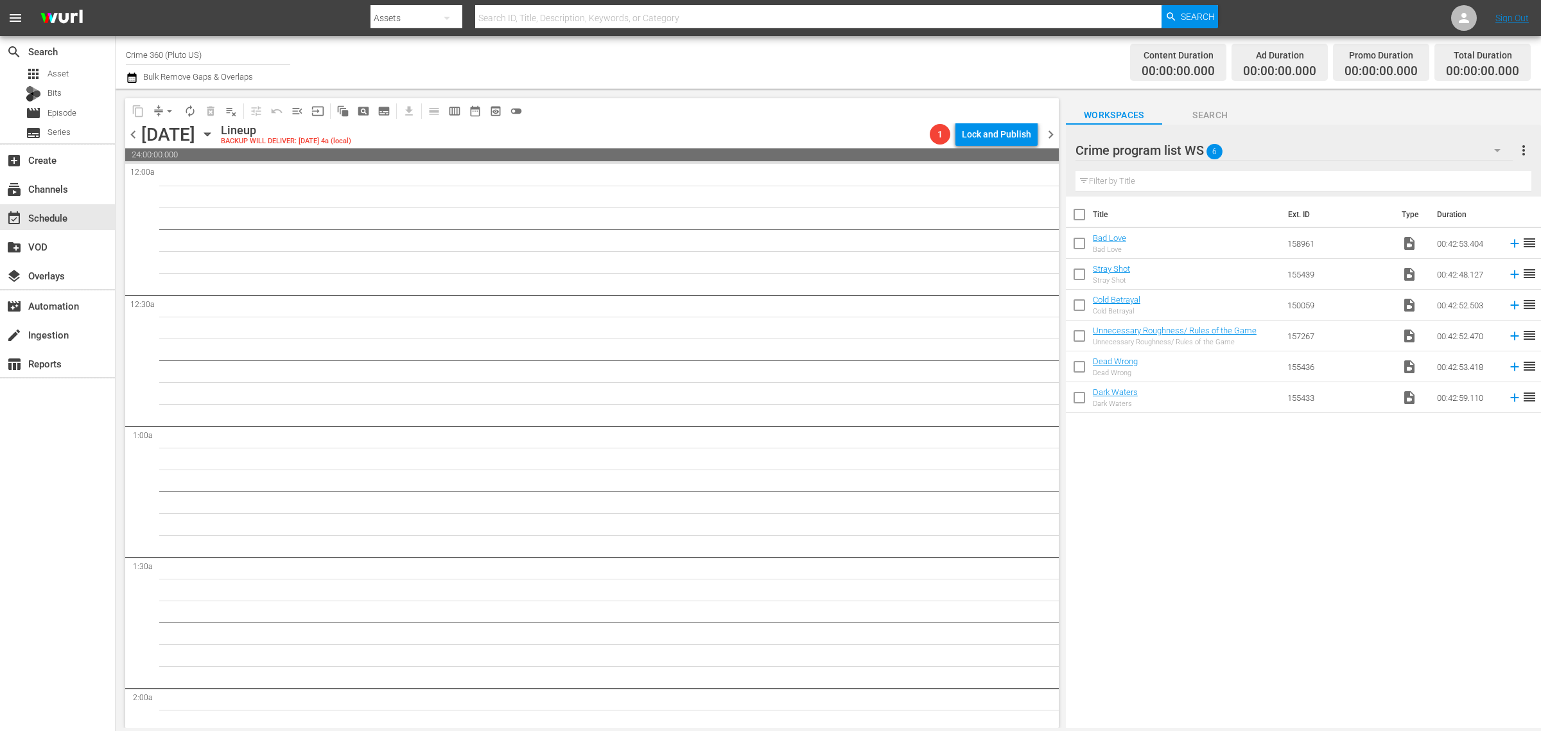
drag, startPoint x: 1079, startPoint y: 218, endPoint x: 1118, endPoint y: 230, distance: 40.8
click at [1077, 217] on input "checkbox" at bounding box center [1079, 217] width 27 height 27
checkbox input "true"
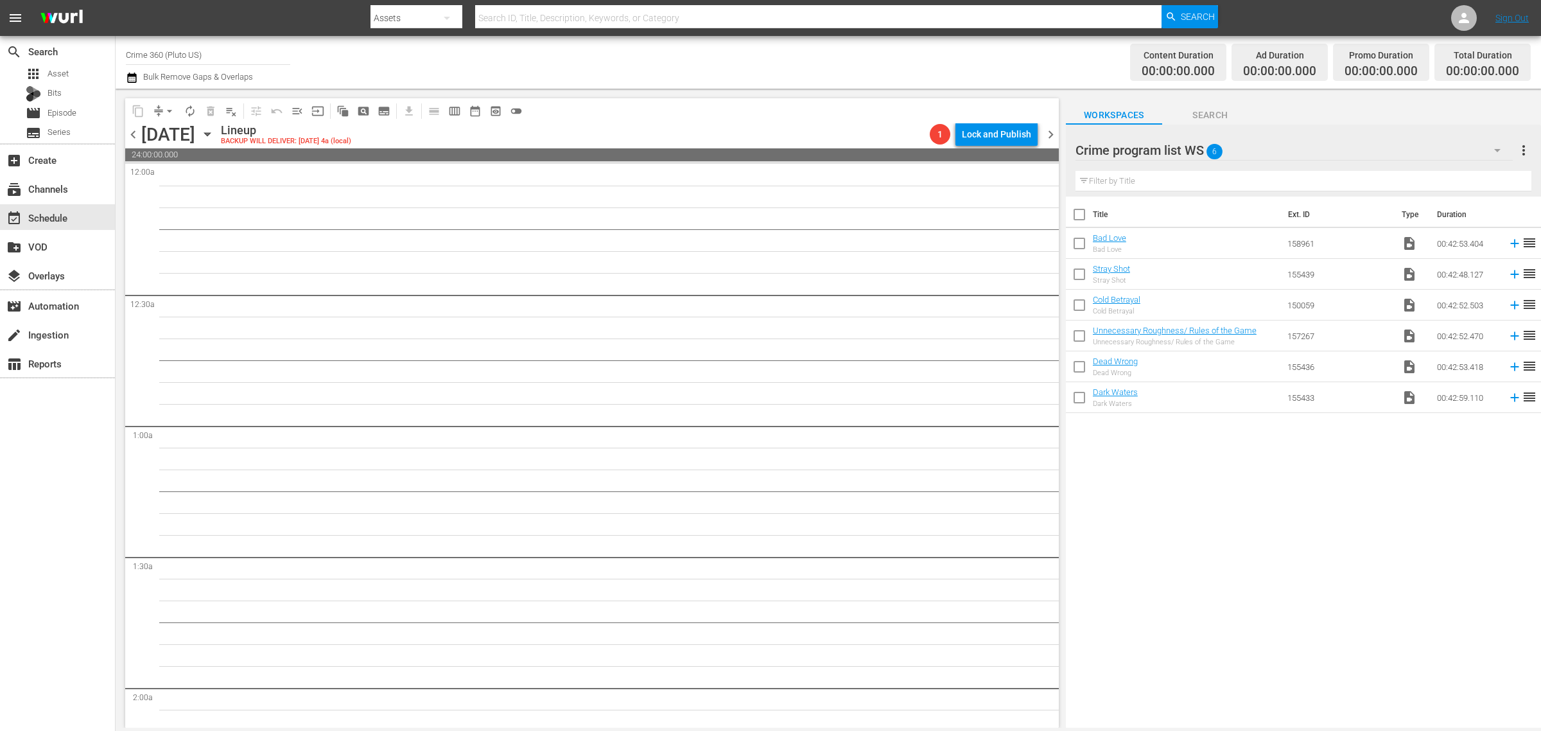
checkbox input "true"
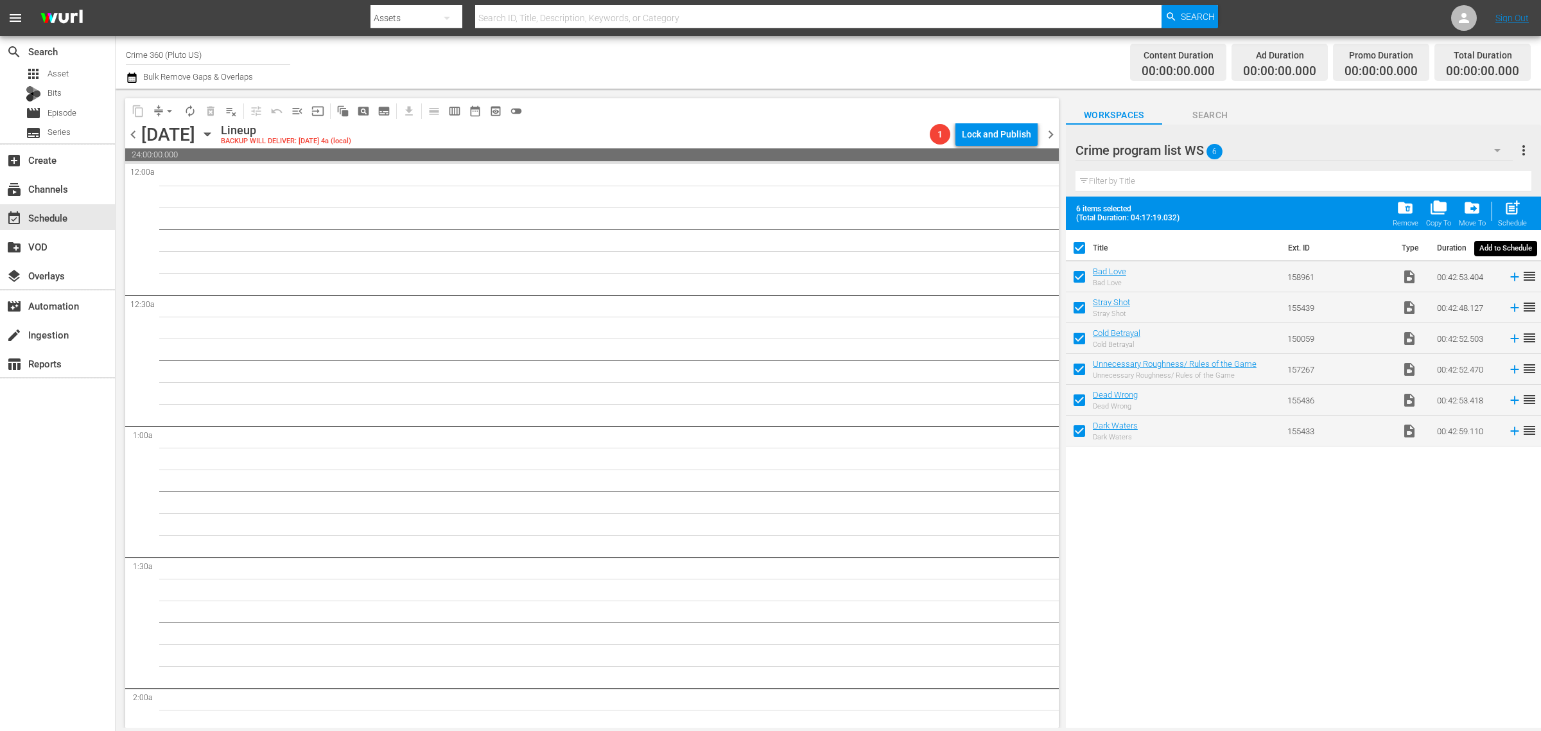
click at [1513, 207] on span "post_add" at bounding box center [1512, 207] width 17 height 17
checkbox input "false"
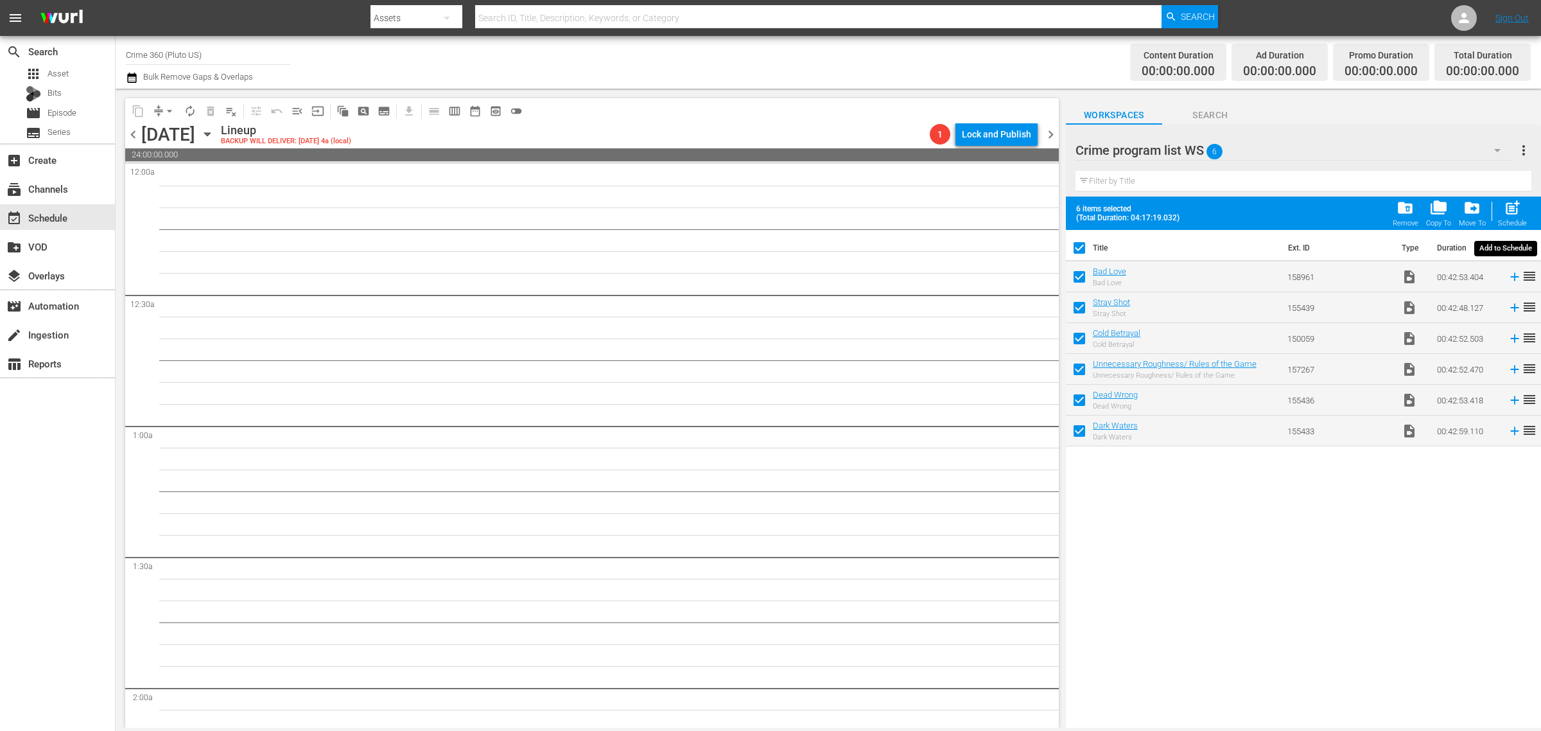
checkbox input "false"
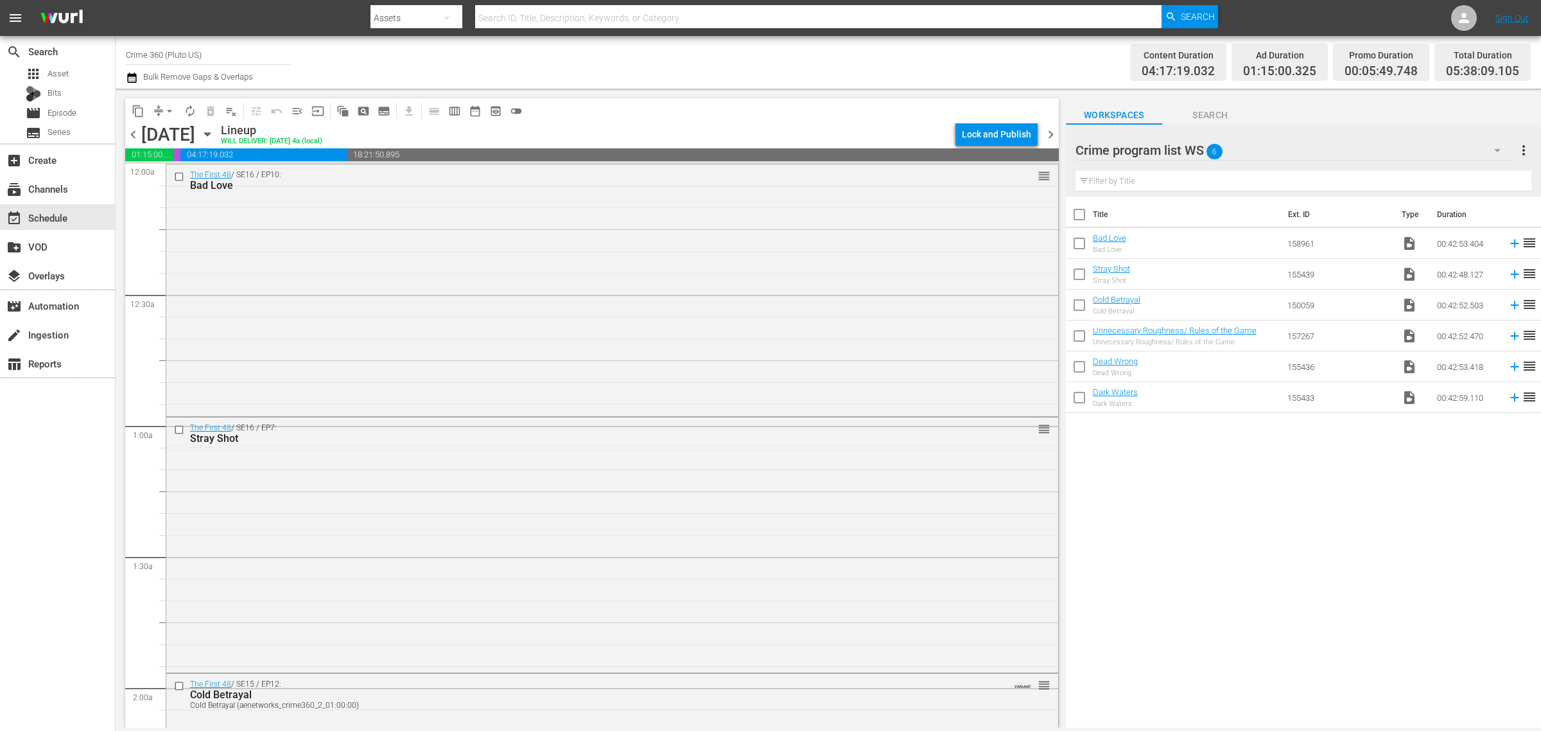
click at [734, 65] on div "Channel Title Crime 360 (Pluto US) Bulk Remove Gaps & Overlaps" at bounding box center [509, 62] width 766 height 46
click at [1041, 130] on div "Lock and Publish" at bounding box center [996, 134] width 92 height 22
click at [1045, 130] on span "chevron_right" at bounding box center [1051, 134] width 16 height 16
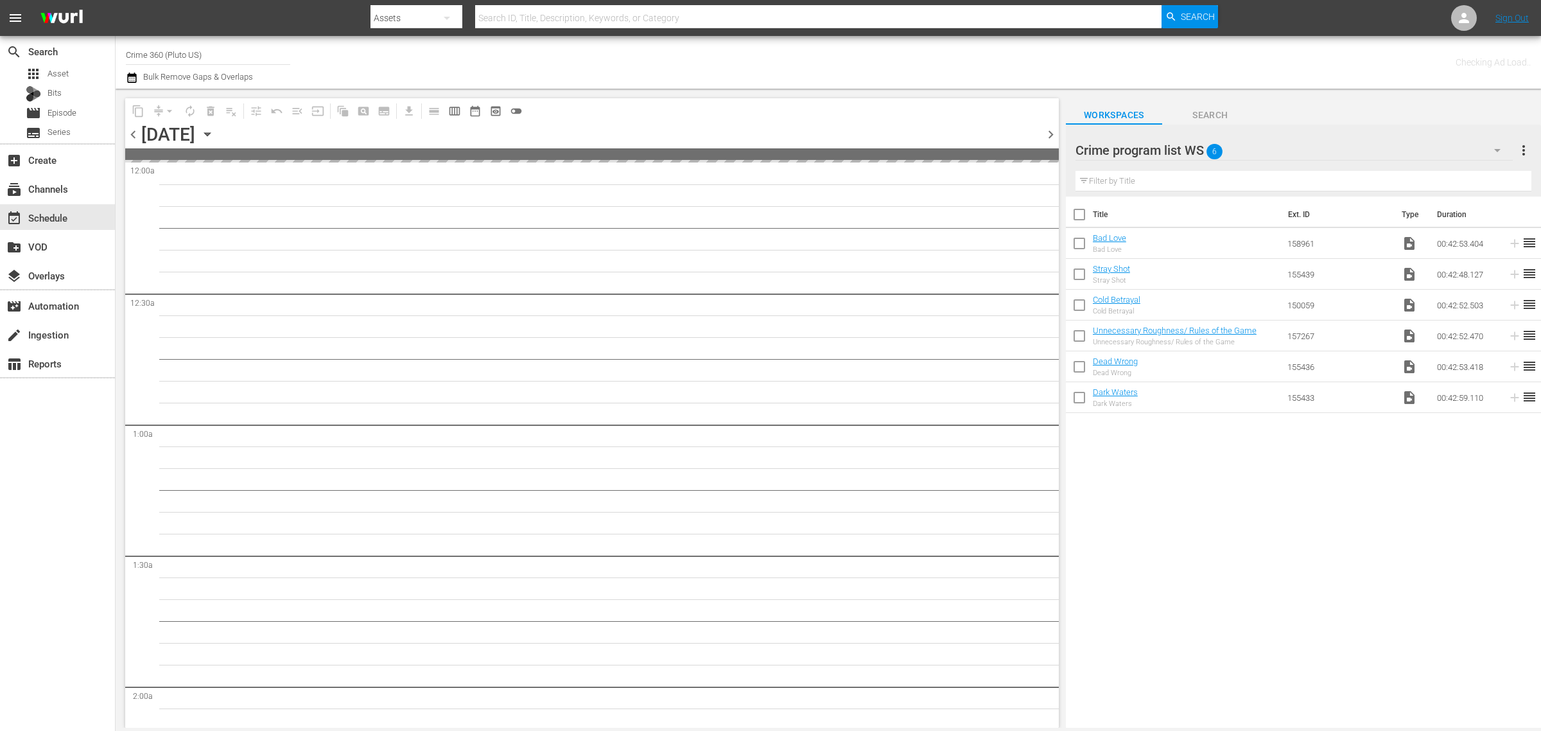
click at [1522, 150] on span "more_vert" at bounding box center [1523, 150] width 15 height 15
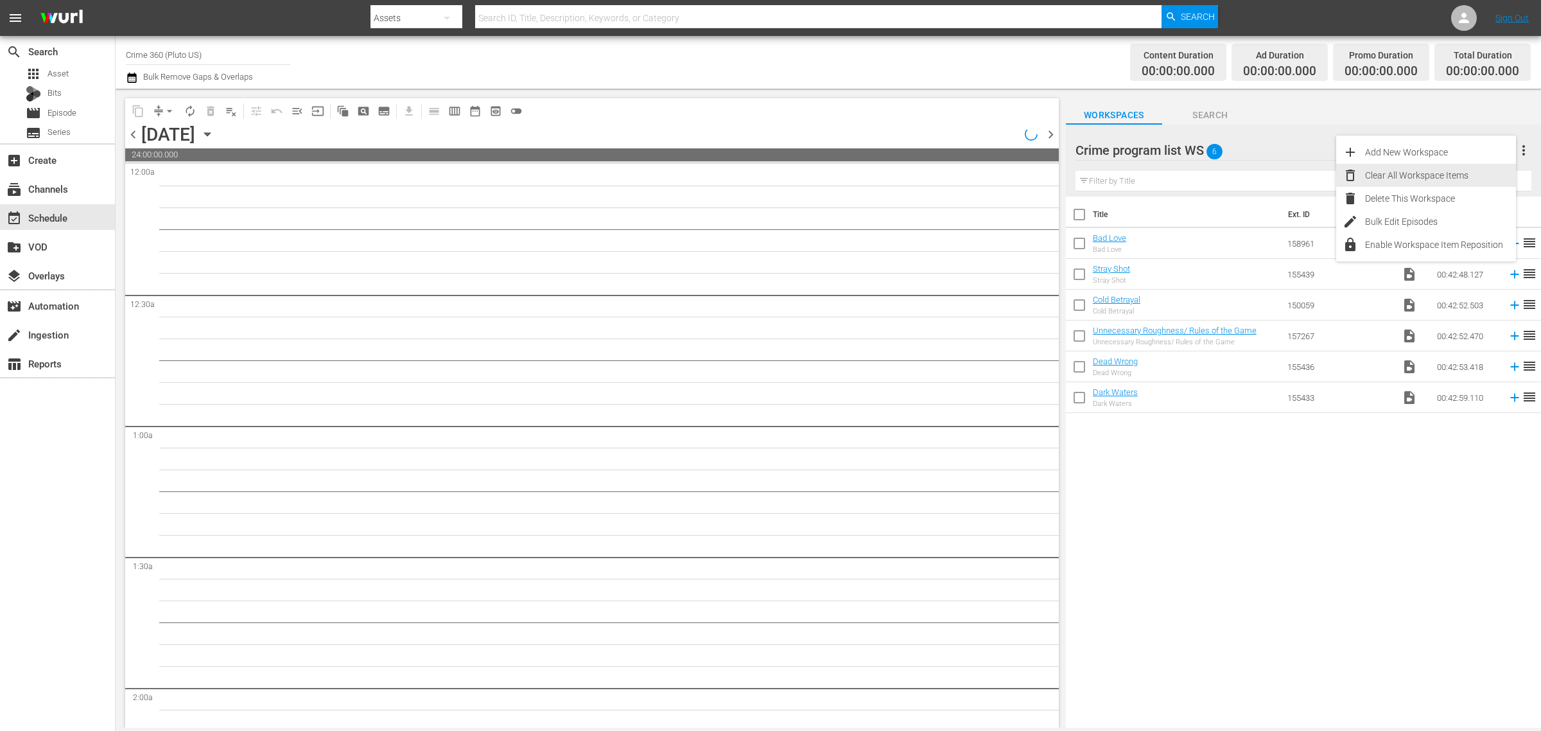
click at [1437, 172] on div "Clear All Workspace Items" at bounding box center [1440, 175] width 151 height 23
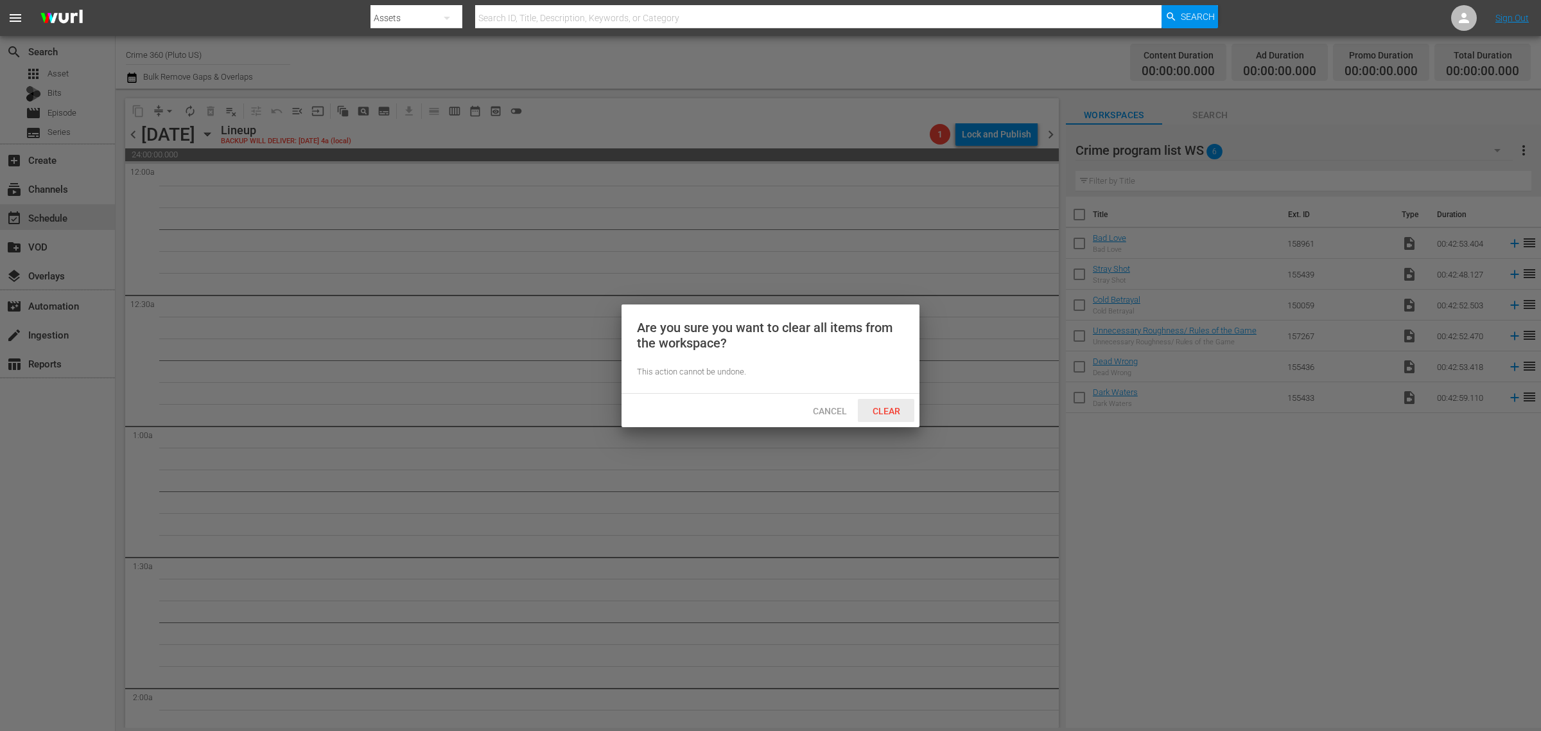
click at [890, 413] on span "Clear" at bounding box center [886, 411] width 48 height 10
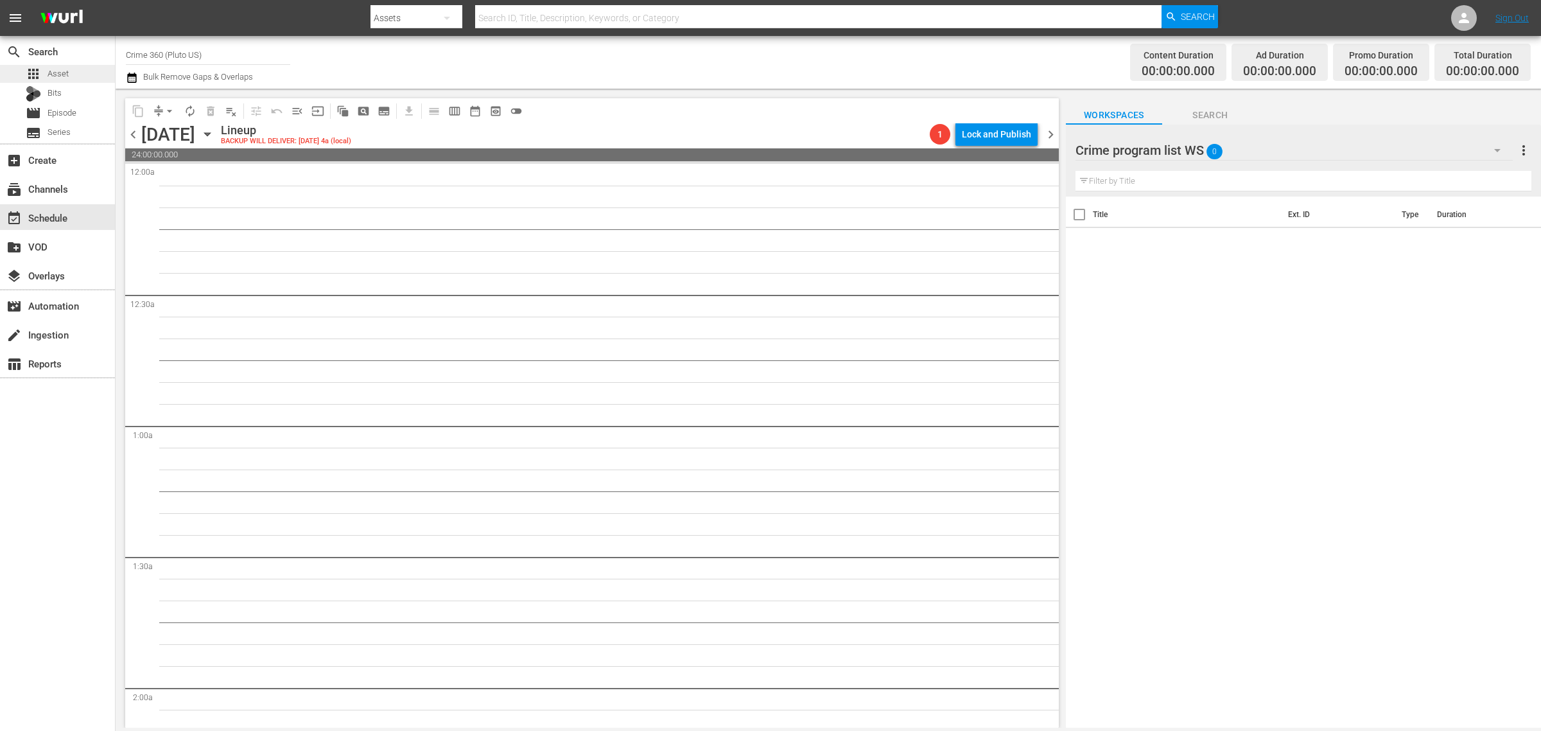
click at [64, 67] on span "Asset" at bounding box center [58, 73] width 21 height 13
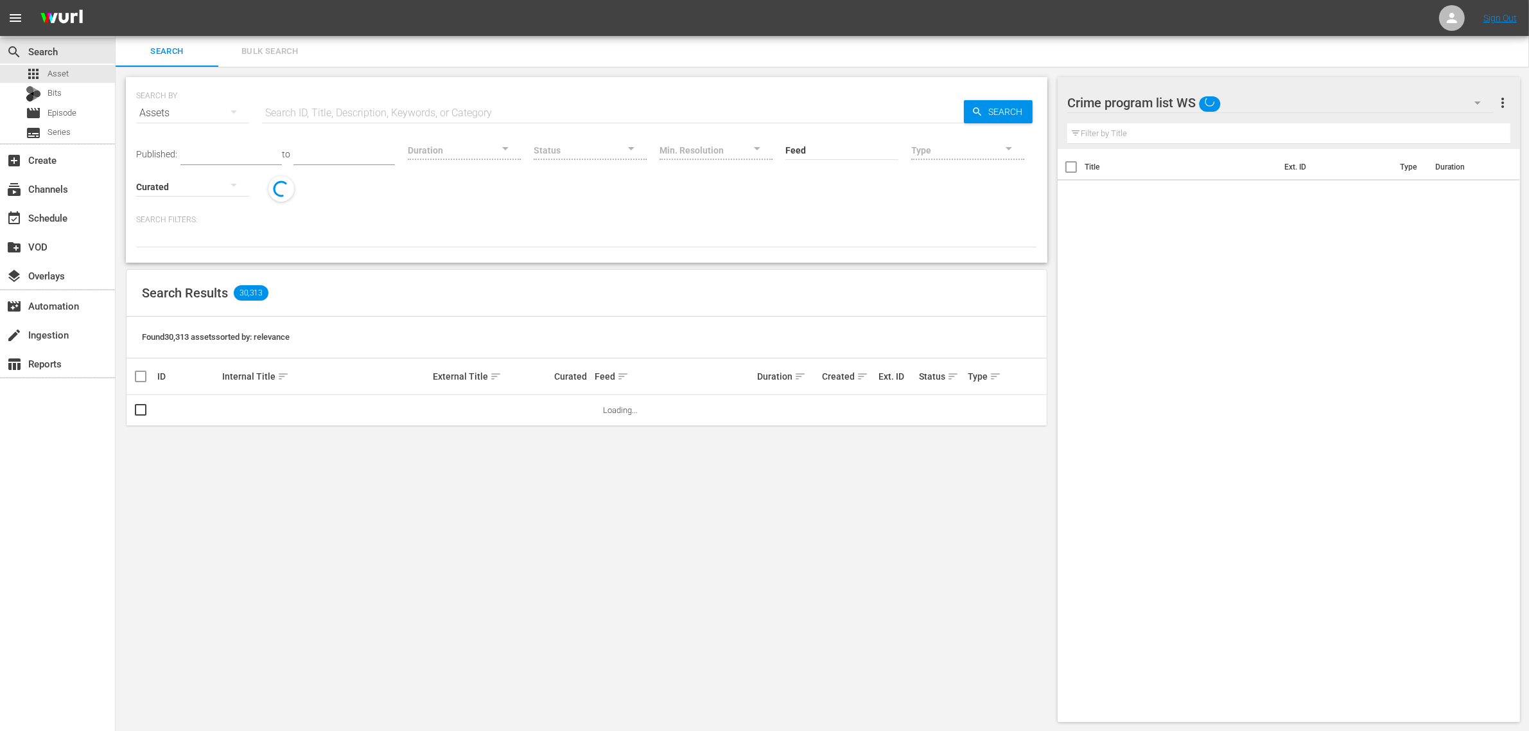
click at [271, 45] on span "Bulk Search" at bounding box center [269, 51] width 87 height 15
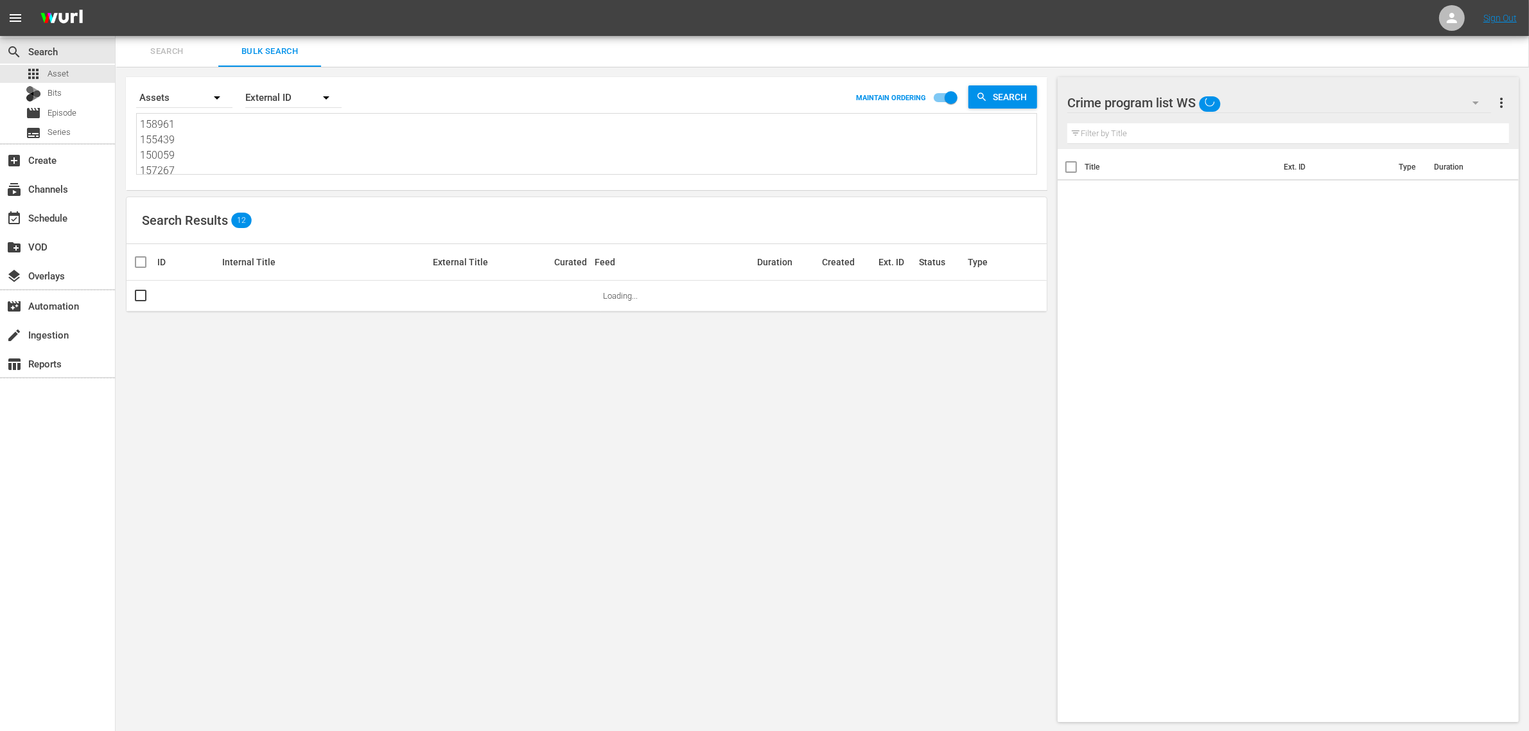
click at [238, 140] on textarea "158961 155439 150059 157267 155436 155433" at bounding box center [588, 146] width 896 height 58
paste textarea "88691 188692 188693 236282 210722 21072"
type textarea "188691 188692 188693 236282 210722 210723"
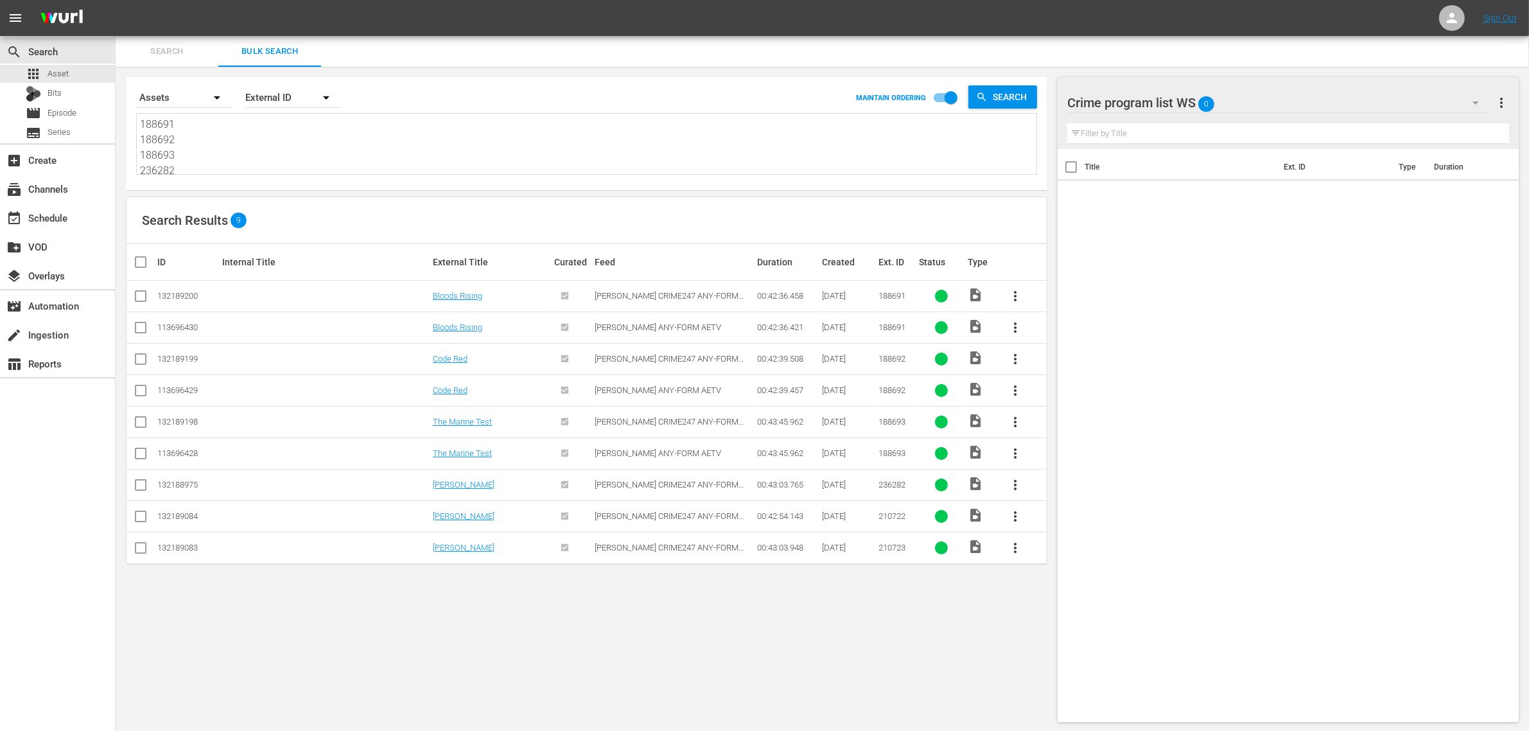
type textarea "188691 188692 188693 236282 210722 210723"
click at [137, 329] on input "checkbox" at bounding box center [140, 329] width 15 height 15
checkbox input "true"
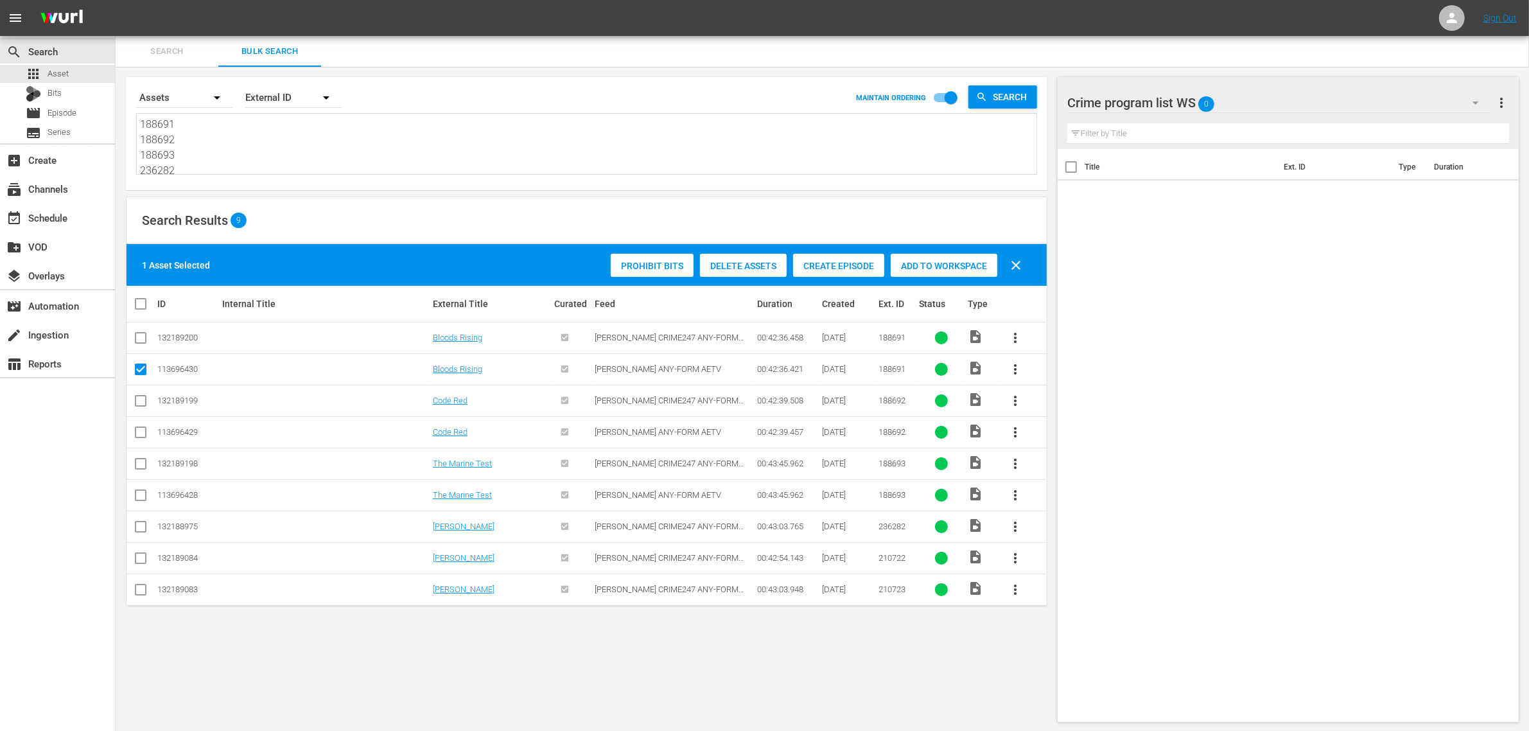
click at [140, 435] on input "checkbox" at bounding box center [140, 434] width 15 height 15
checkbox input "true"
click at [140, 496] on input "checkbox" at bounding box center [140, 497] width 15 height 15
checkbox input "true"
click at [143, 528] on input "checkbox" at bounding box center [140, 528] width 15 height 15
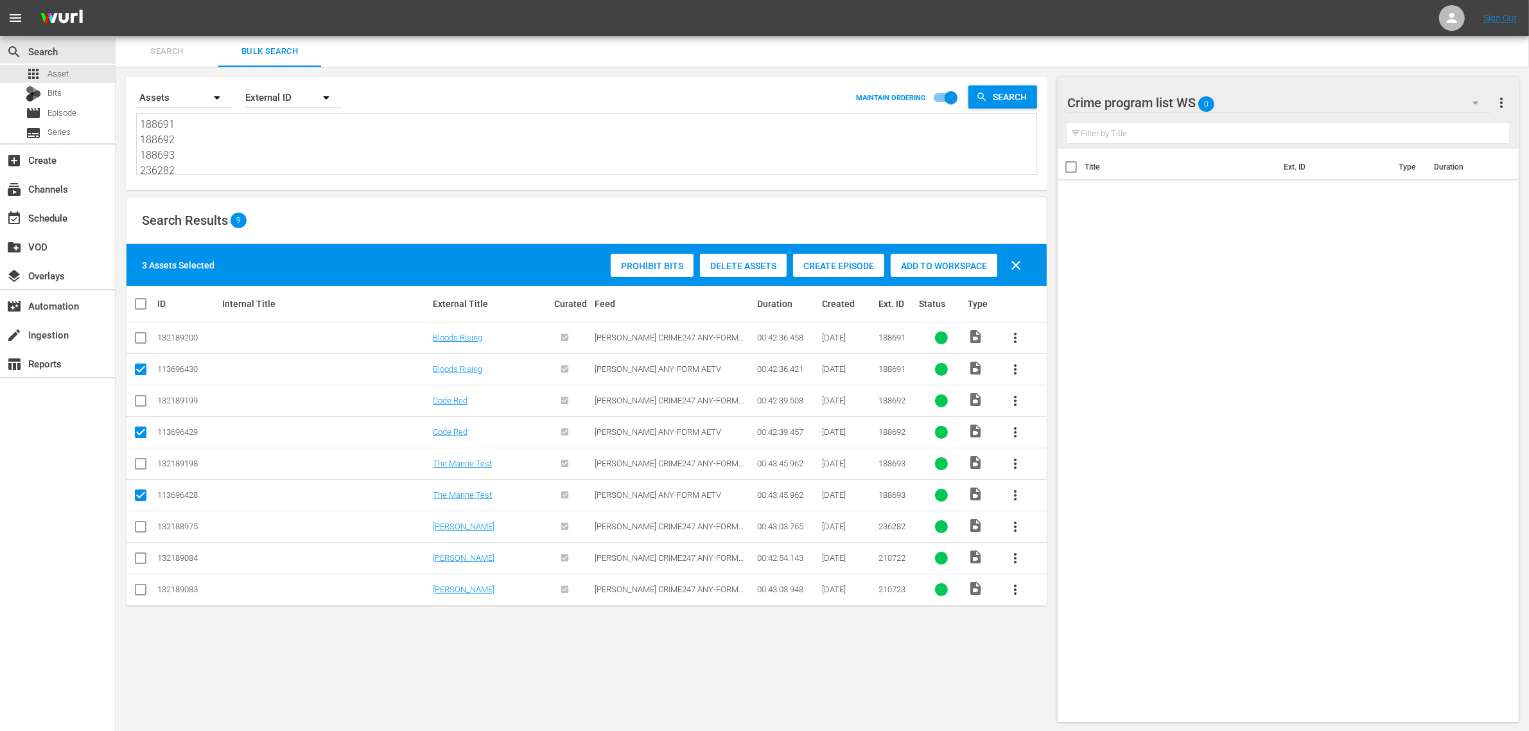
checkbox input "true"
click at [141, 589] on input "checkbox" at bounding box center [140, 591] width 15 height 15
drag, startPoint x: 142, startPoint y: 593, endPoint x: 141, endPoint y: 573, distance: 19.3
click at [141, 592] on input "checkbox" at bounding box center [140, 591] width 15 height 15
checkbox input "false"
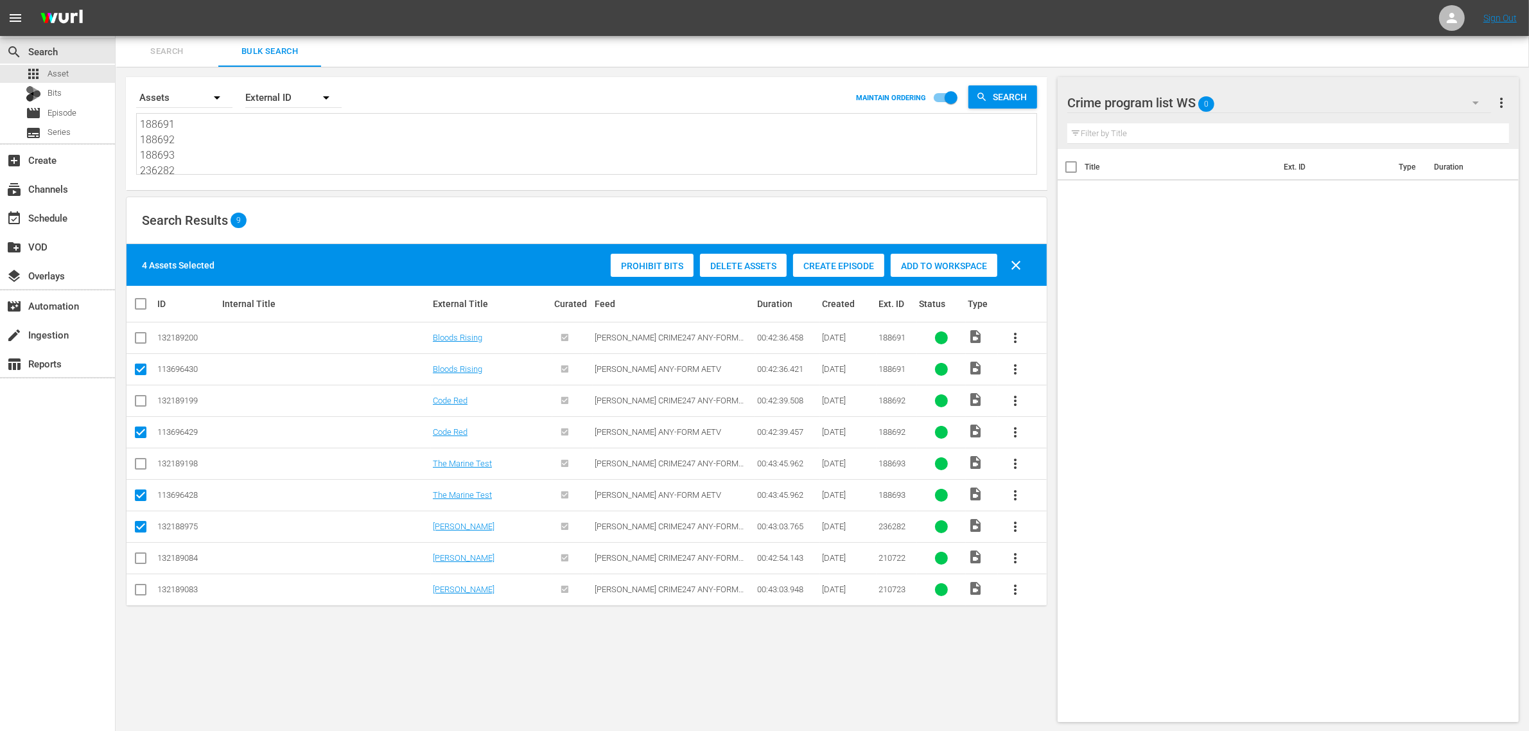
click at [143, 560] on input "checkbox" at bounding box center [140, 560] width 15 height 15
checkbox input "true"
drag, startPoint x: 141, startPoint y: 591, endPoint x: 294, endPoint y: 528, distance: 165.2
click at [143, 592] on input "checkbox" at bounding box center [140, 591] width 15 height 15
checkbox input "true"
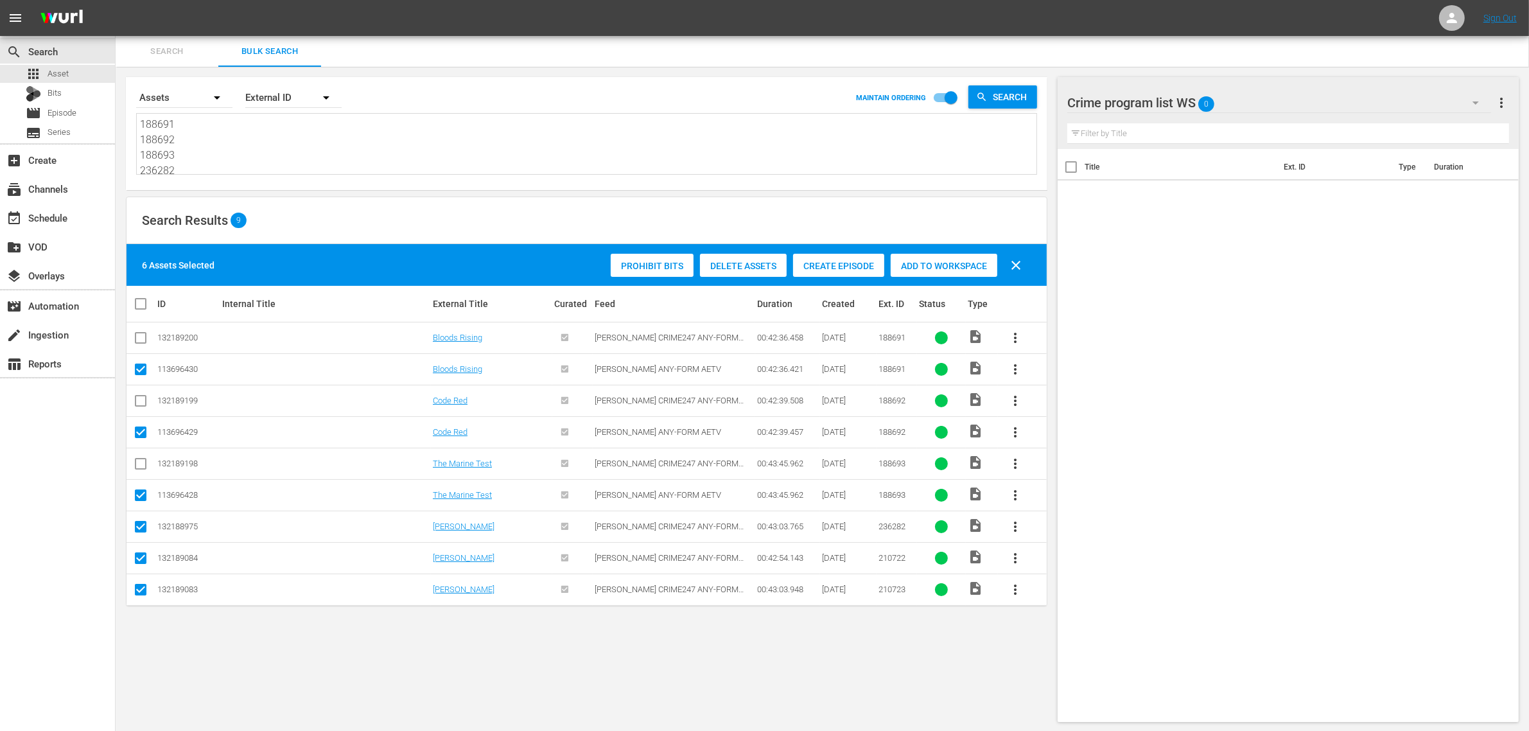
click at [944, 268] on span "Add to Workspace" at bounding box center [943, 266] width 107 height 10
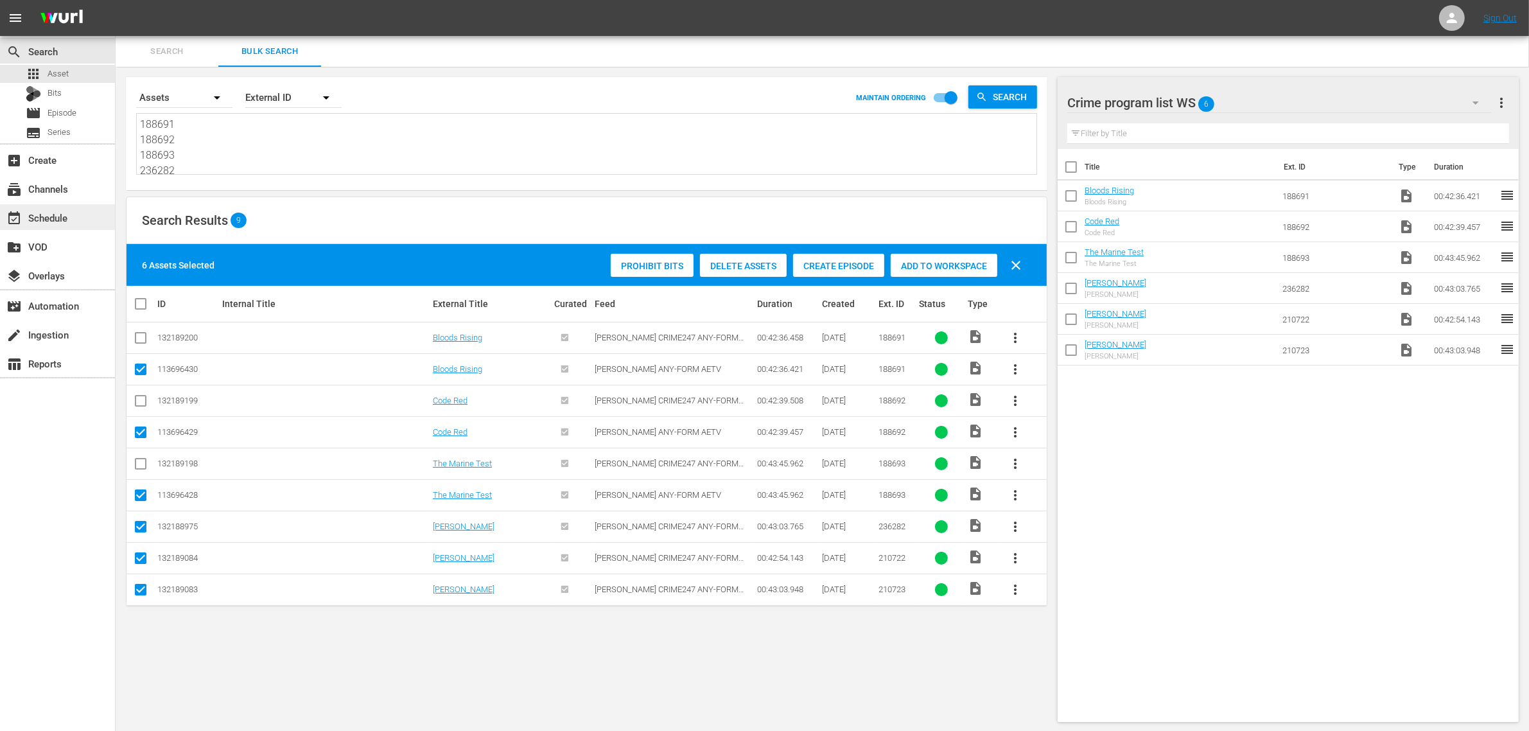
click at [64, 221] on div "event_available Schedule" at bounding box center [36, 216] width 72 height 12
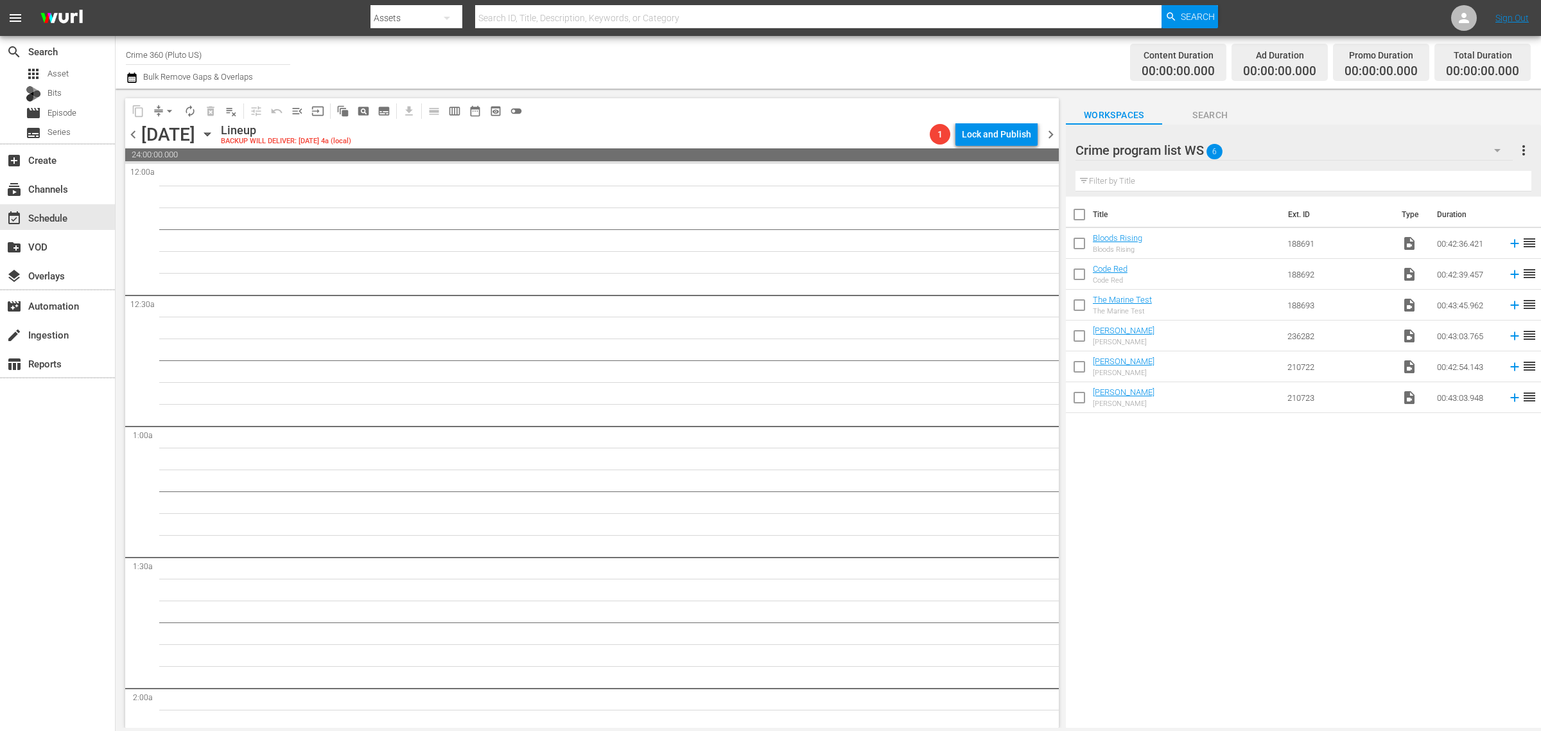
click at [1077, 220] on input "checkbox" at bounding box center [1079, 217] width 27 height 27
checkbox input "true"
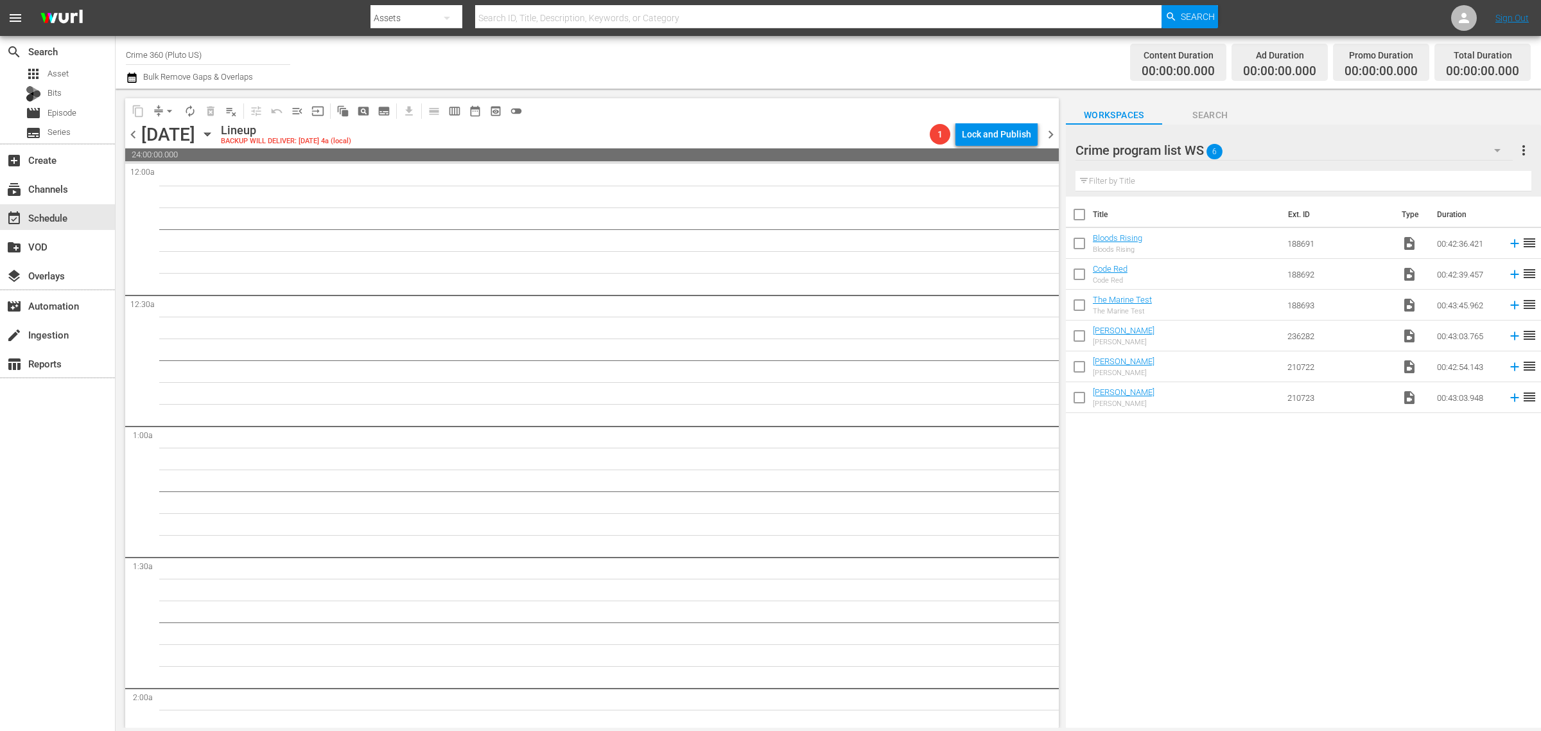
checkbox input "true"
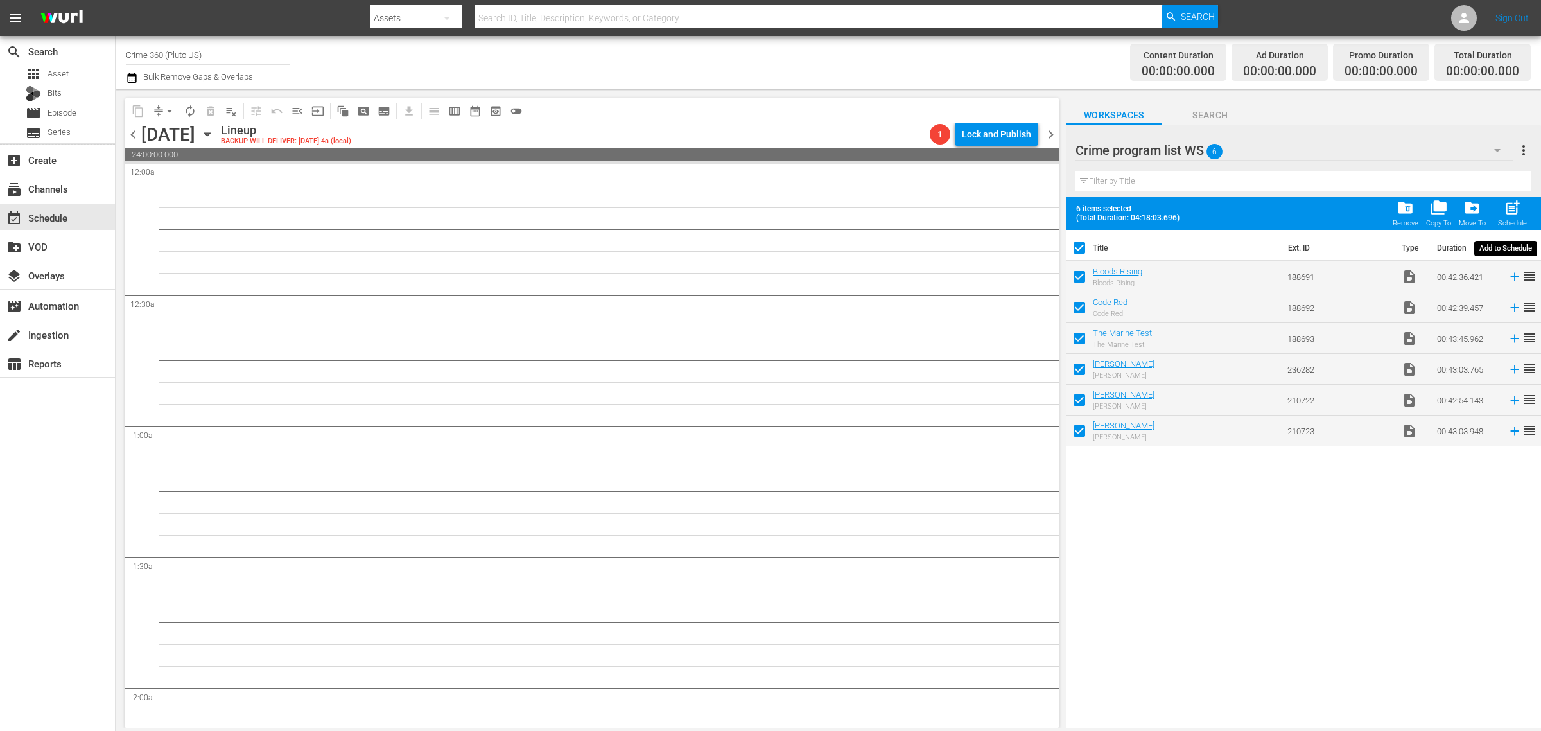
click at [1507, 213] on span "post_add" at bounding box center [1512, 207] width 17 height 17
checkbox input "false"
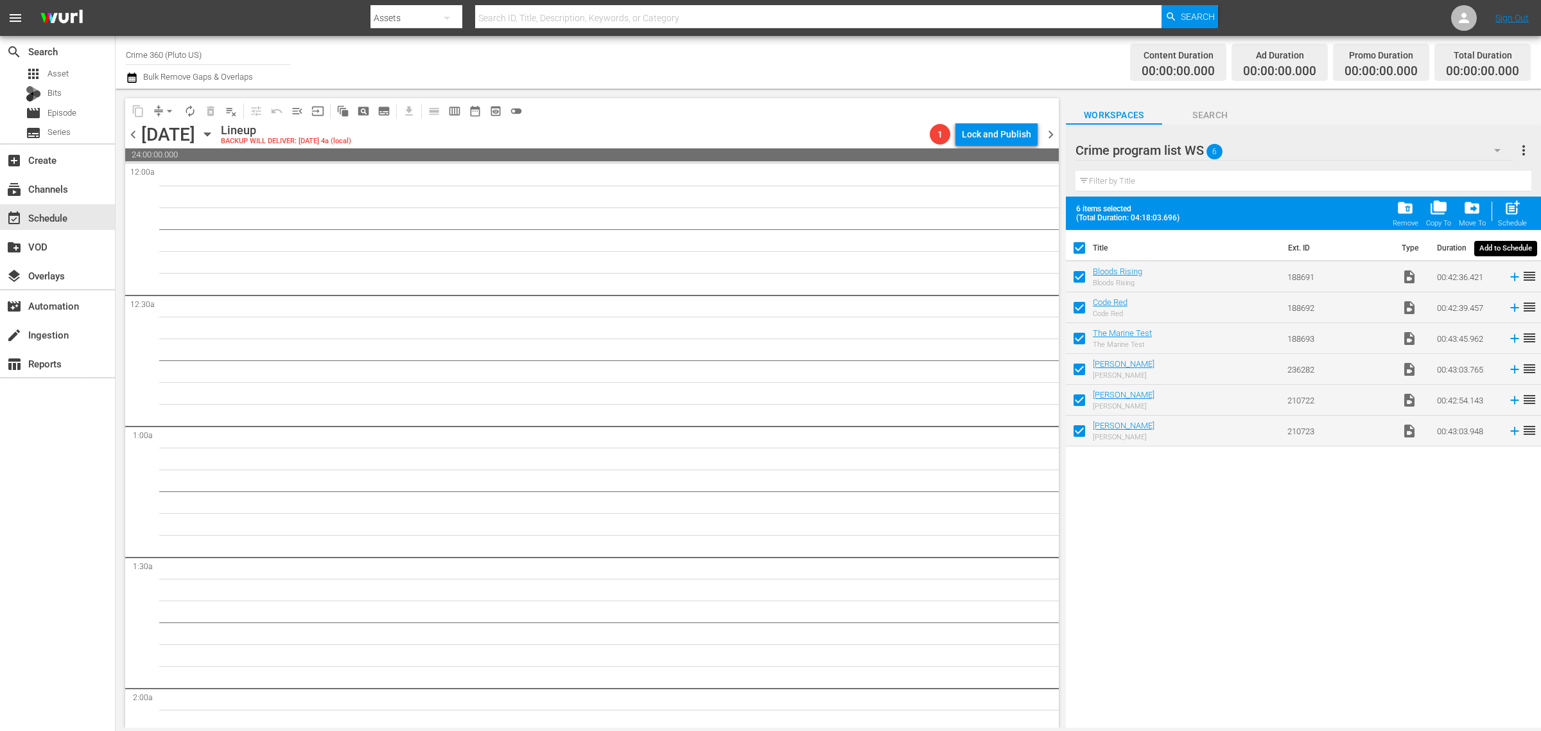
checkbox input "false"
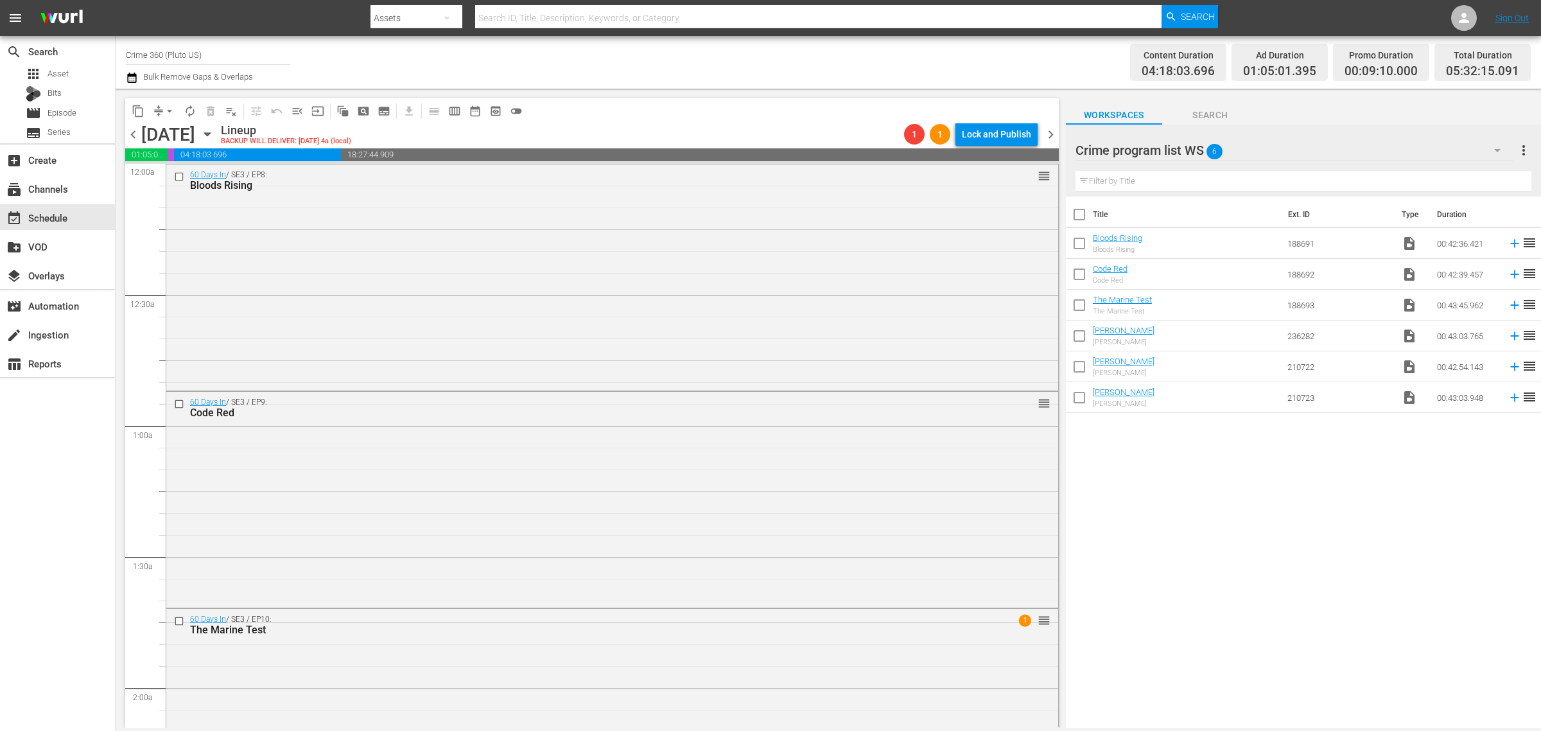
click at [826, 56] on div "Channel Title Crime 360 (Pluto US) Bulk Remove Gaps & Overlaps" at bounding box center [509, 62] width 766 height 46
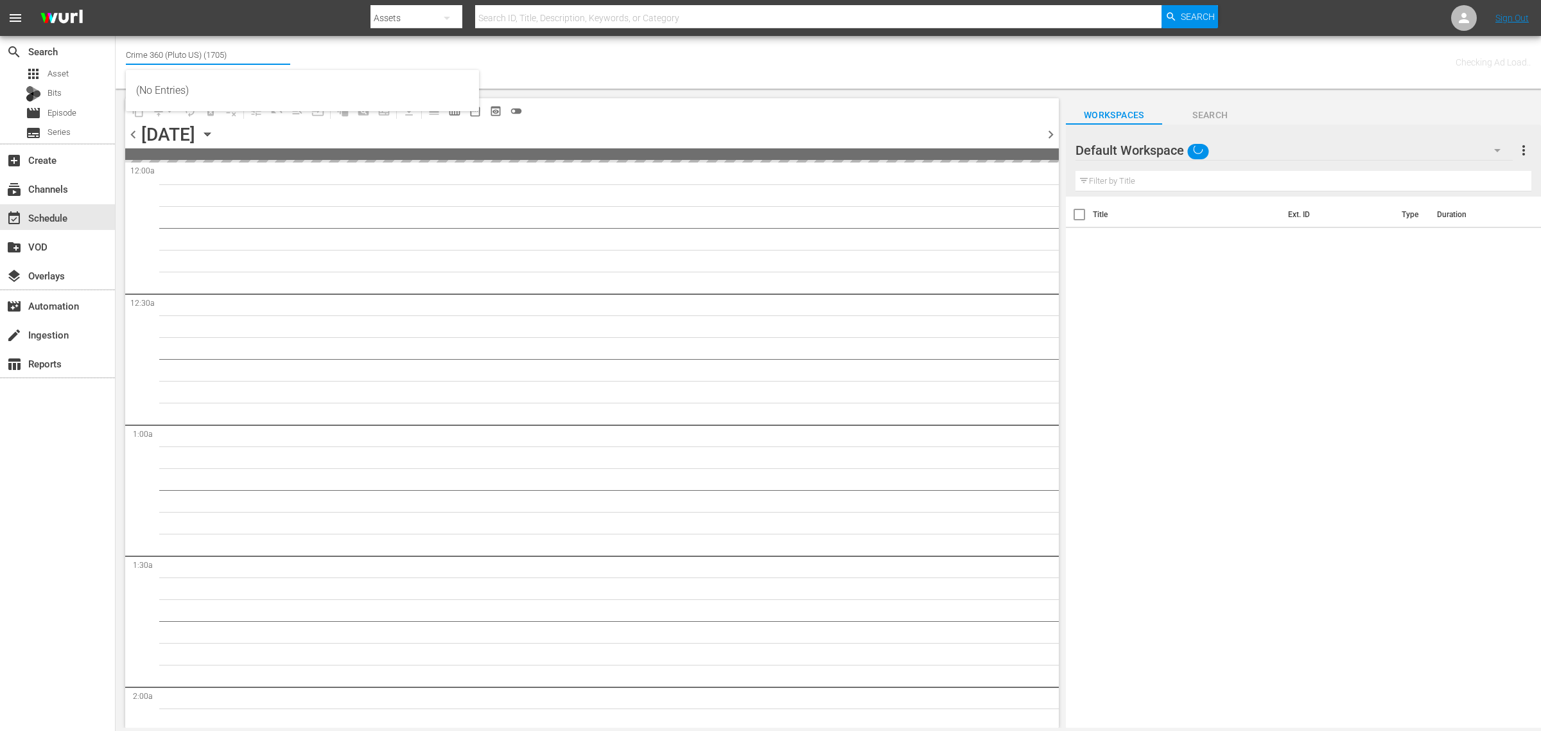
drag, startPoint x: 252, startPoint y: 51, endPoint x: 14, endPoint y: 33, distance: 238.9
click at [0, 34] on html "menu Search By Assets Search ID, Title, Description, Keywords, or Category Sear…" at bounding box center [770, 365] width 1541 height 731
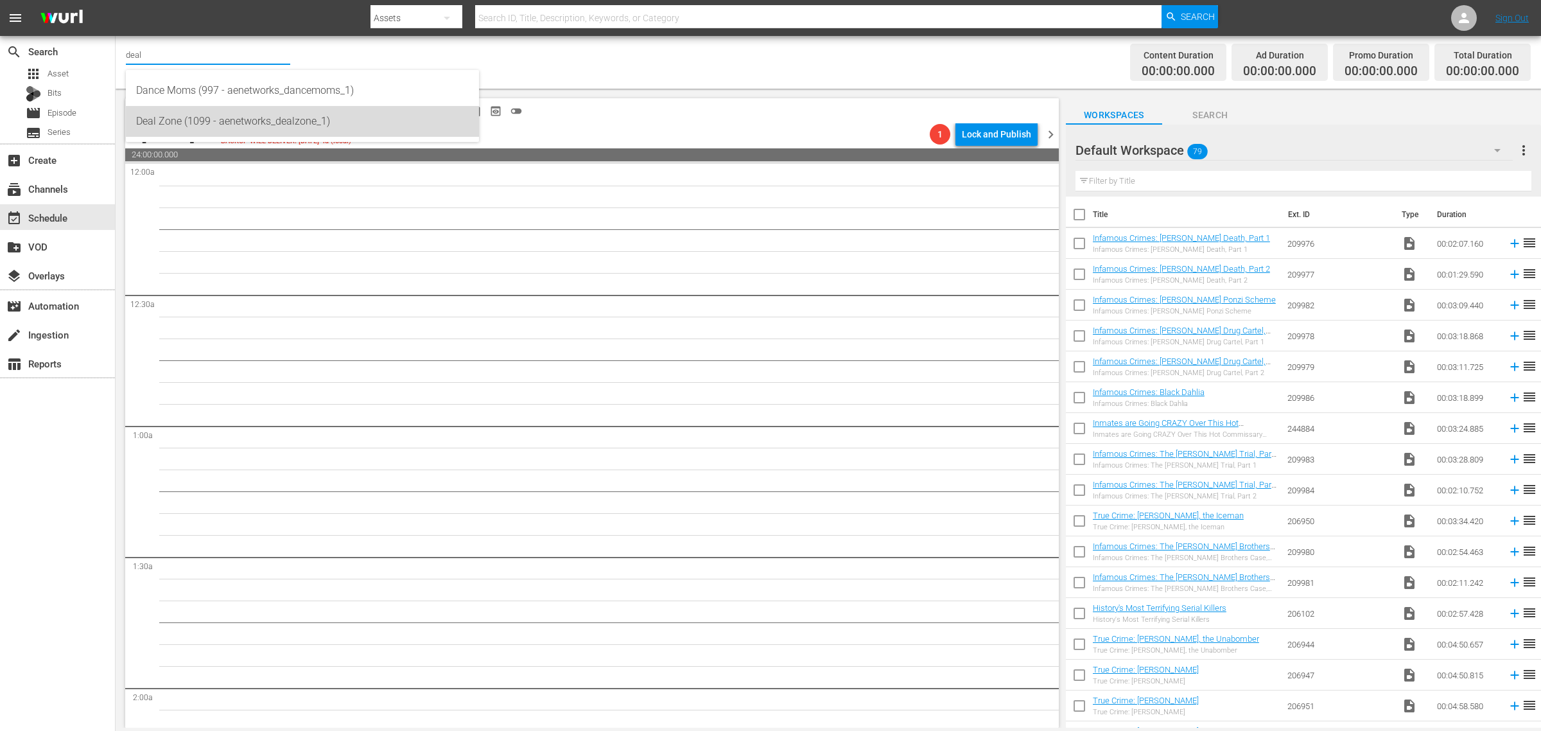
click at [229, 122] on div "Deal Zone (1099 - aenetworks_dealzone_1)" at bounding box center [302, 121] width 333 height 31
type input "Deal Zone (1099 - aenetworks_dealzone_1)"
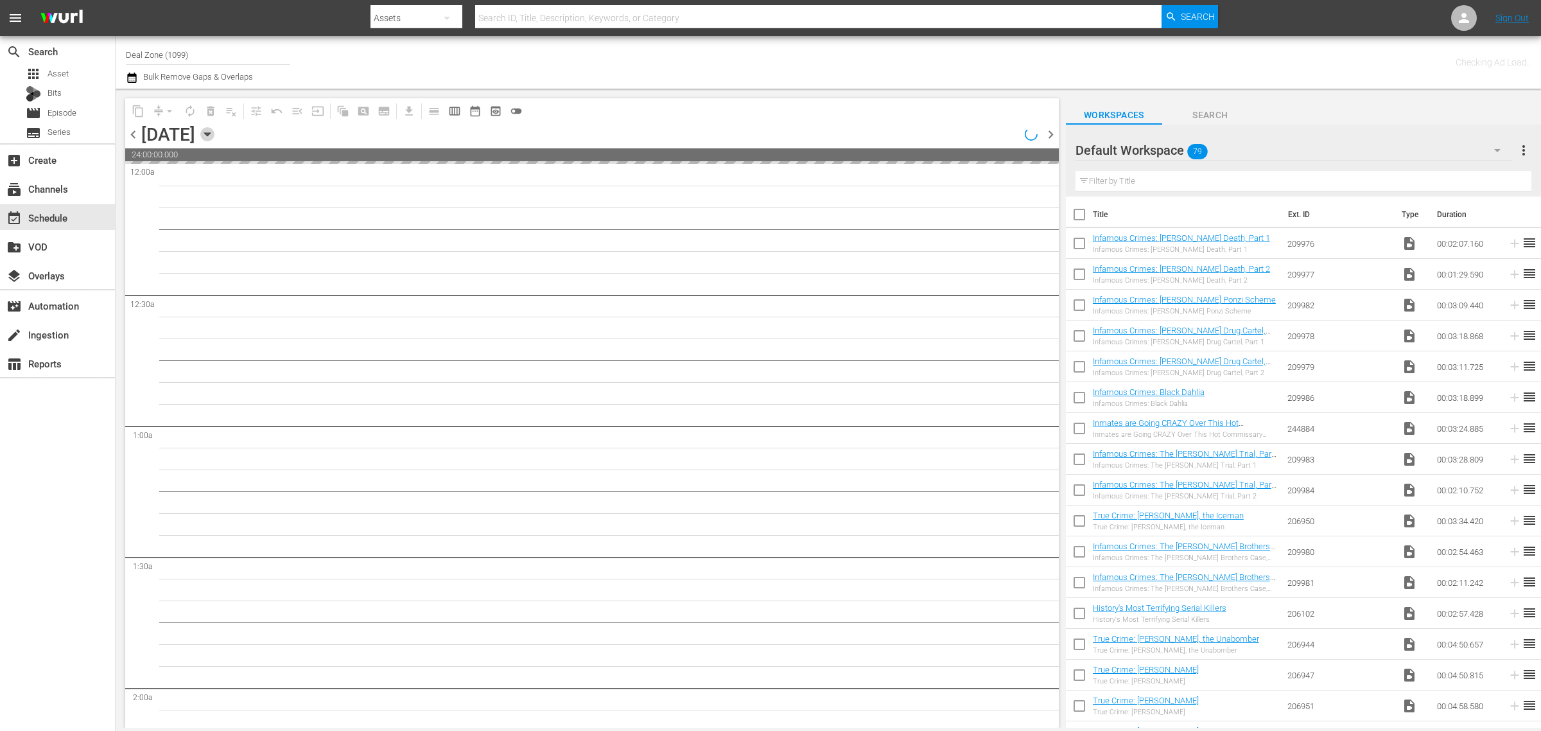
click at [214, 134] on icon "button" at bounding box center [207, 134] width 14 height 14
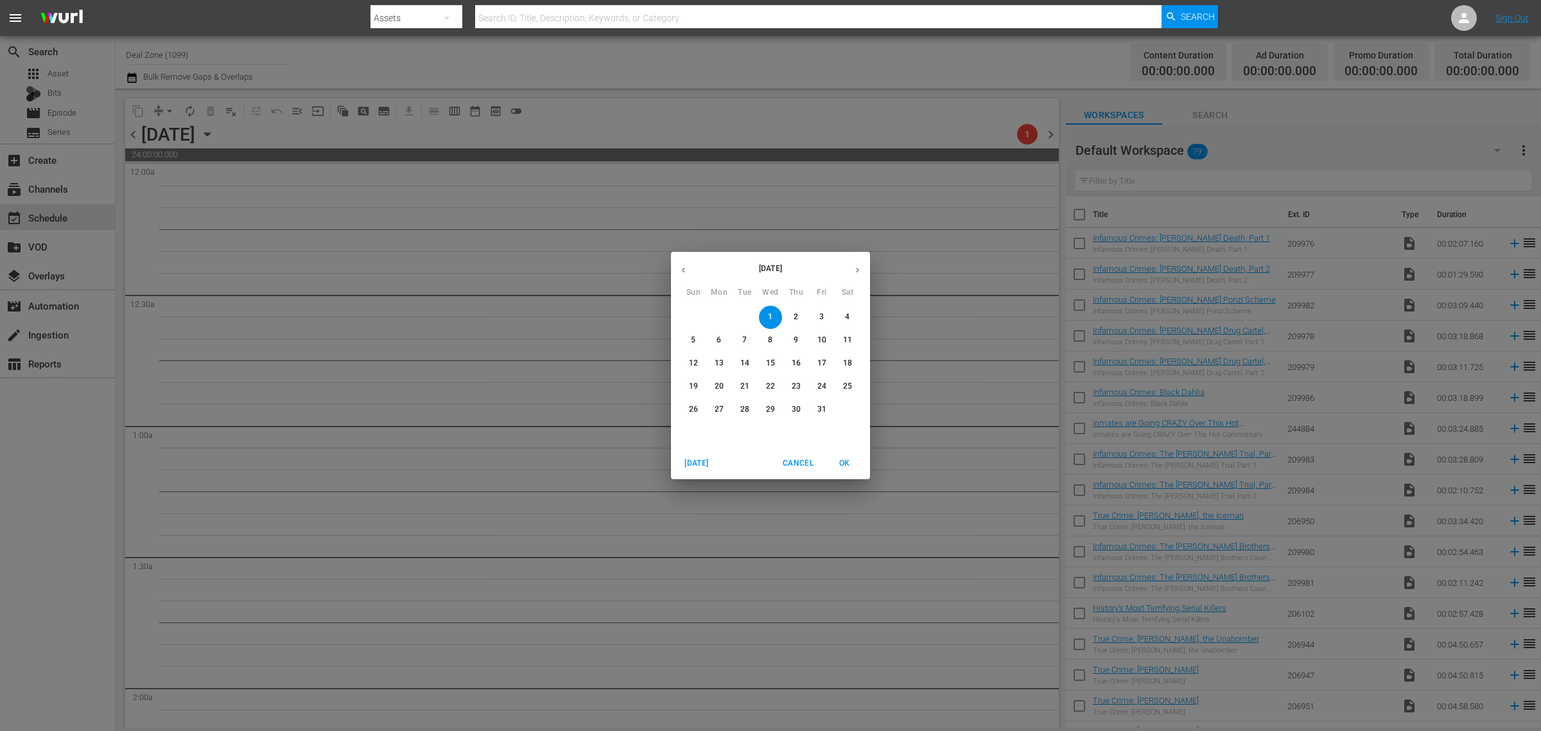
click at [684, 265] on icon "button" at bounding box center [684, 270] width 10 height 10
click at [851, 383] on p "27" at bounding box center [847, 386] width 9 height 11
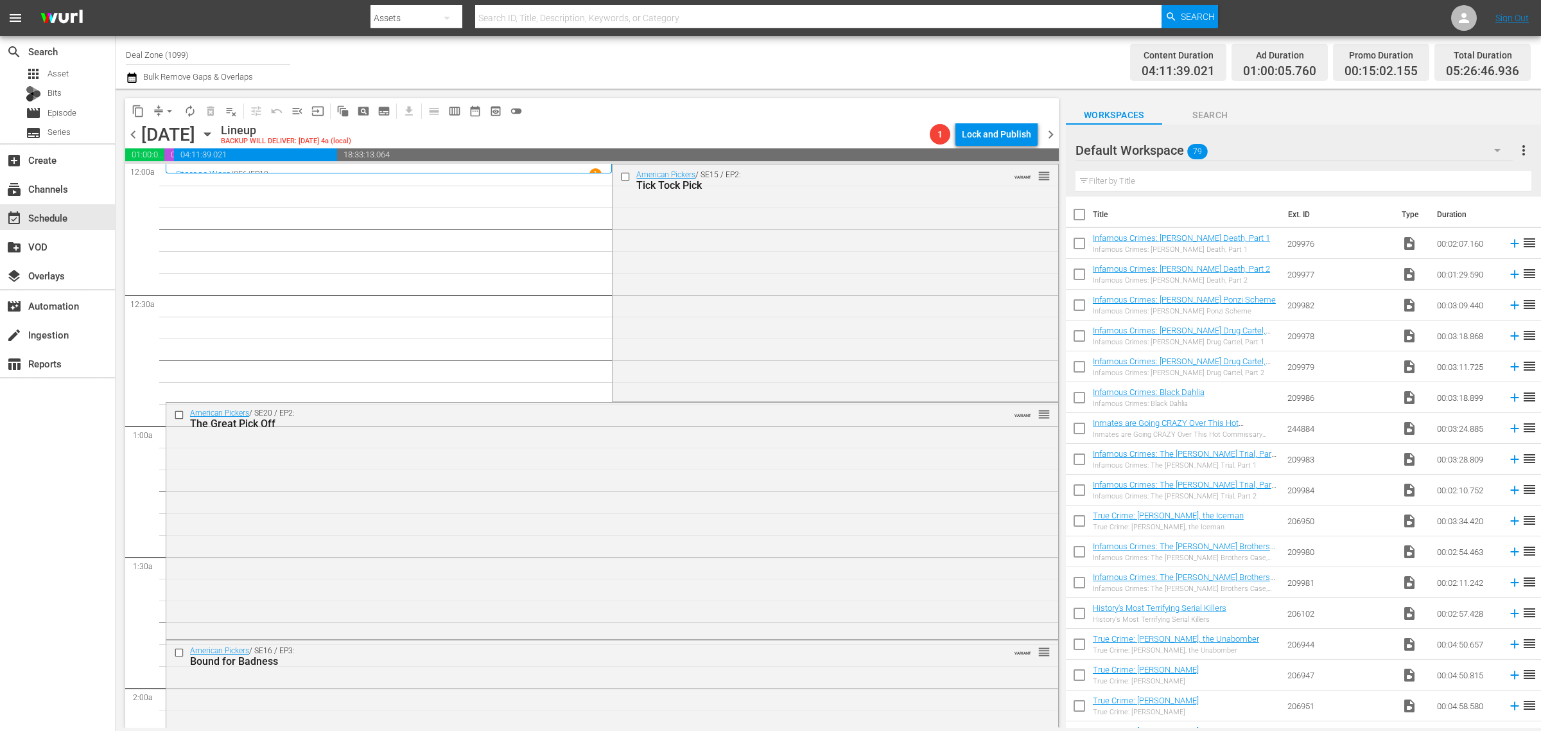
click at [687, 299] on div "American Pickers / SE15 / EP2: Tick Tock Pick VARIANT reorder" at bounding box center [834, 281] width 445 height 234
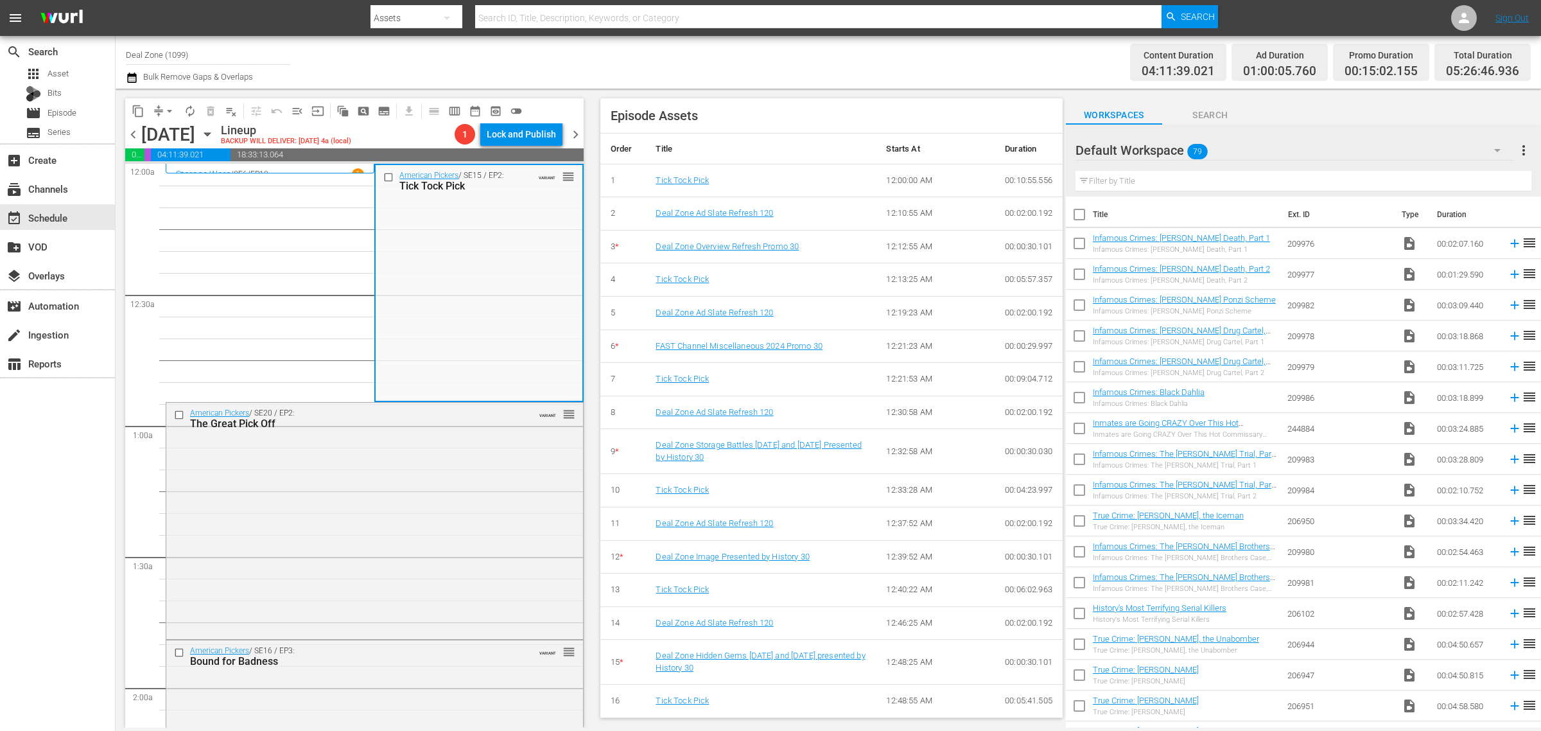
scroll to position [566, 0]
click at [363, 487] on div "American Pickers / SE20 / EP2: The Great Pick Off VARIANT reorder" at bounding box center [374, 520] width 417 height 234
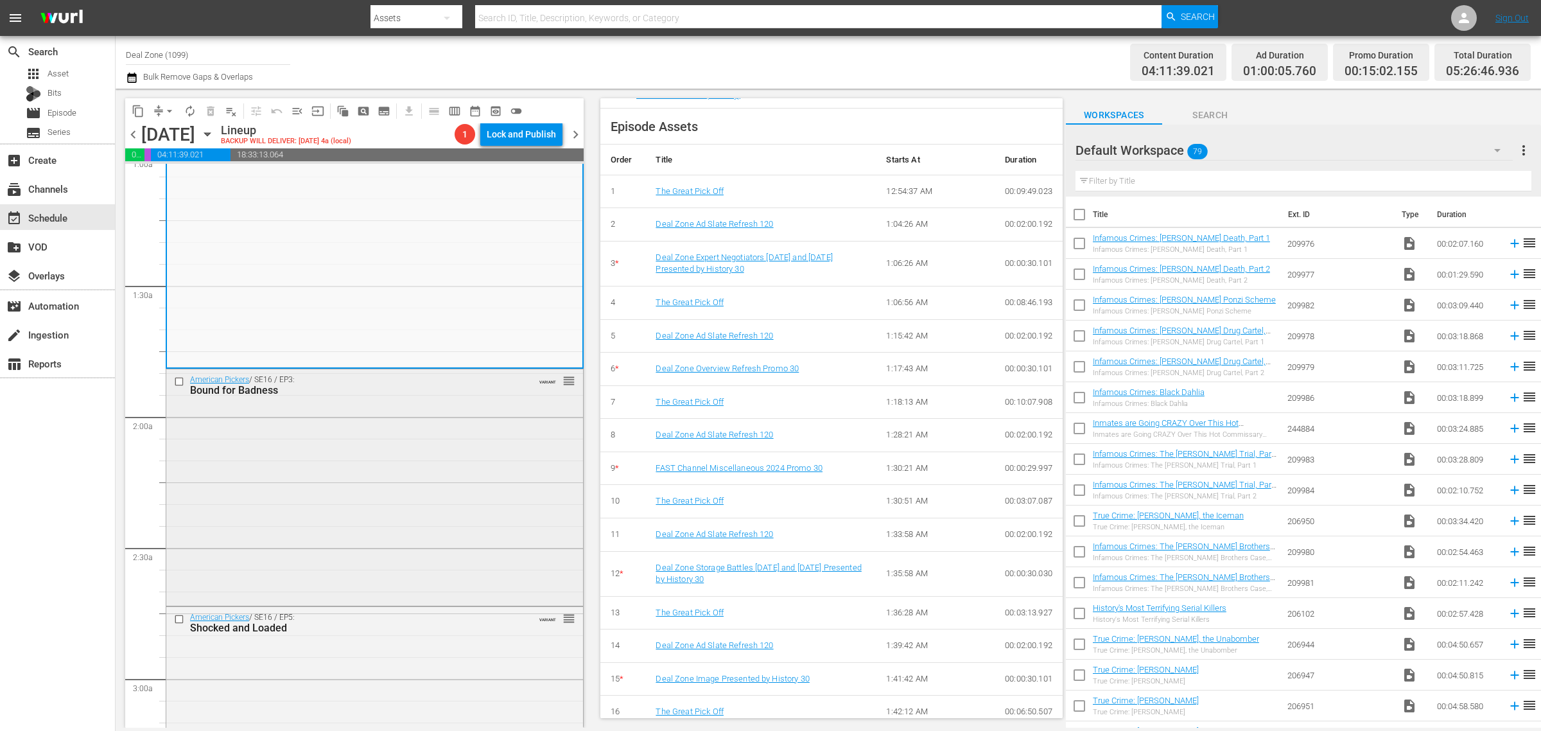
scroll to position [321, 0]
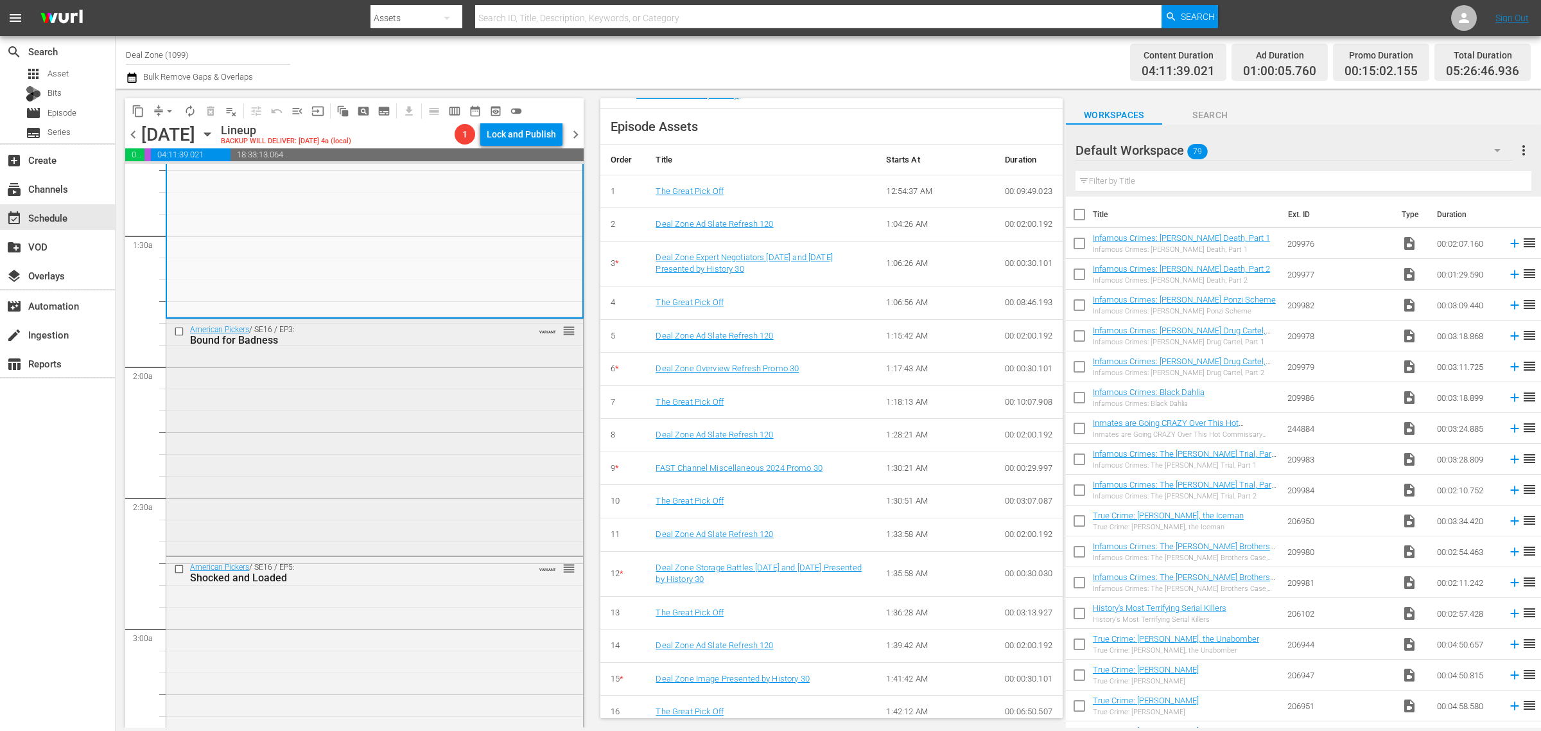
click at [251, 404] on div "American Pickers / SE16 / EP3: Bound for Badness VARIANT reorder" at bounding box center [374, 436] width 417 height 234
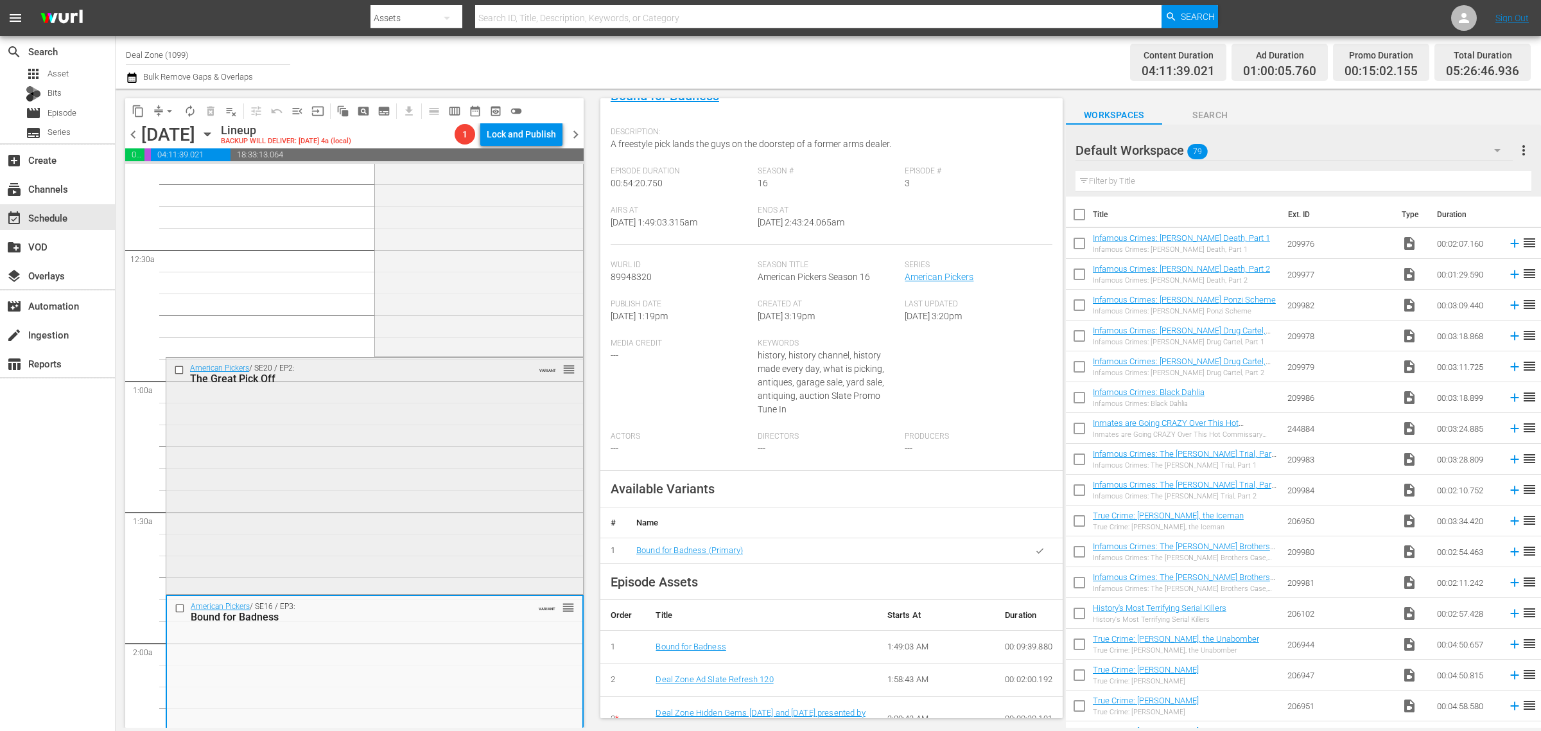
scroll to position [241, 0]
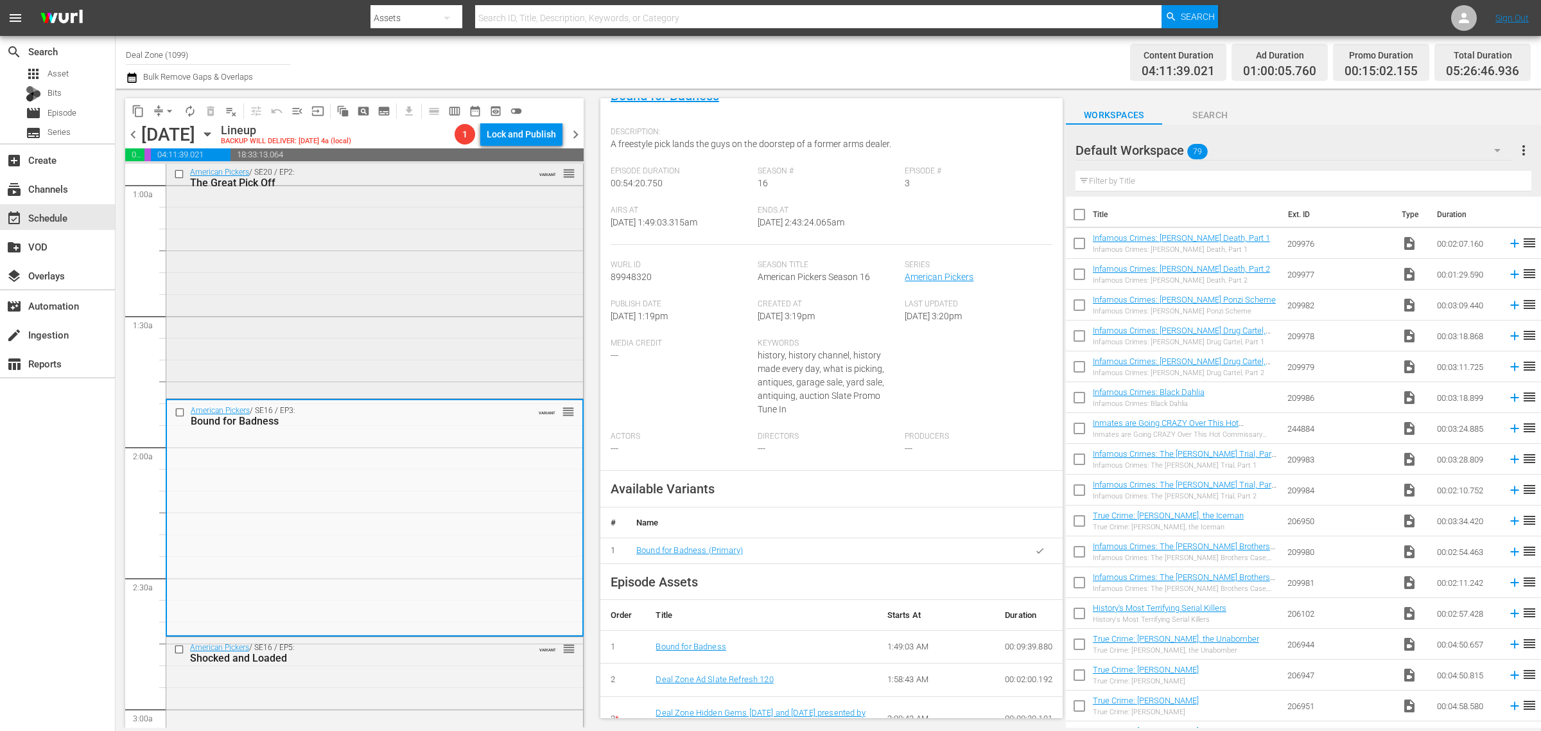
click at [406, 320] on div "American Pickers / SE20 / EP2: The Great Pick Off VARIANT reorder" at bounding box center [374, 279] width 417 height 234
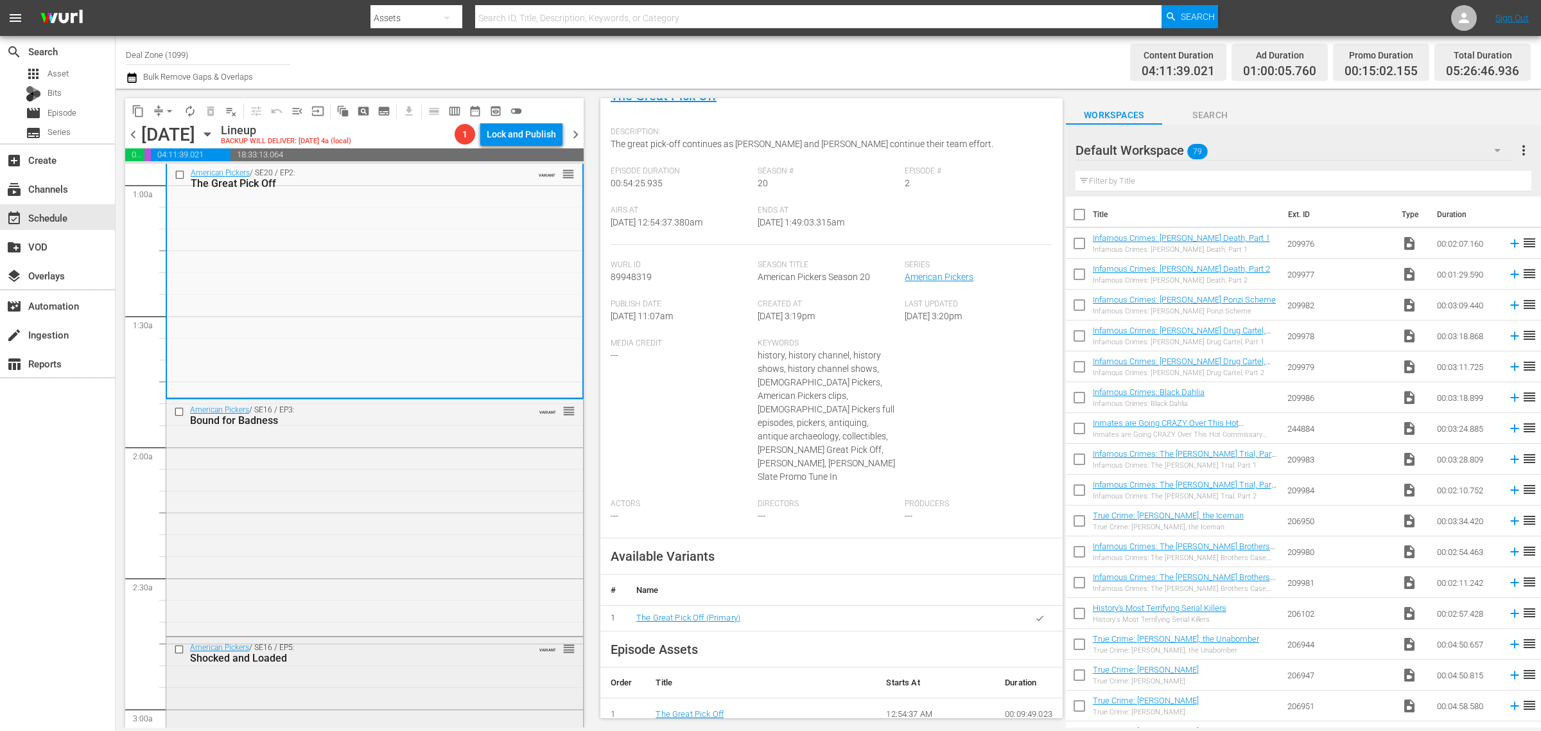
click at [367, 661] on div "Shocked and Loaded" at bounding box center [353, 658] width 326 height 12
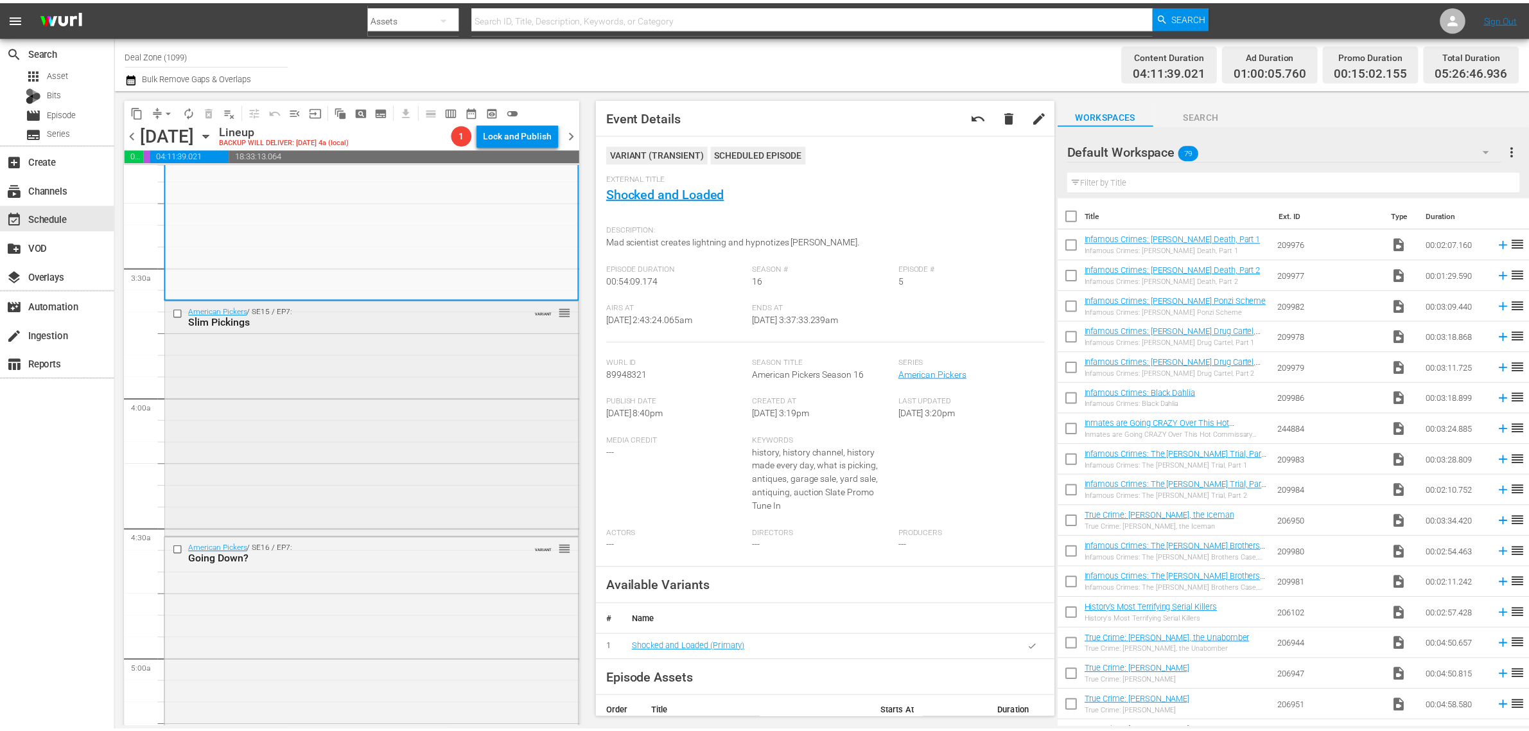
scroll to position [803, 0]
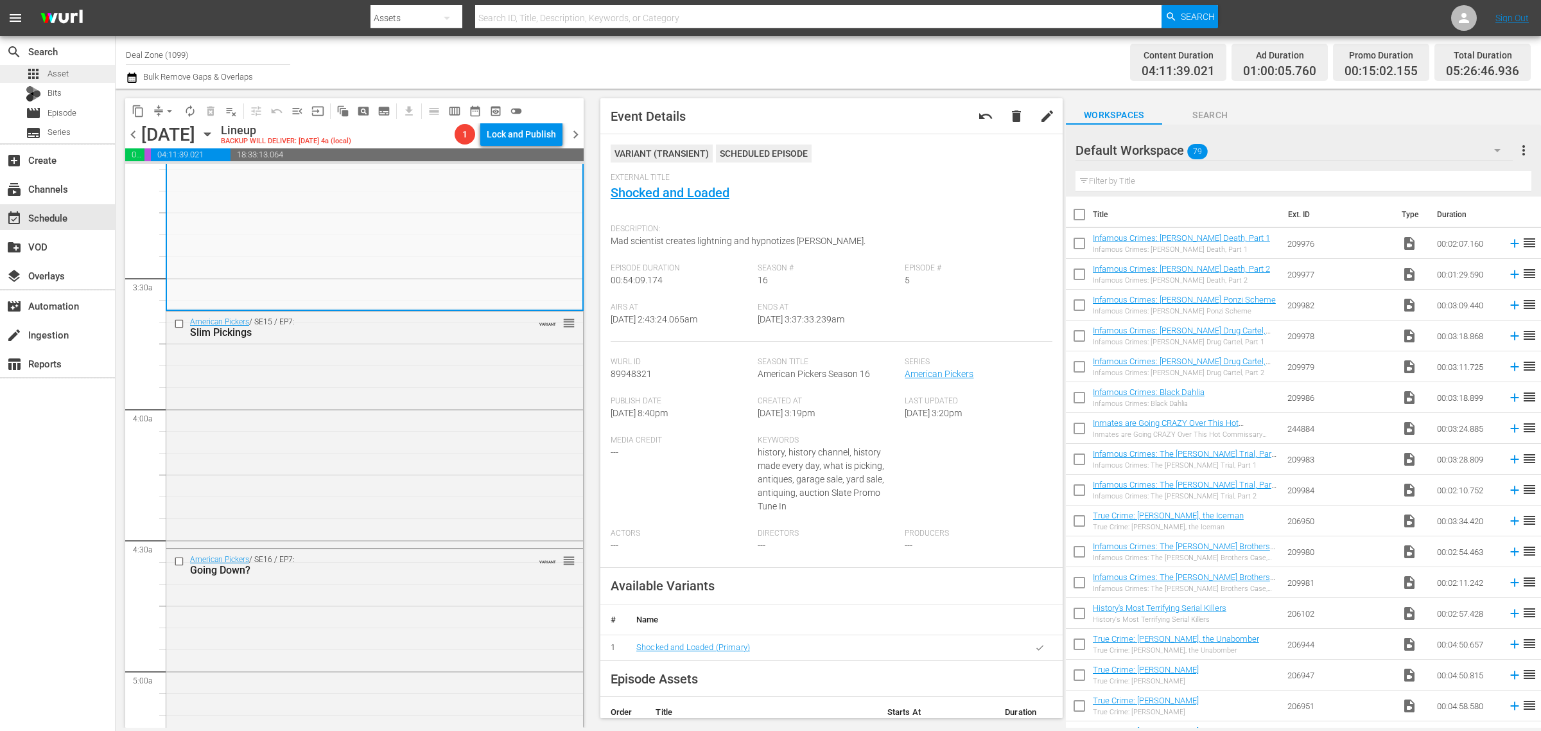
click at [63, 72] on span "Asset" at bounding box center [58, 73] width 21 height 13
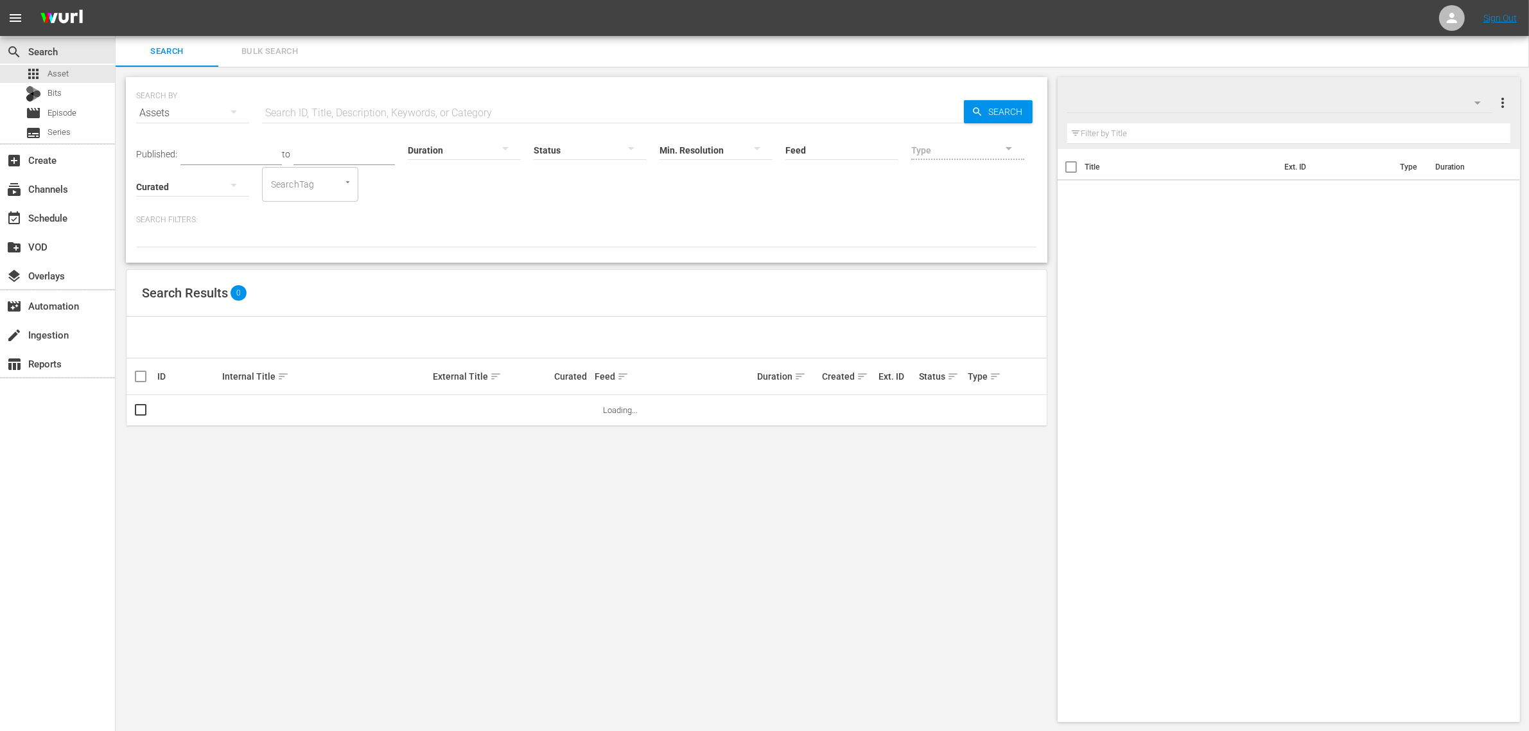
click at [342, 105] on input "text" at bounding box center [613, 113] width 702 height 31
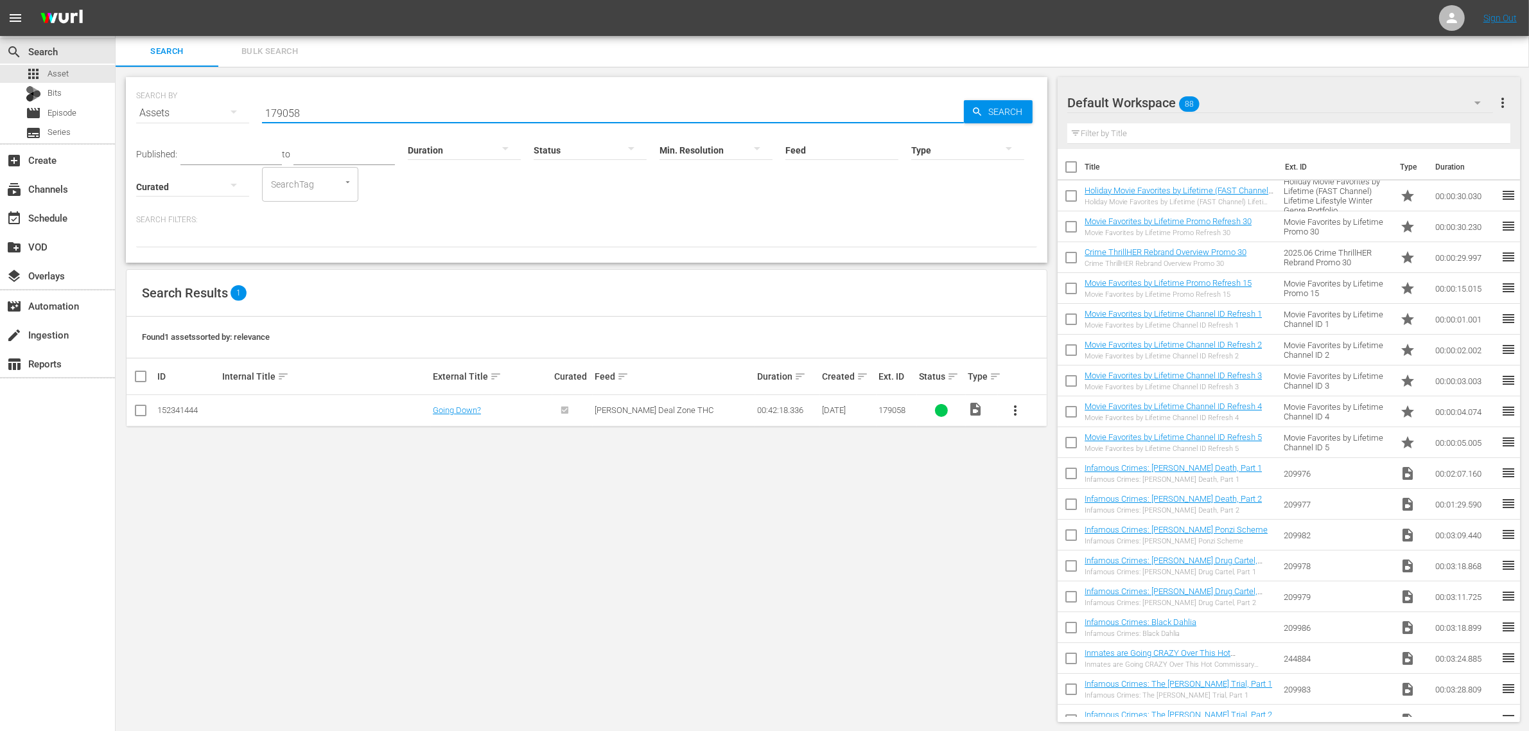
type input "179058"
